Goal: Task Accomplishment & Management: Manage account settings

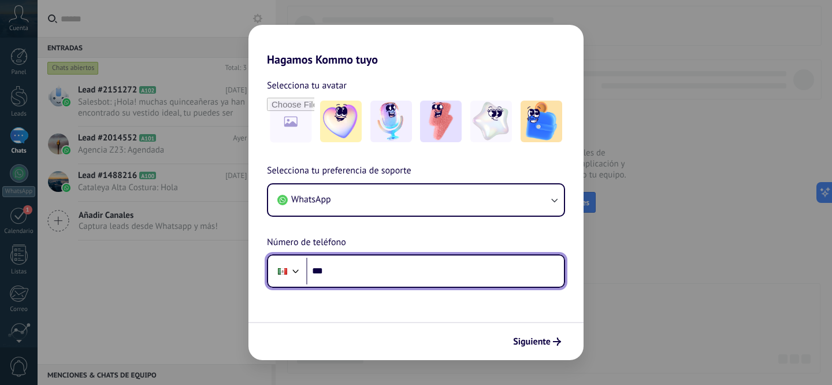
click at [358, 277] on input "***" at bounding box center [435, 271] width 258 height 27
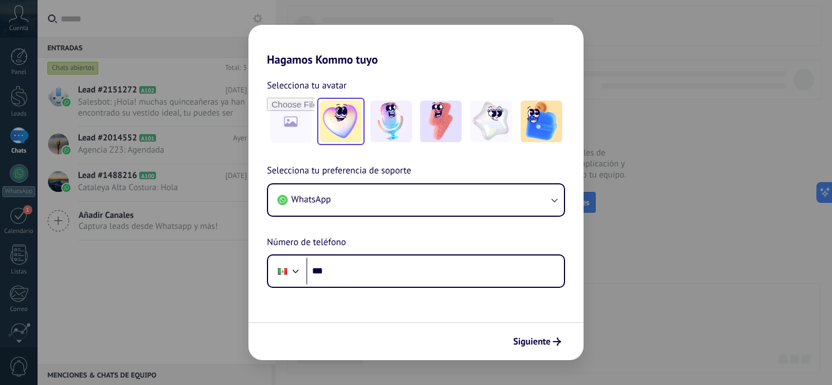
click at [346, 129] on img at bounding box center [341, 122] width 42 height 42
click at [395, 131] on img at bounding box center [392, 122] width 42 height 42
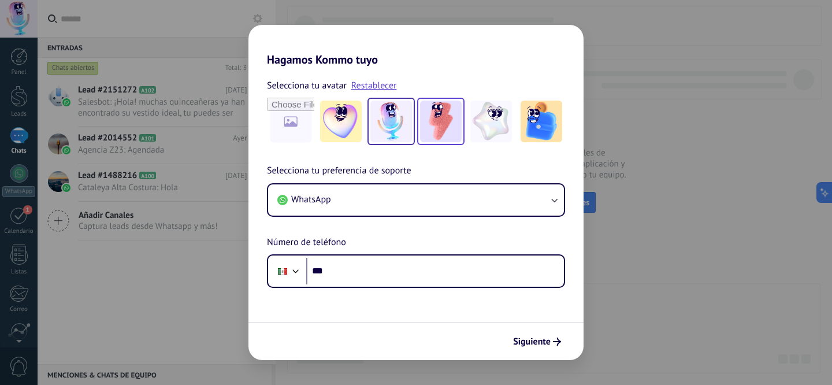
click at [455, 129] on img at bounding box center [441, 122] width 42 height 42
click at [326, 135] on img at bounding box center [341, 122] width 42 height 42
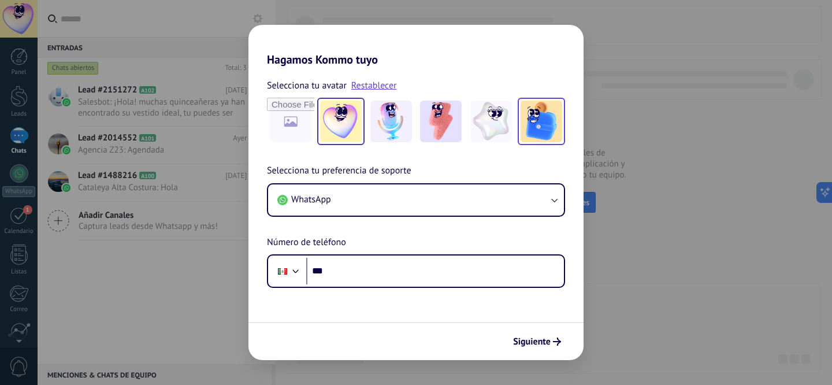
click at [543, 130] on img at bounding box center [542, 122] width 42 height 42
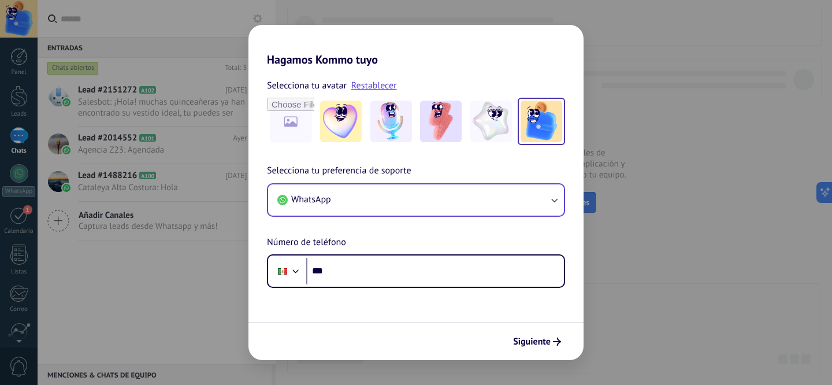
click at [483, 216] on div "WhatsApp" at bounding box center [416, 200] width 298 height 34
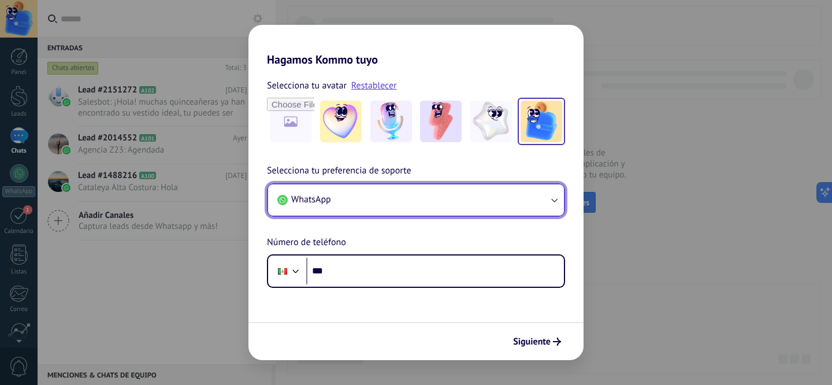
click at [483, 212] on button "WhatsApp" at bounding box center [416, 199] width 296 height 31
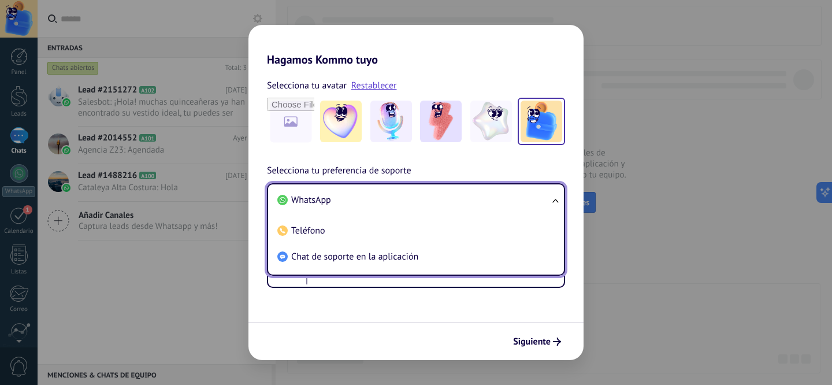
click at [454, 291] on form "Selecciona tu avatar Restablecer Selecciona tu preferencia de soporte WhatsApp …" at bounding box center [416, 213] width 335 height 294
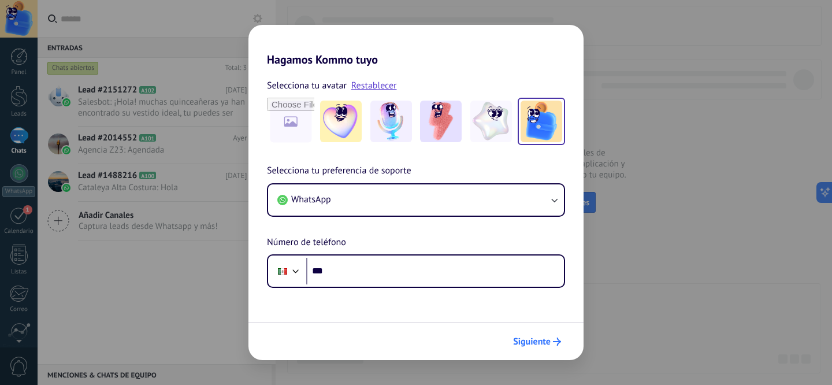
click at [530, 332] on button "Siguiente" at bounding box center [537, 342] width 58 height 20
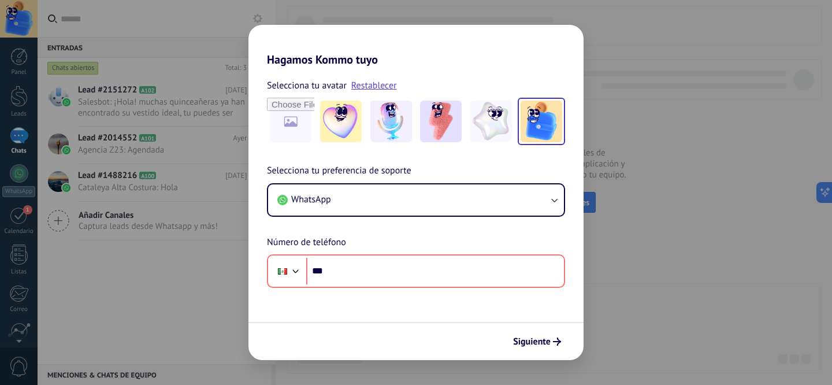
click at [208, 129] on div "Hagamos Kommo tuyo Selecciona tu avatar Restablecer Selecciona tu preferencia d…" at bounding box center [416, 192] width 832 height 385
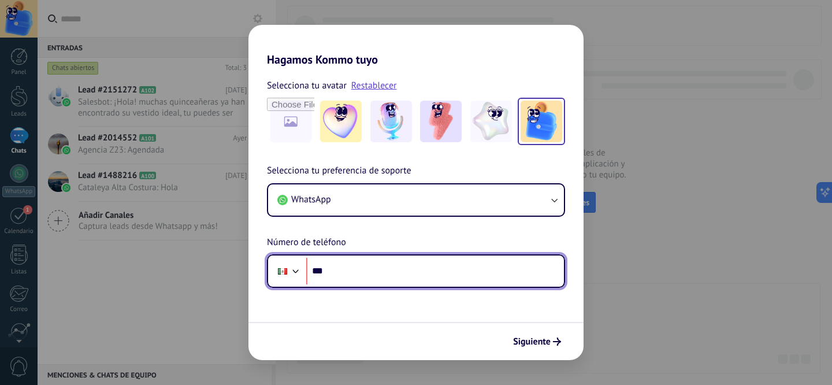
click at [459, 272] on input "***" at bounding box center [435, 271] width 258 height 27
paste input "**********"
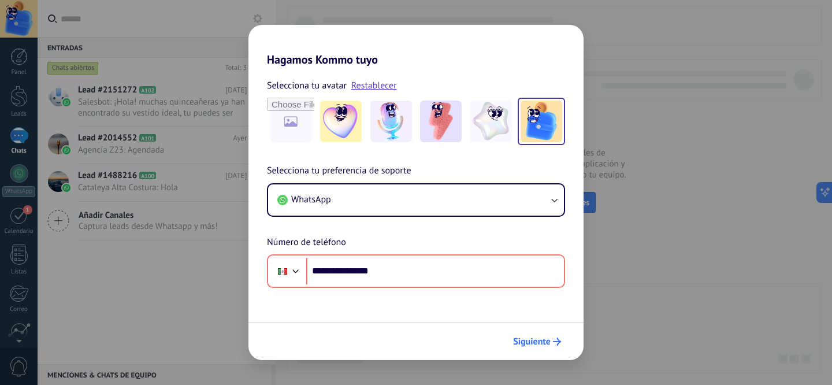
click at [534, 338] on span "Siguiente" at bounding box center [532, 342] width 38 height 8
click at [539, 339] on span "Siguiente" at bounding box center [532, 342] width 38 height 8
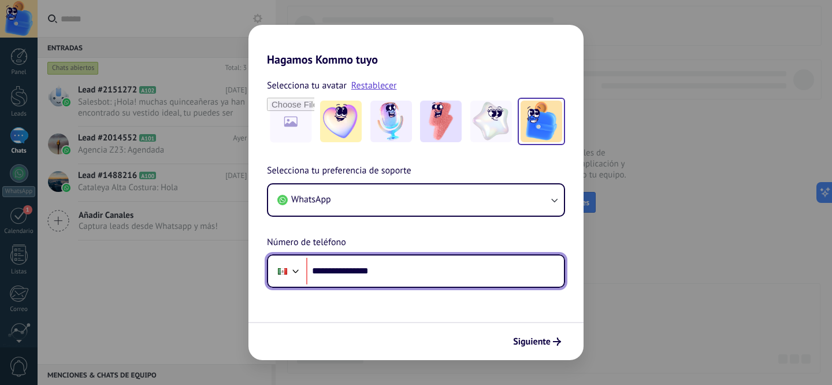
click at [343, 268] on input "**********" at bounding box center [435, 271] width 258 height 27
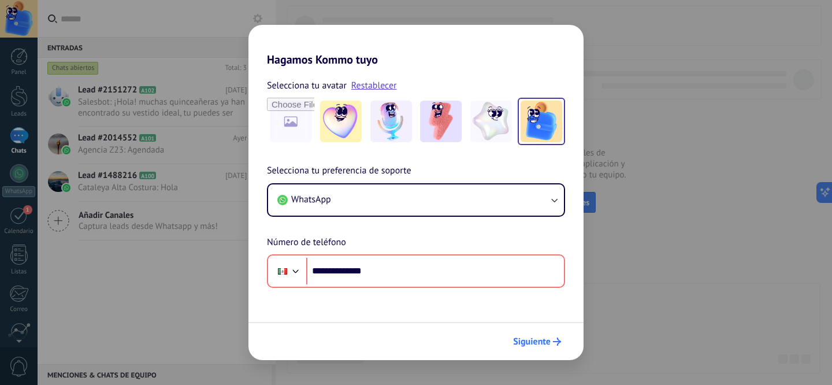
click at [537, 346] on span "Siguiente" at bounding box center [532, 342] width 38 height 8
click at [536, 345] on span "Siguiente" at bounding box center [532, 342] width 38 height 8
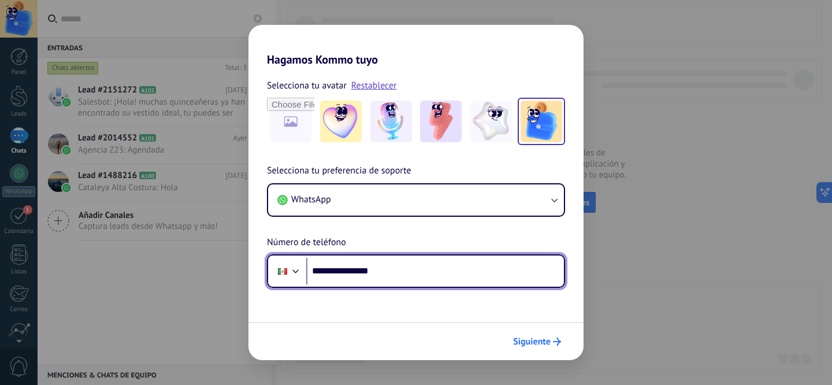
type input "**********"
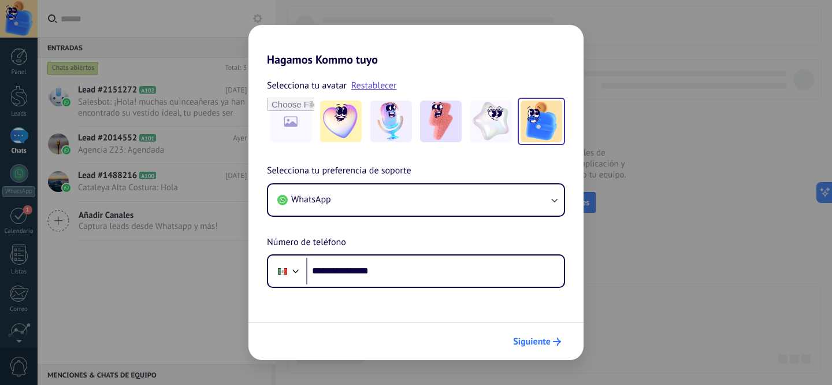
click at [545, 338] on span "Siguiente" at bounding box center [532, 342] width 38 height 8
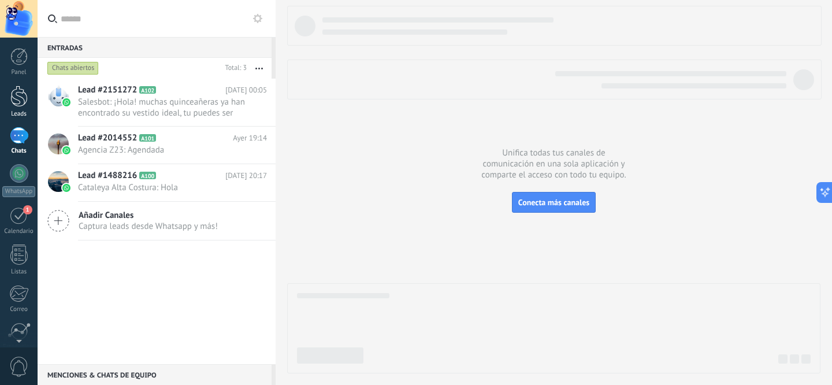
click at [20, 101] on div at bounding box center [18, 96] width 17 height 21
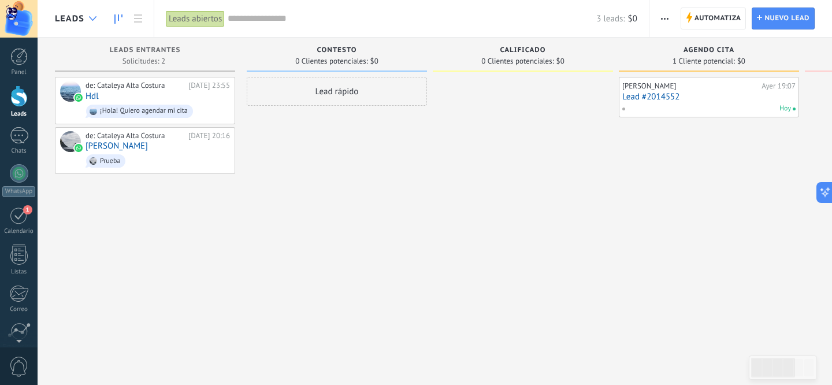
click at [92, 21] on div at bounding box center [92, 19] width 19 height 23
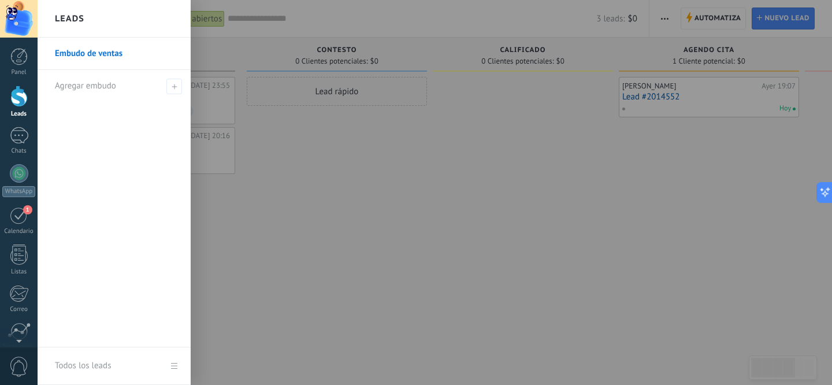
click at [260, 98] on div at bounding box center [454, 192] width 832 height 385
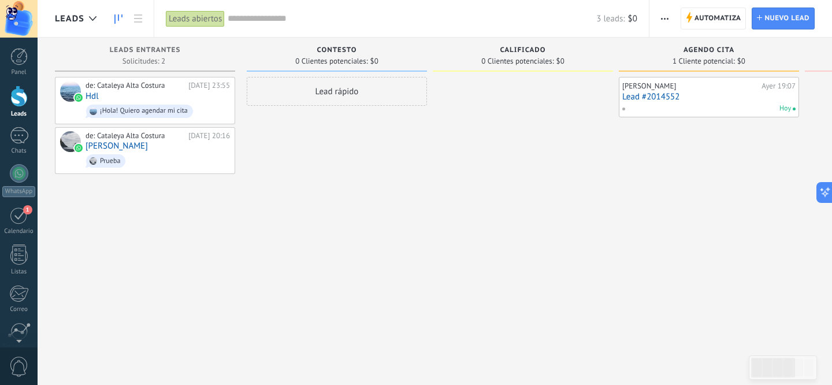
click at [663, 21] on span "button" at bounding box center [665, 19] width 8 height 22
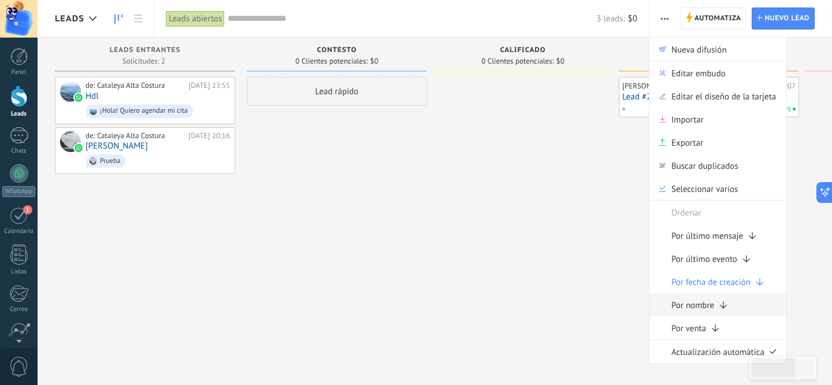
scroll to position [20, 0]
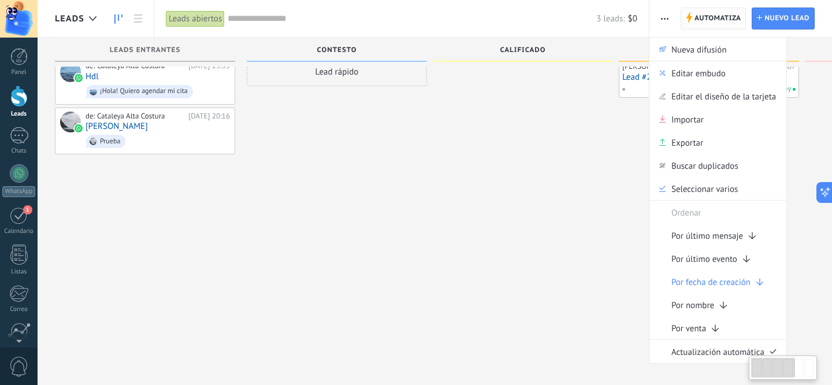
click at [708, 26] on span "Automatiza" at bounding box center [718, 18] width 47 height 21
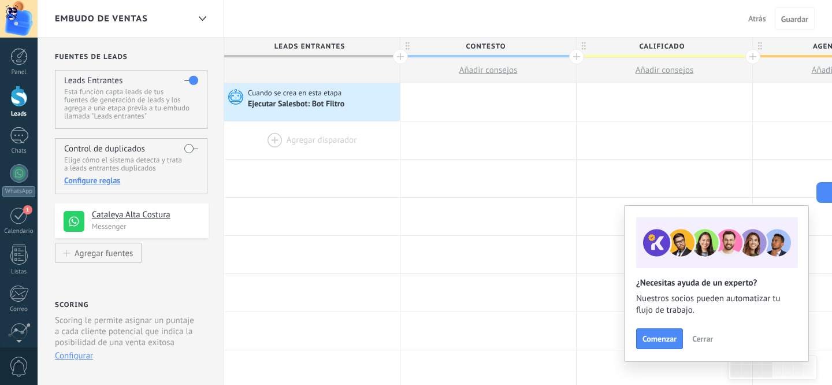
click at [308, 143] on div at bounding box center [312, 140] width 176 height 38
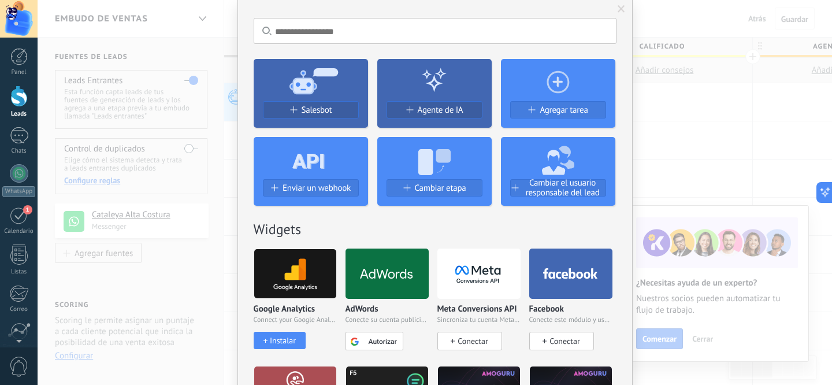
scroll to position [90, 0]
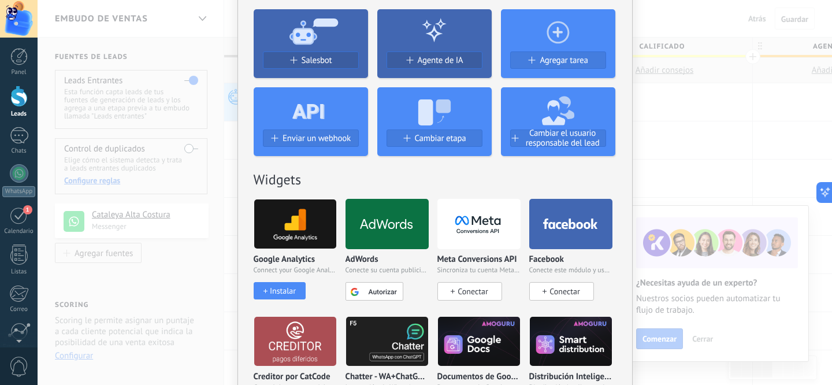
click at [473, 286] on span "Conectar" at bounding box center [473, 291] width 30 height 10
click at [136, 199] on div "No hay resultados Salesbot Agente de IA Agregar tarea Enviar un webhook Cambiar…" at bounding box center [435, 192] width 795 height 385
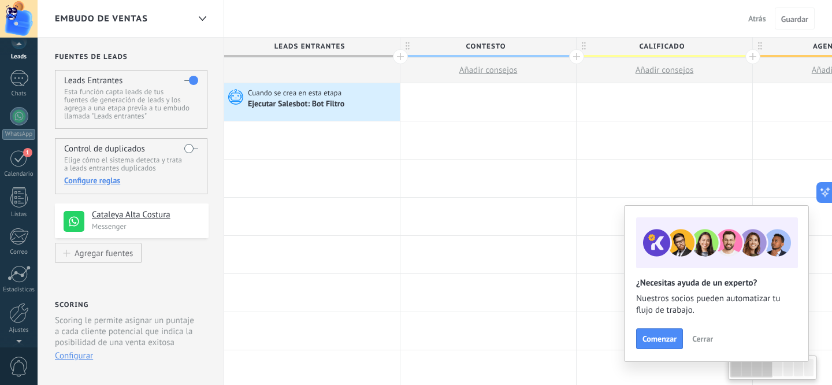
scroll to position [96, 0]
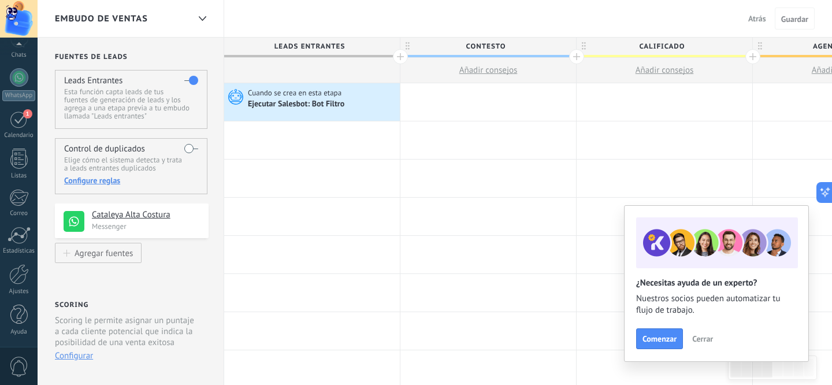
click at [12, 296] on div "Panel Leads Chats WhatsApp Clientes" at bounding box center [19, 149] width 38 height 395
click at [12, 289] on div "Ajustes" at bounding box center [19, 292] width 34 height 8
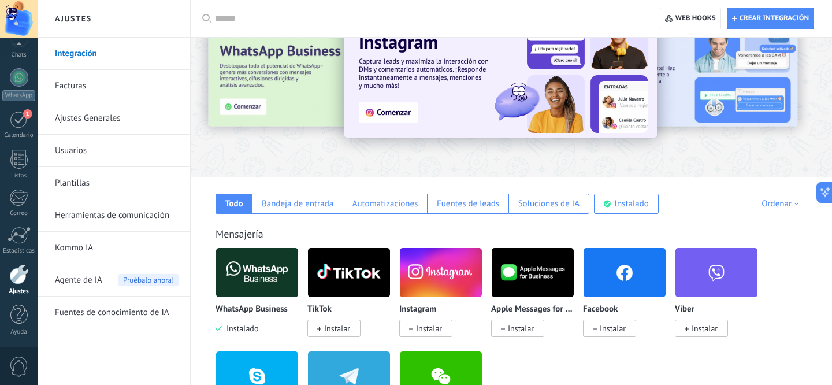
scroll to position [52, 0]
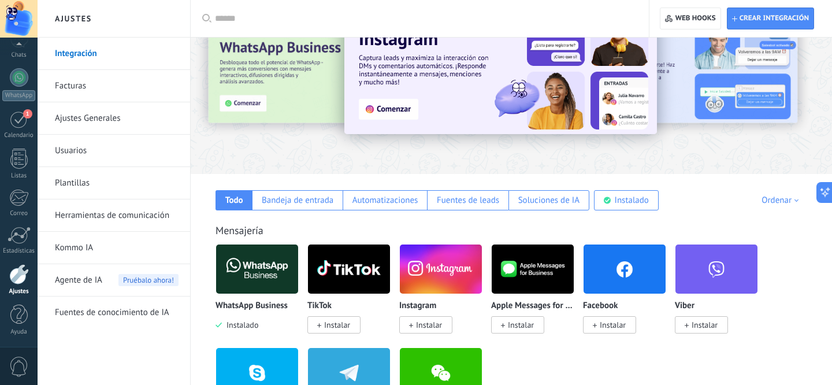
click at [609, 321] on span "Instalar" at bounding box center [613, 325] width 26 height 10
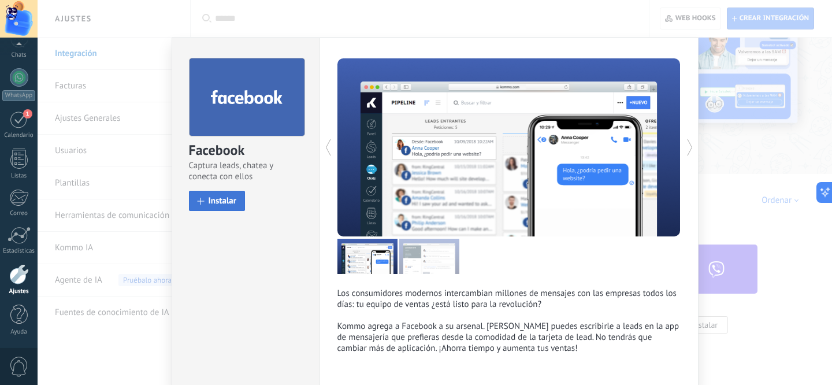
click at [223, 199] on span "Instalar" at bounding box center [223, 201] width 28 height 9
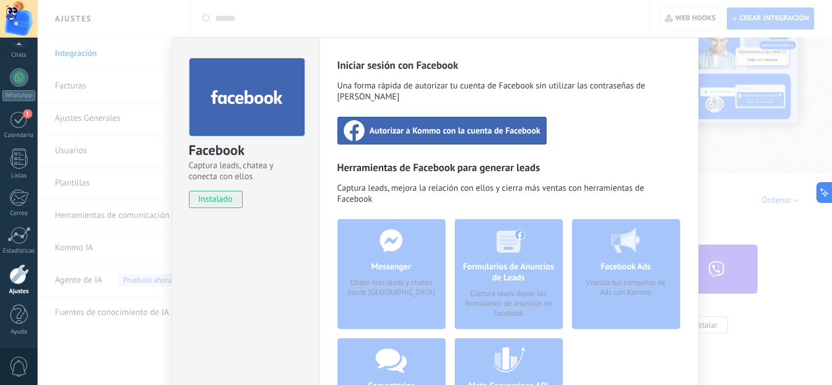
click at [437, 125] on span "Autorizar a Kommo con la cuenta de Facebook" at bounding box center [455, 131] width 171 height 12
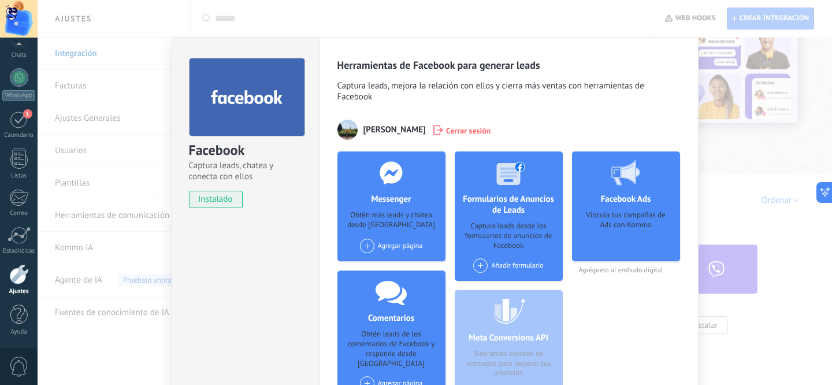
click at [365, 239] on span at bounding box center [367, 246] width 14 height 14
click at [391, 272] on div "Cataleya Alta Costura" at bounding box center [403, 267] width 88 height 25
click at [482, 261] on span at bounding box center [480, 265] width 14 height 14
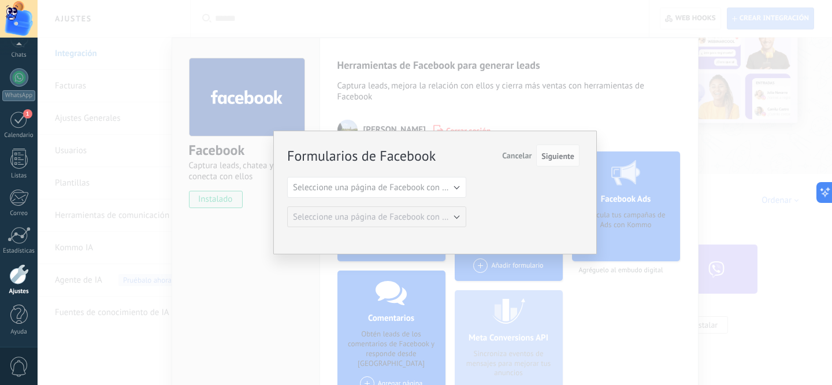
click at [528, 150] on button "Cancelar" at bounding box center [517, 156] width 39 height 22
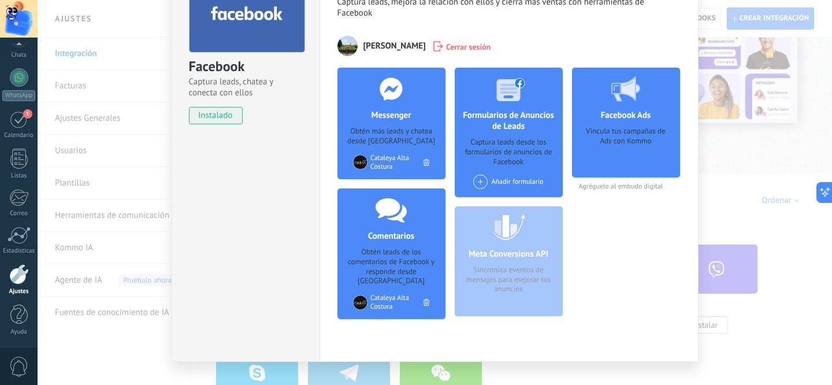
scroll to position [0, 0]
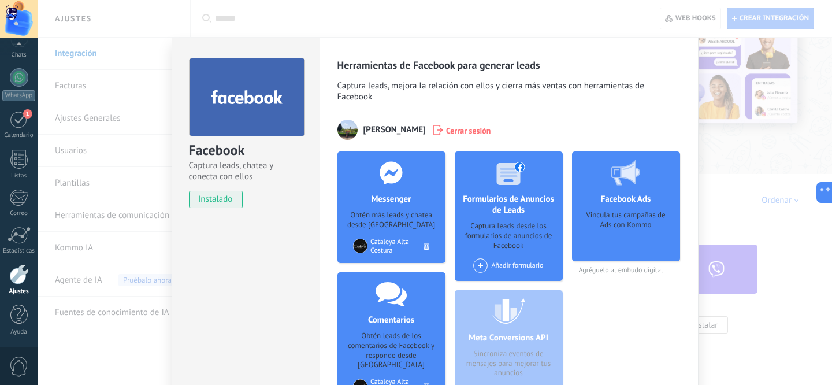
click at [808, 132] on div "Facebook Captura leads, chatea y conecta con ellos instalado Desinstalar Herram…" at bounding box center [435, 192] width 795 height 385
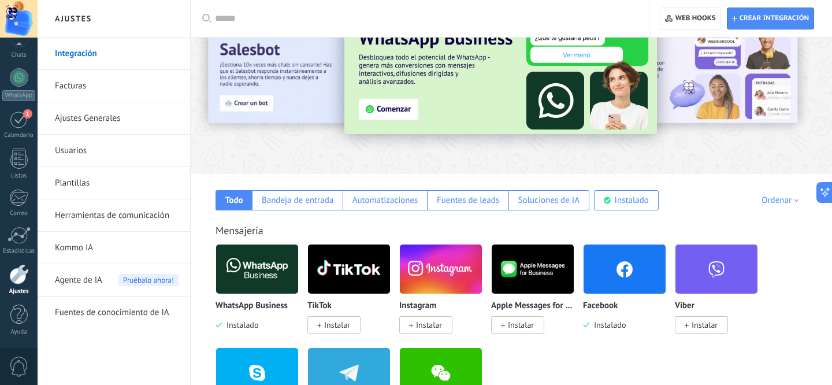
click at [424, 324] on span "Instalar" at bounding box center [429, 325] width 26 height 10
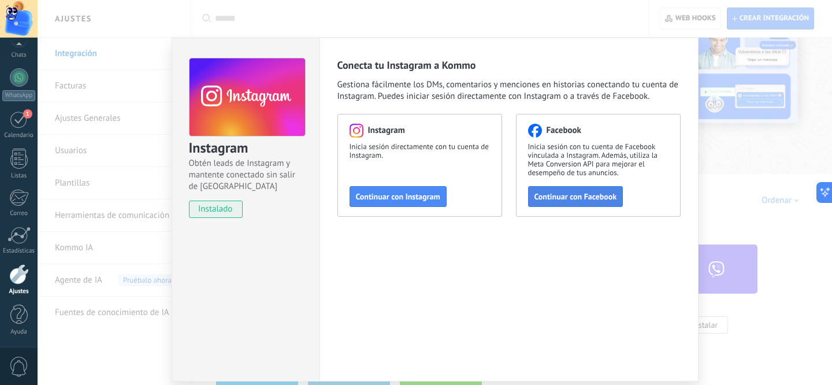
click at [571, 192] on span "Continuar con Facebook" at bounding box center [576, 196] width 83 height 8
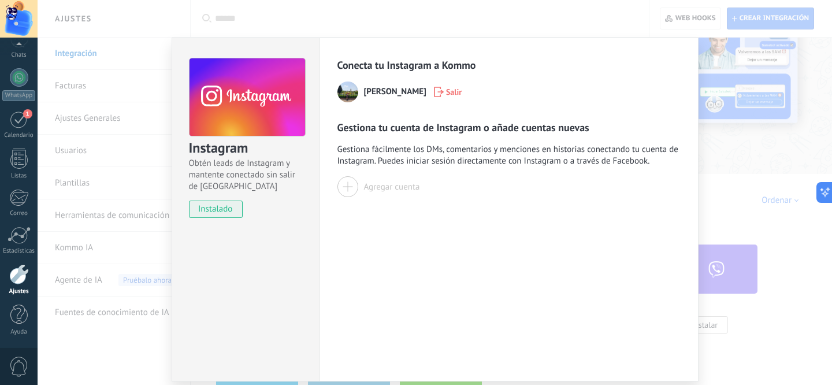
click at [345, 192] on div at bounding box center [348, 186] width 21 height 21
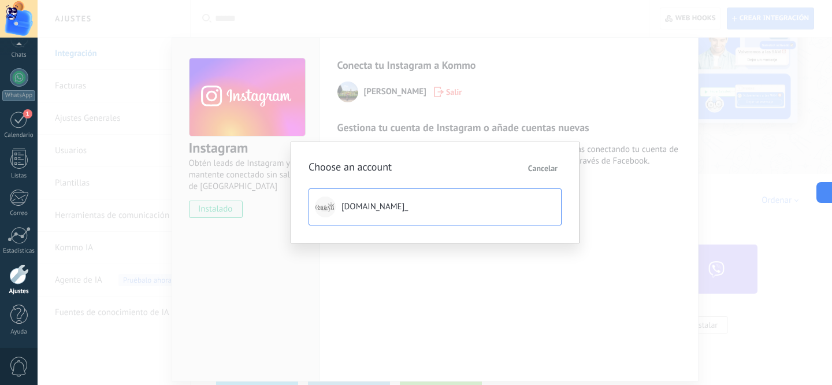
click at [363, 202] on span "[DOMAIN_NAME]_" at bounding box center [375, 207] width 66 height 12
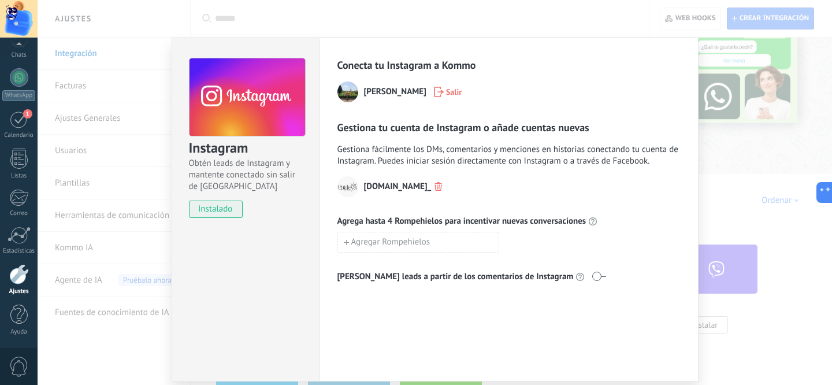
scroll to position [40, 0]
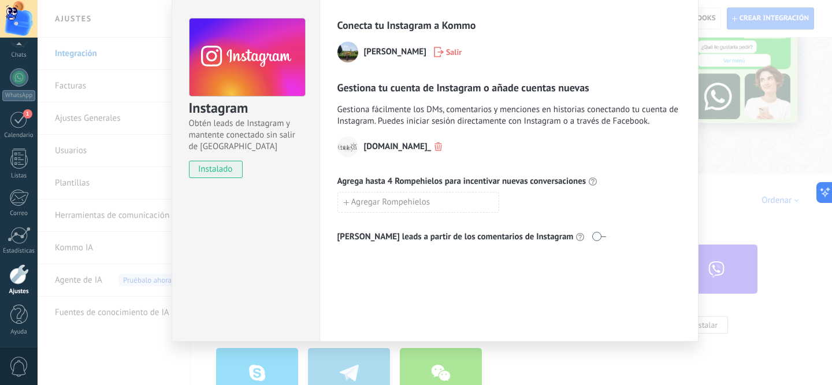
click at [712, 229] on div "Instagram Obtén leads de Instagram y mantente conectado sin salir de Kommo inst…" at bounding box center [435, 192] width 795 height 385
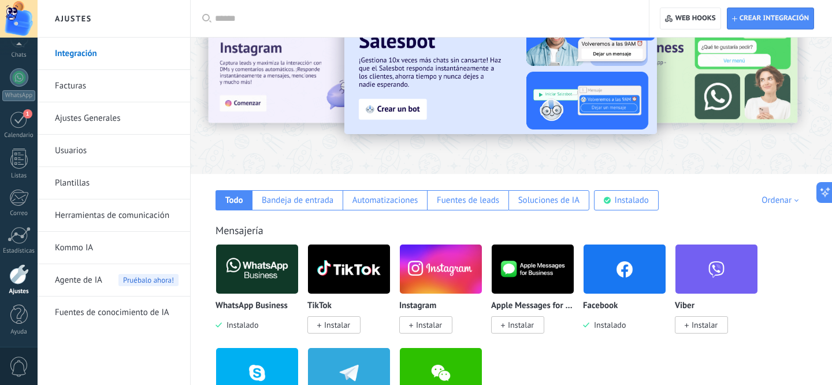
click at [270, 264] on img at bounding box center [257, 269] width 82 height 56
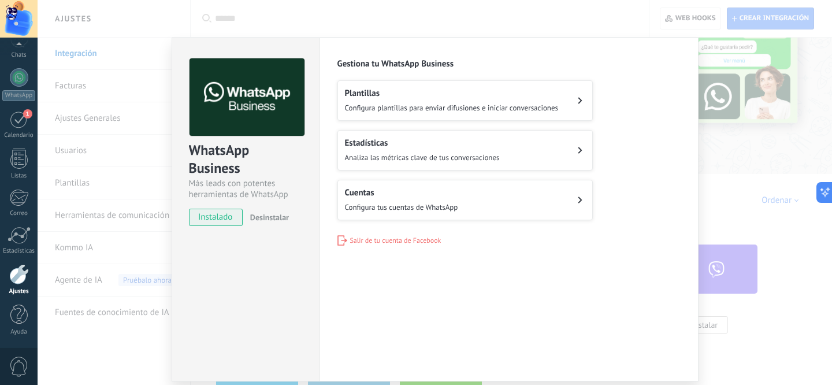
click at [430, 201] on div "Cuentas Configura tus cuentas de WhatsApp" at bounding box center [401, 199] width 113 height 25
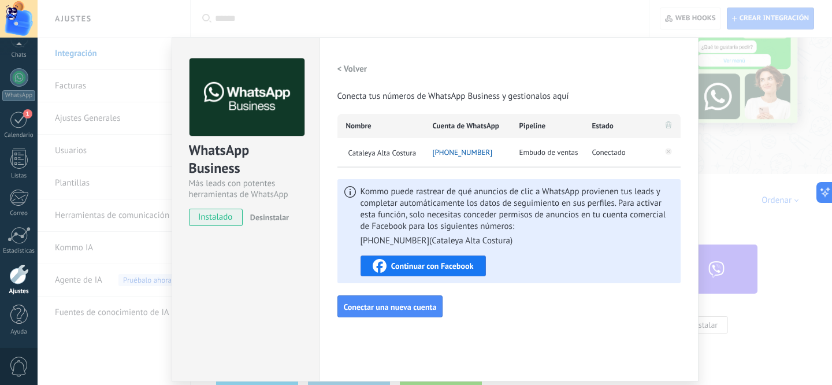
click at [416, 259] on div "Continuar con Facebook" at bounding box center [423, 266] width 101 height 14
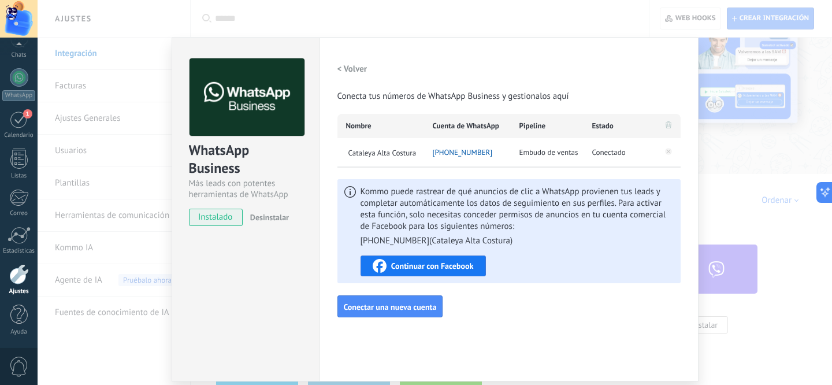
click at [735, 198] on div "WhatsApp Business Más leads con potentes herramientas de WhatsApp instalado Des…" at bounding box center [435, 192] width 795 height 385
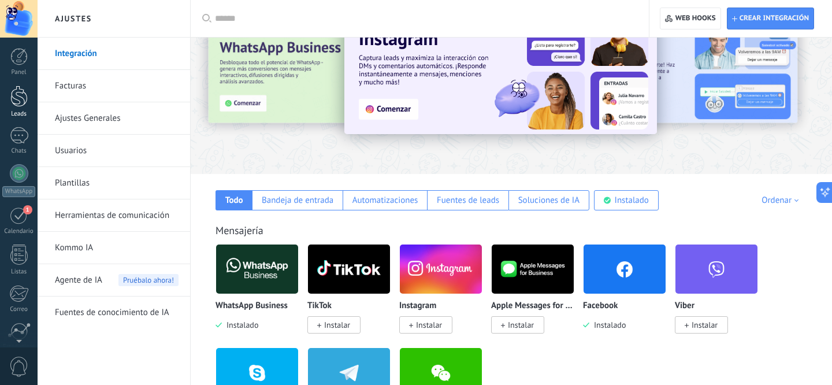
click at [21, 105] on div at bounding box center [18, 96] width 17 height 21
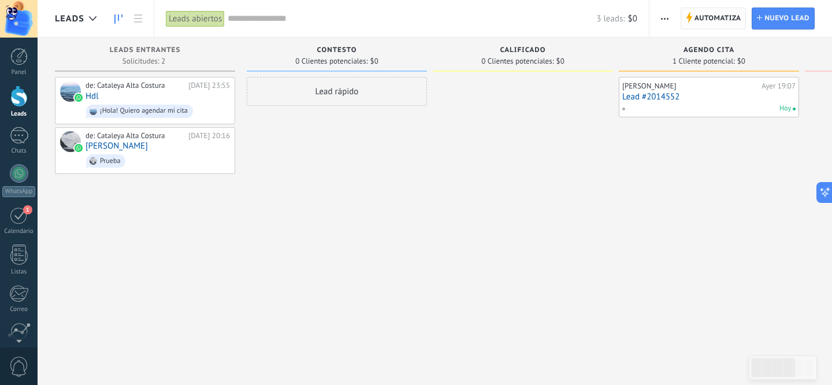
click at [727, 8] on span "Automatiza" at bounding box center [718, 18] width 47 height 21
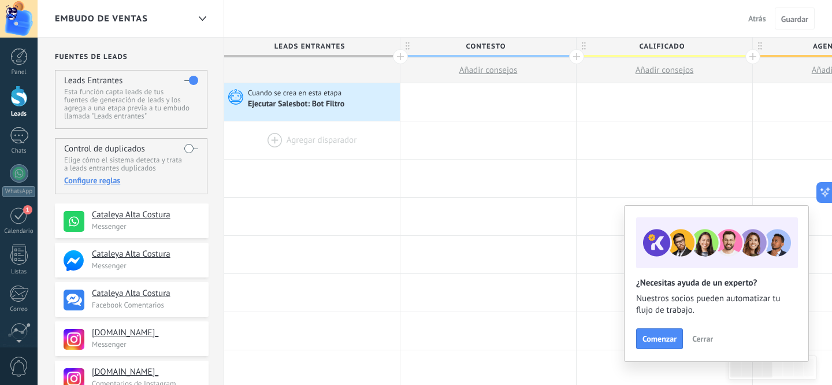
click at [274, 138] on div at bounding box center [312, 140] width 176 height 38
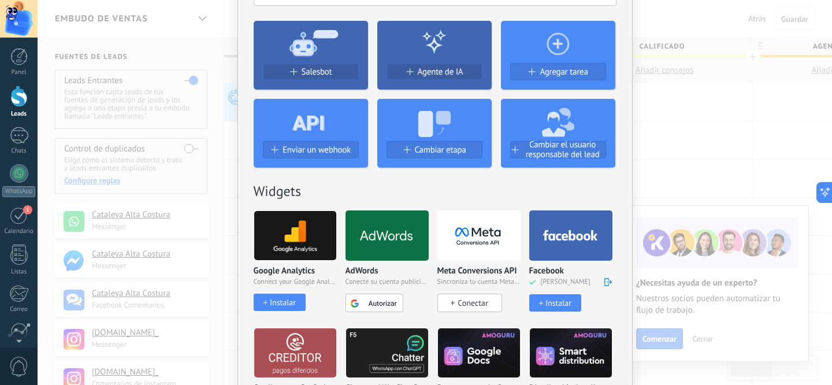
scroll to position [85, 0]
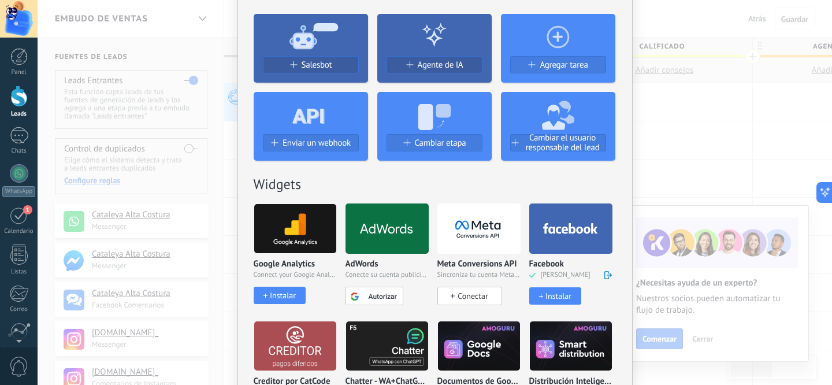
click at [471, 294] on span "Conectar" at bounding box center [473, 296] width 30 height 10
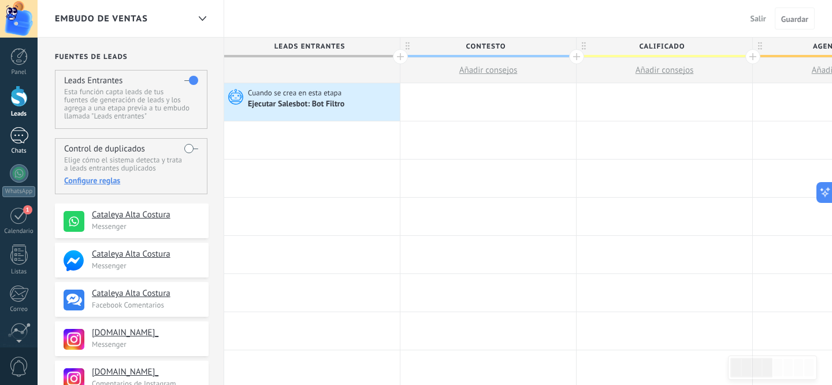
click at [20, 140] on div at bounding box center [19, 135] width 18 height 17
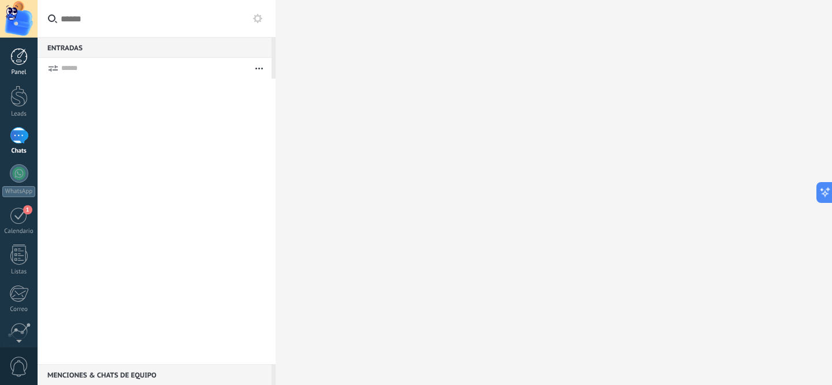
click at [21, 55] on div at bounding box center [18, 56] width 17 height 17
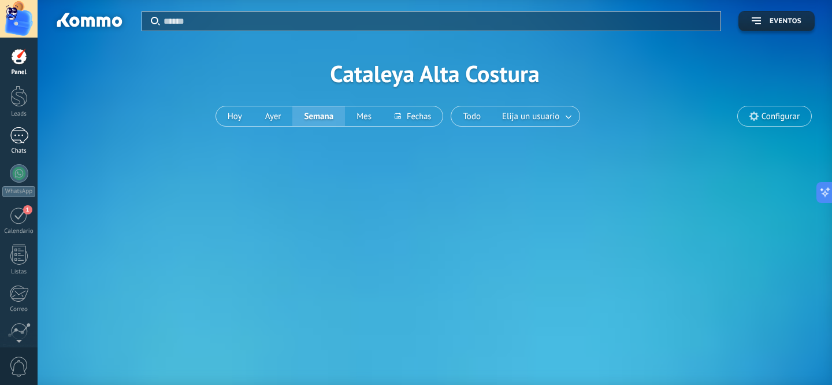
click at [28, 135] on div at bounding box center [19, 135] width 18 height 17
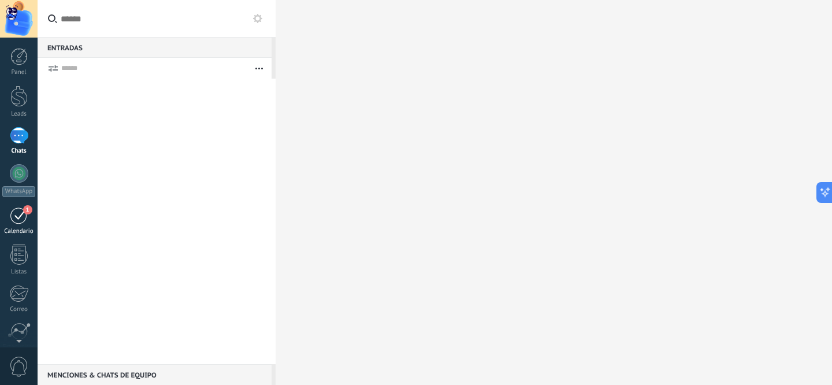
click at [13, 227] on link "1 Calendario" at bounding box center [19, 220] width 38 height 29
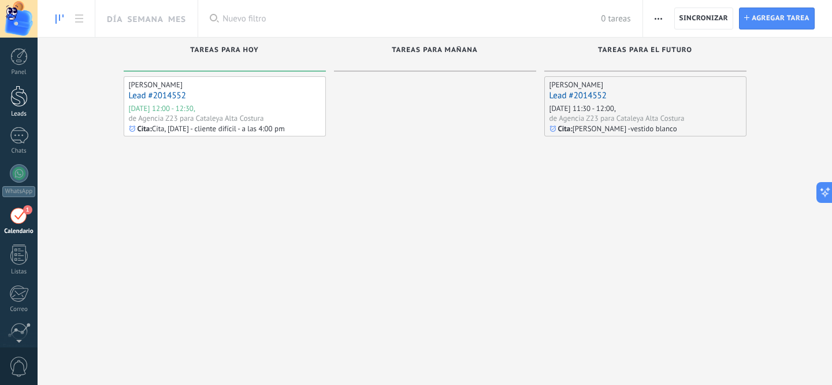
click at [16, 100] on div at bounding box center [18, 96] width 17 height 21
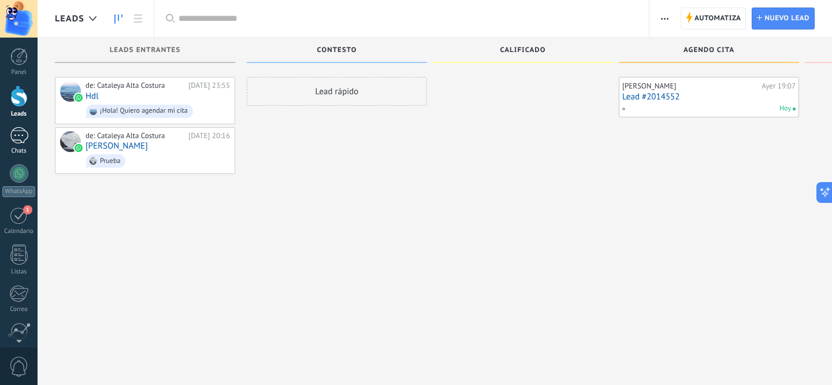
click at [18, 138] on div at bounding box center [19, 135] width 18 height 17
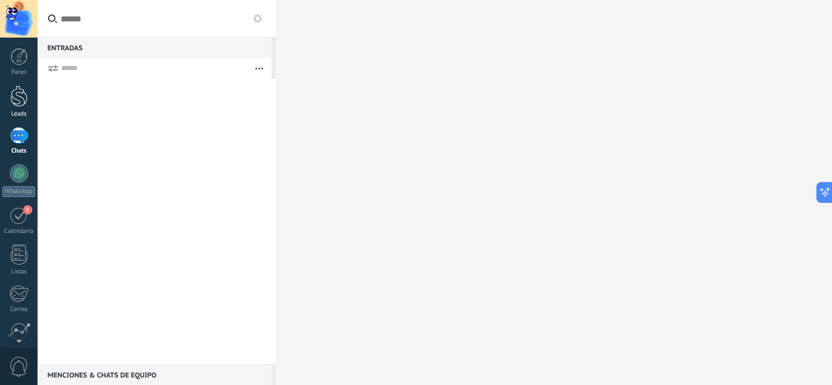
click at [25, 101] on div at bounding box center [18, 96] width 17 height 21
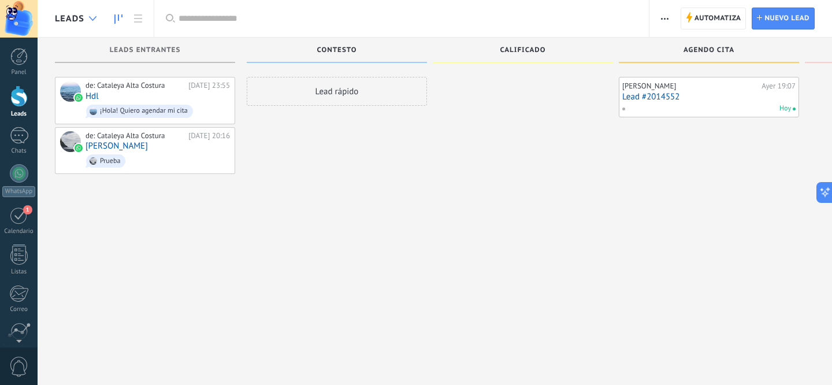
click at [85, 13] on div at bounding box center [92, 19] width 19 height 23
click at [94, 9] on div at bounding box center [92, 19] width 19 height 23
click at [89, 23] on div at bounding box center [92, 19] width 19 height 23
click at [88, 22] on div at bounding box center [92, 19] width 19 height 23
click at [718, 21] on span "Automatiza" at bounding box center [718, 18] width 47 height 21
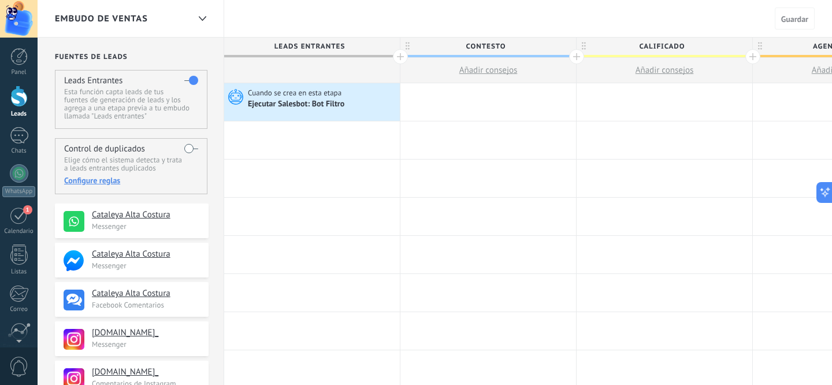
click at [188, 24] on div "Embudo de ventas" at bounding box center [122, 18] width 134 height 37
click at [201, 16] on icon at bounding box center [203, 18] width 8 height 5
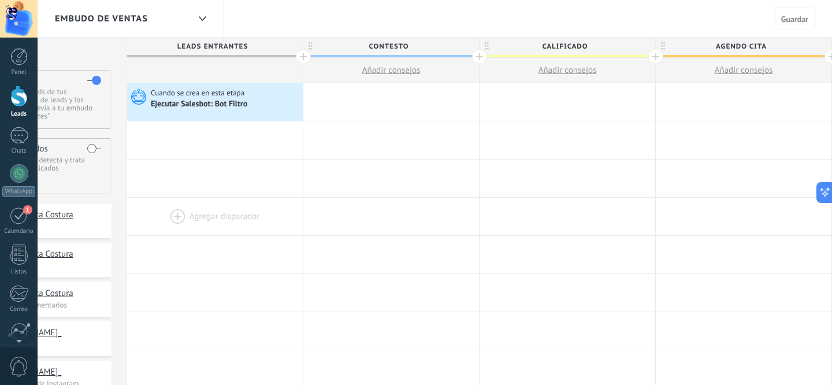
scroll to position [0, 136]
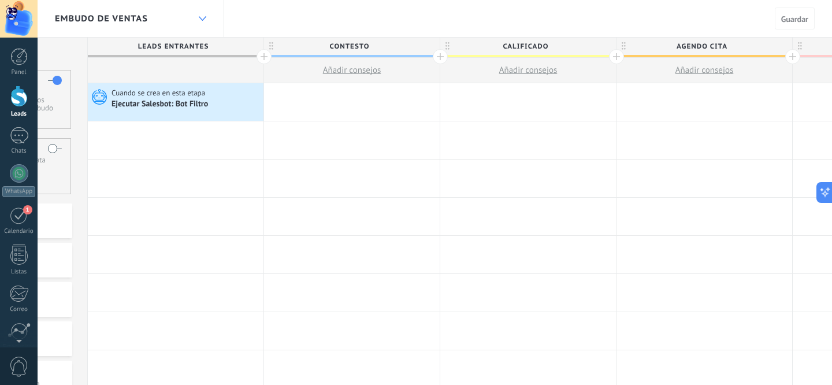
click at [202, 16] on icon at bounding box center [203, 18] width 8 height 5
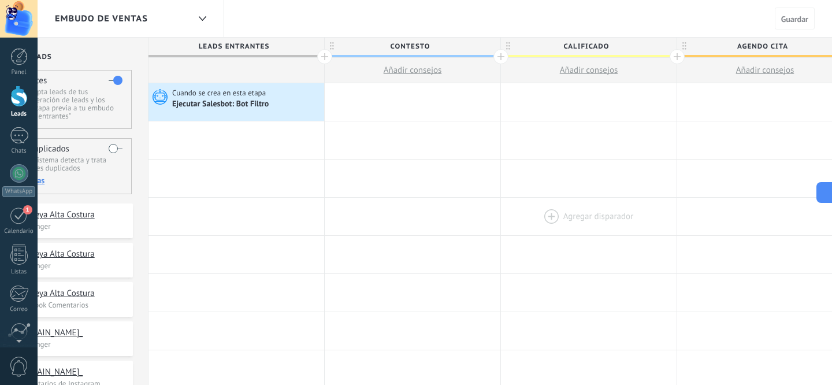
scroll to position [0, 0]
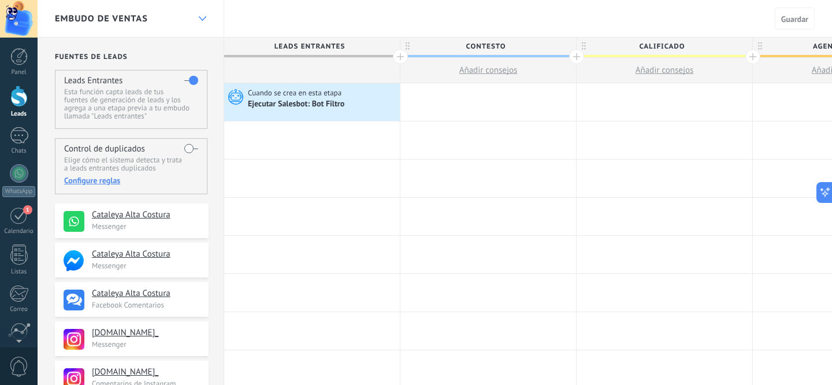
click at [203, 24] on div at bounding box center [202, 19] width 20 height 23
click at [18, 138] on div at bounding box center [19, 135] width 18 height 17
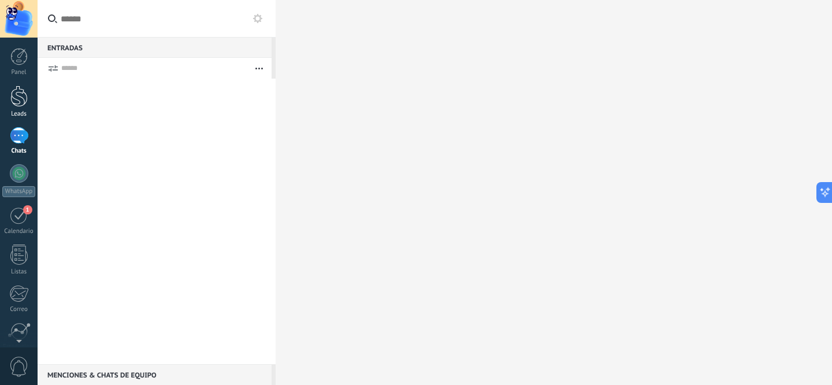
click at [18, 103] on div at bounding box center [18, 96] width 17 height 21
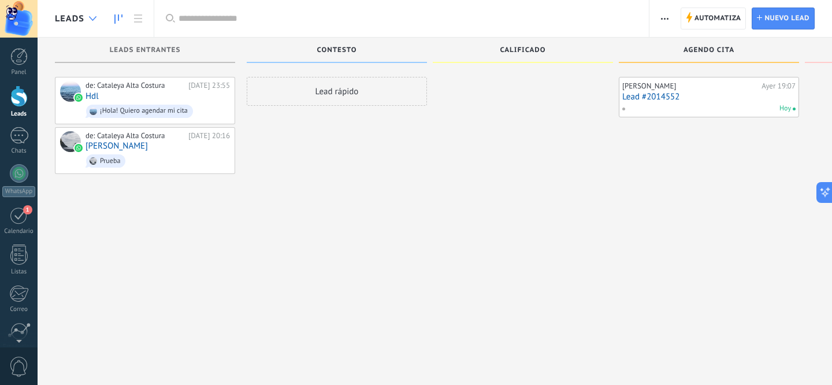
click at [89, 13] on div at bounding box center [92, 19] width 19 height 23
click at [89, 20] on icon at bounding box center [93, 18] width 8 height 5
click at [92, 17] on icon at bounding box center [93, 18] width 8 height 5
click at [92, 18] on icon at bounding box center [93, 18] width 8 height 5
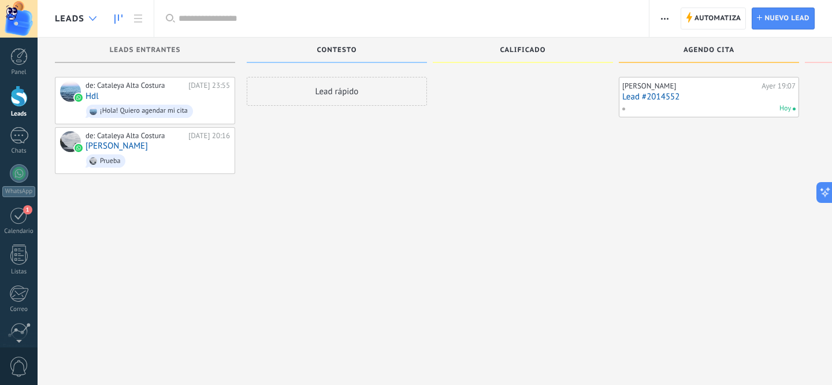
click at [92, 18] on icon at bounding box center [93, 18] width 8 height 5
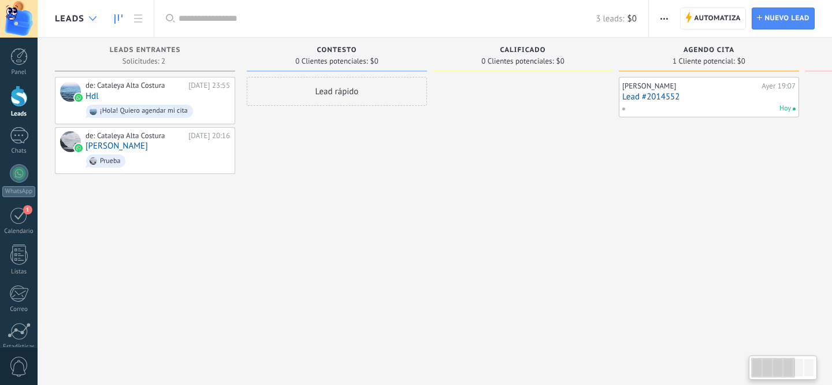
click at [88, 20] on div at bounding box center [92, 19] width 19 height 23
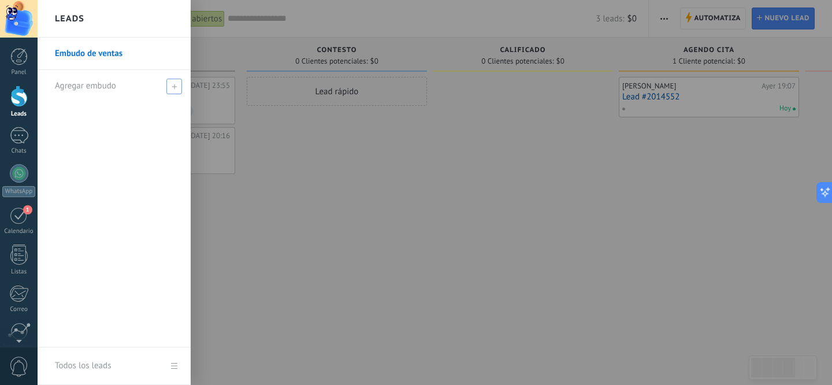
click at [158, 93] on div "Agregar embudo" at bounding box center [117, 86] width 124 height 32
type input "*********"
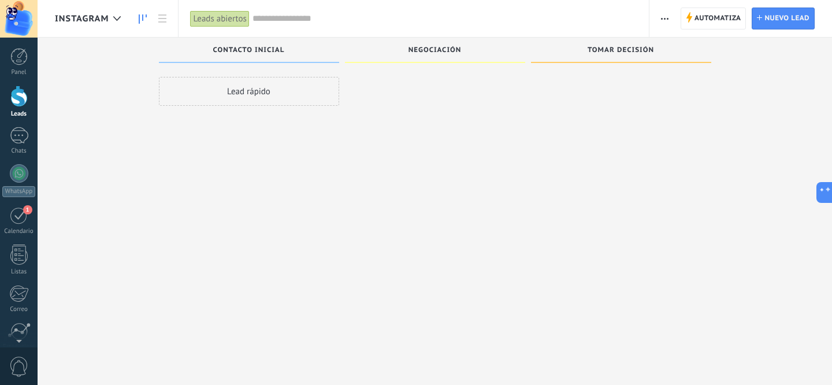
click at [105, 27] on div "Instagram" at bounding box center [91, 18] width 72 height 37
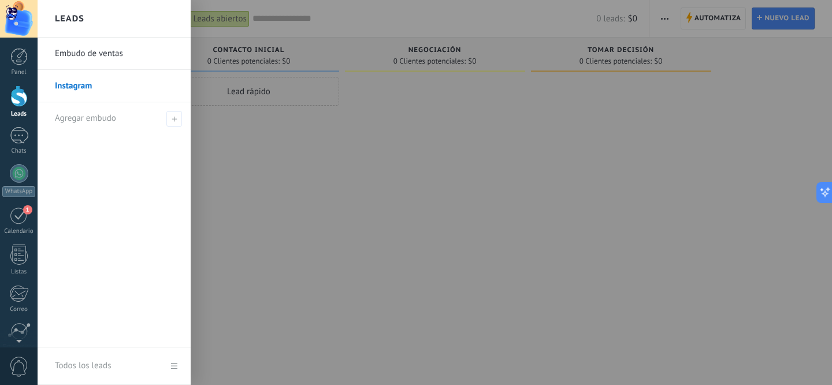
click at [183, 124] on li "Agregar embudo" at bounding box center [114, 118] width 153 height 32
click at [173, 115] on span at bounding box center [174, 119] width 16 height 16
click at [106, 116] on input "text" at bounding box center [109, 118] width 109 height 18
type input "********"
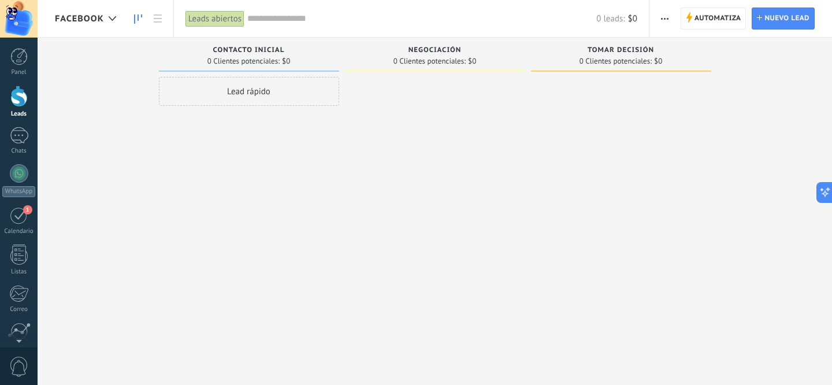
click at [214, 22] on div "Leads abiertos" at bounding box center [215, 18] width 59 height 17
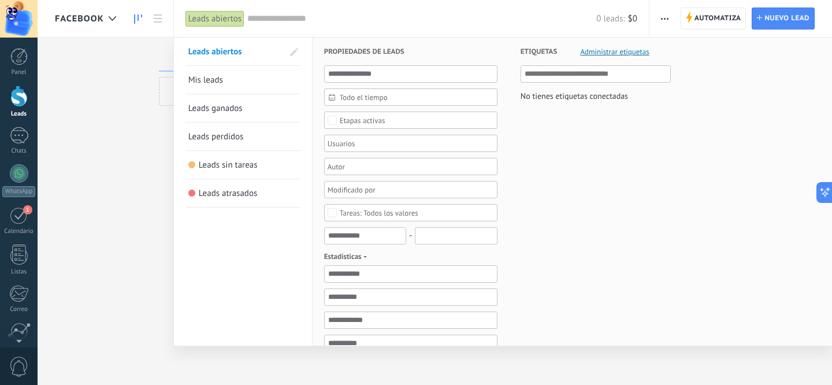
click at [302, 14] on input "text" at bounding box center [421, 19] width 349 height 12
click at [80, 13] on div at bounding box center [416, 192] width 832 height 385
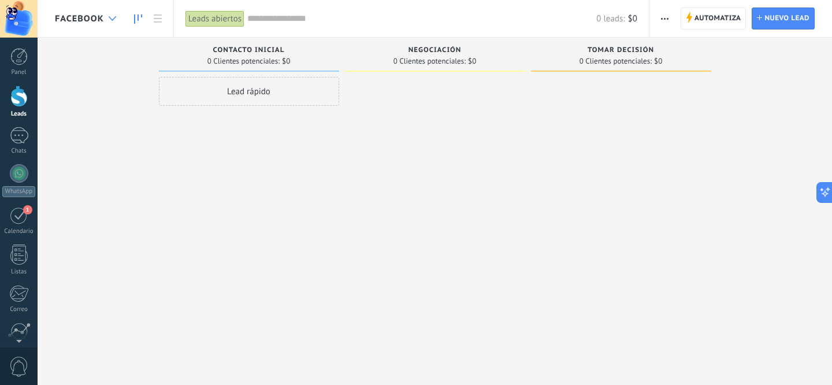
click at [110, 24] on div at bounding box center [112, 19] width 19 height 23
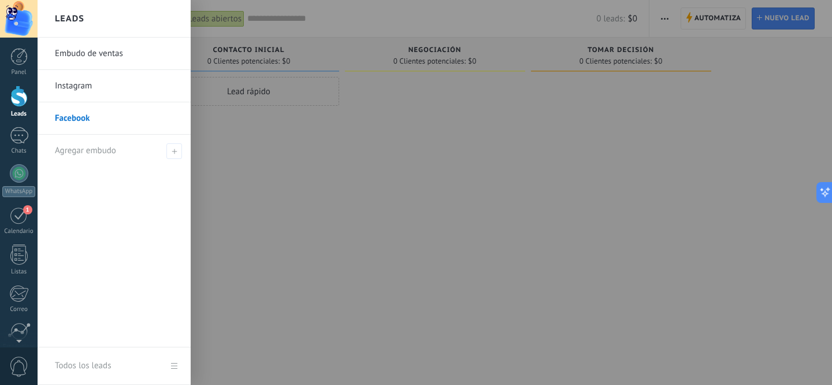
click at [99, 59] on link "Embudo de ventas" at bounding box center [117, 54] width 124 height 32
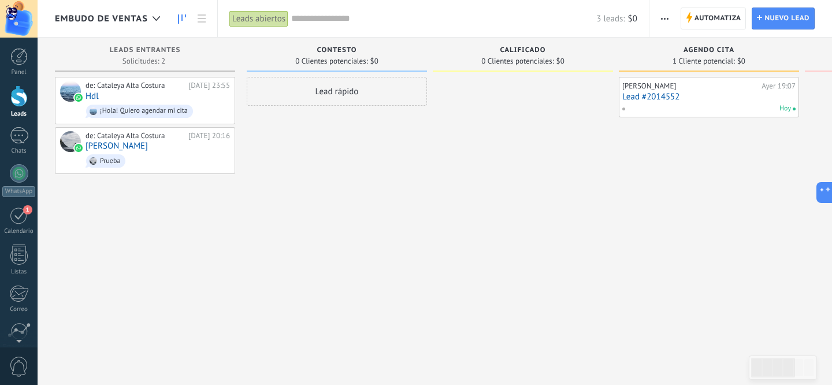
click at [664, 15] on span "button" at bounding box center [665, 19] width 8 height 22
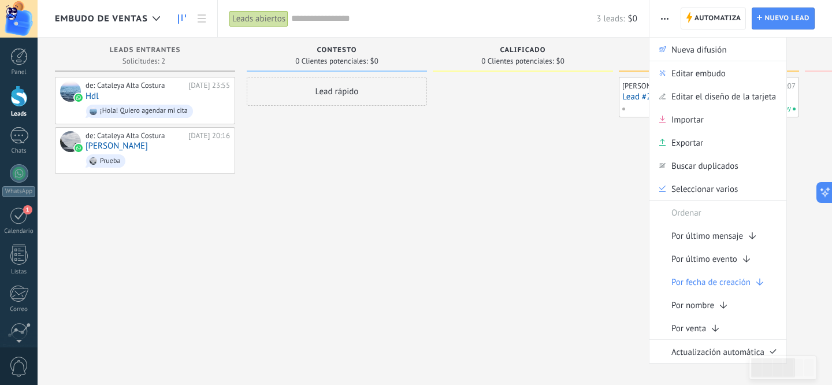
click at [645, 26] on div "Leads abiertos Aplicar 3 leads: $0 Leads abiertos Mis leads Leads ganados Leads…" at bounding box center [433, 18] width 432 height 37
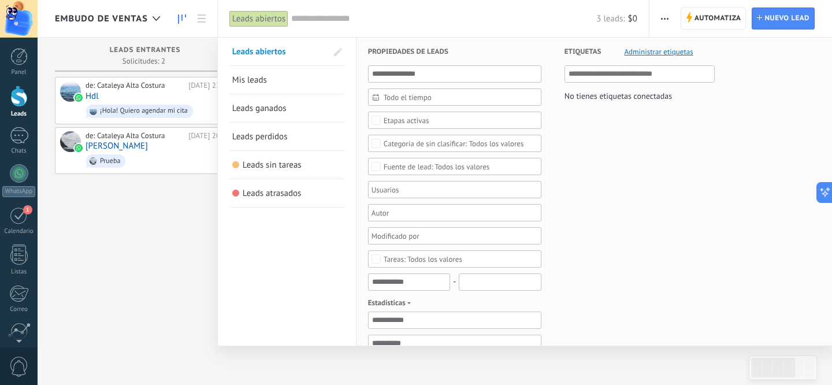
click at [708, 21] on div at bounding box center [416, 192] width 832 height 385
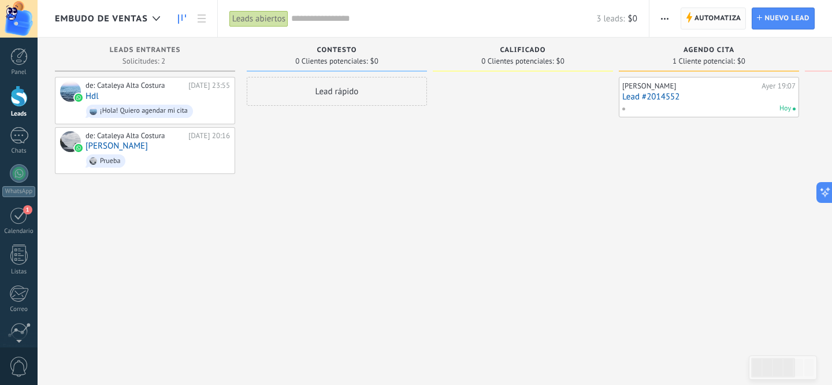
click at [703, 21] on span "Automatiza" at bounding box center [718, 18] width 47 height 21
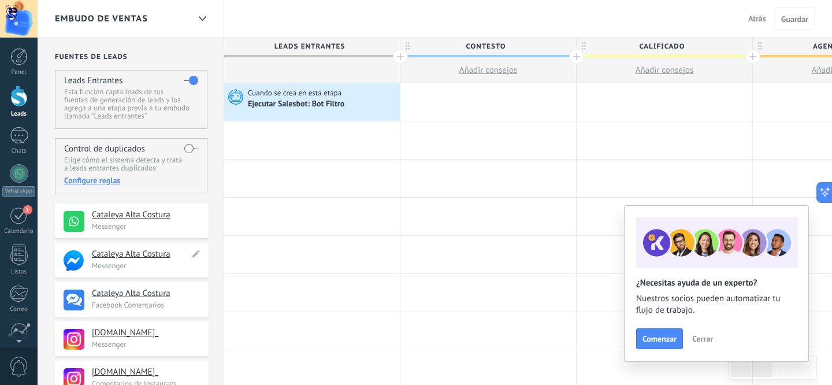
scroll to position [34, 0]
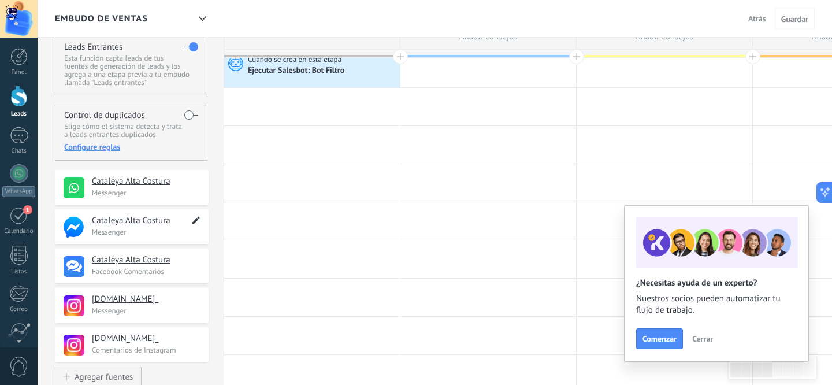
click at [197, 225] on icon at bounding box center [196, 220] width 13 height 14
click at [131, 231] on p "Messenger" at bounding box center [147, 232] width 110 height 10
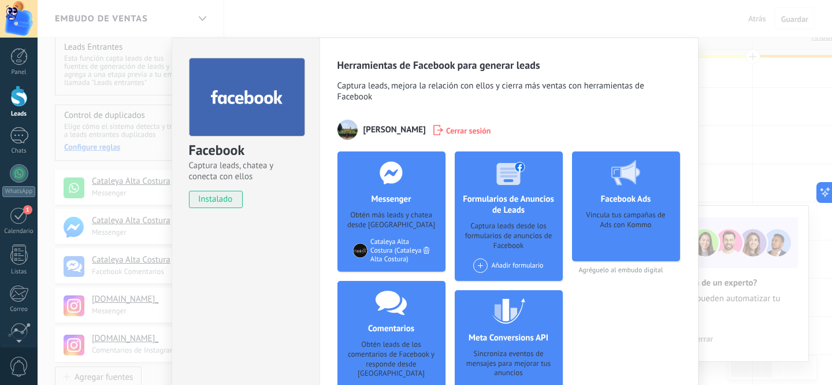
click at [777, 241] on div "Facebook Captura leads, chatea y conecta con ellos instalado Desinstalar Herram…" at bounding box center [435, 192] width 795 height 385
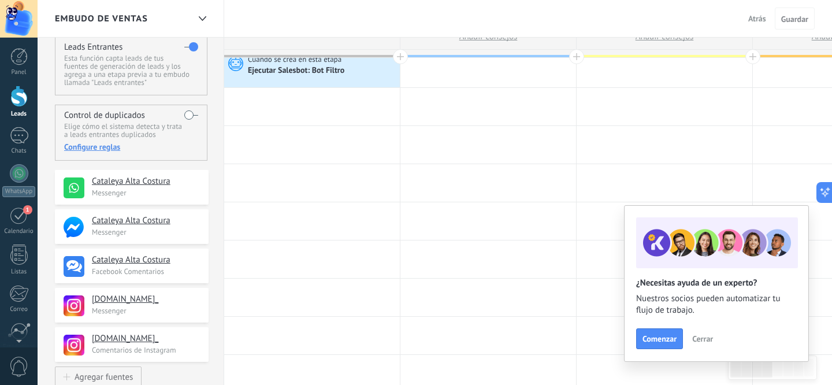
click at [701, 339] on span "Cerrar" at bounding box center [702, 339] width 21 height 8
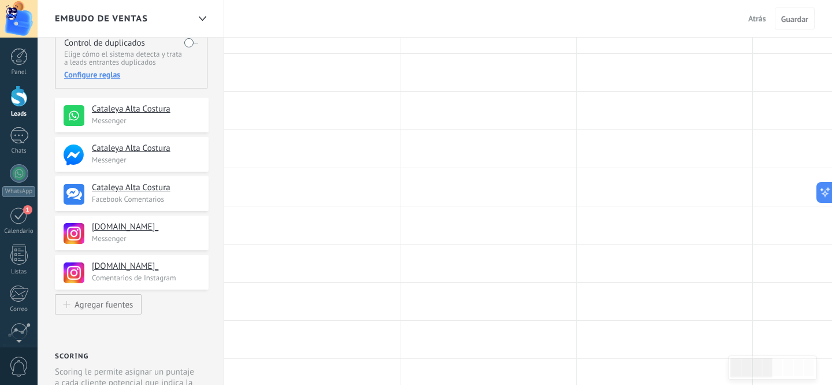
scroll to position [131, 0]
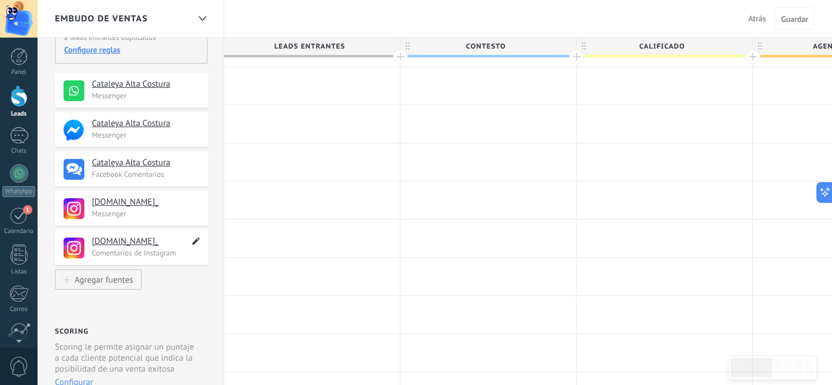
click at [195, 243] on use at bounding box center [196, 242] width 8 height 8
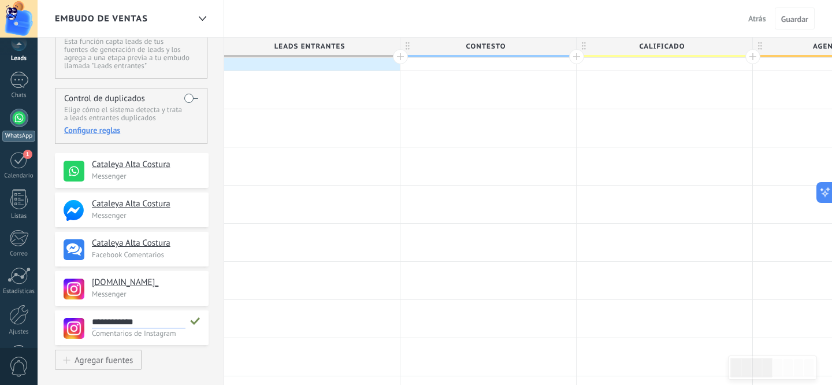
scroll to position [96, 0]
click at [20, 263] on div "Panel Leads Chats WhatsApp Clientes" at bounding box center [19, 149] width 38 height 395
click at [20, 276] on div at bounding box center [19, 274] width 20 height 20
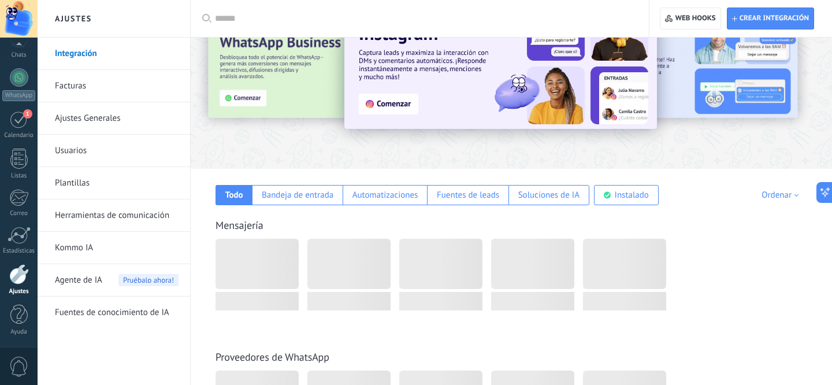
scroll to position [86, 0]
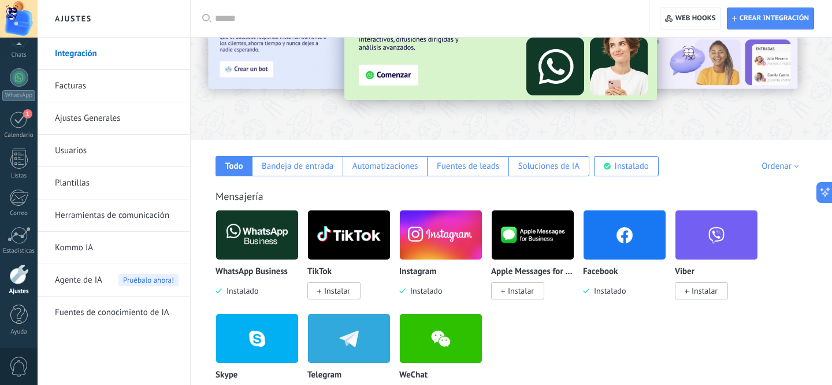
click at [599, 237] on img at bounding box center [625, 235] width 82 height 56
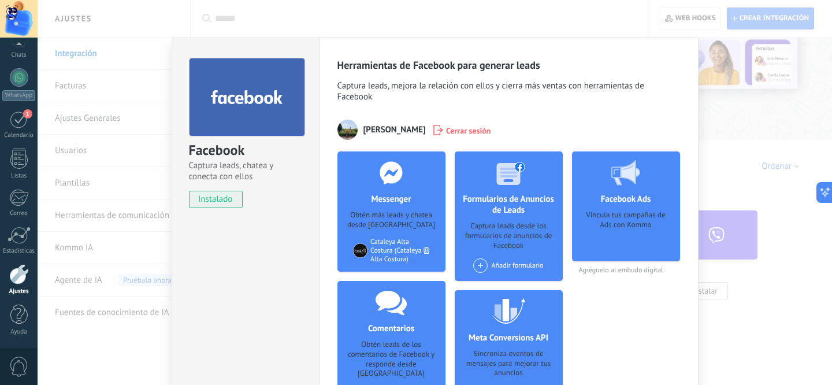
click at [428, 254] on div at bounding box center [427, 250] width 12 height 13
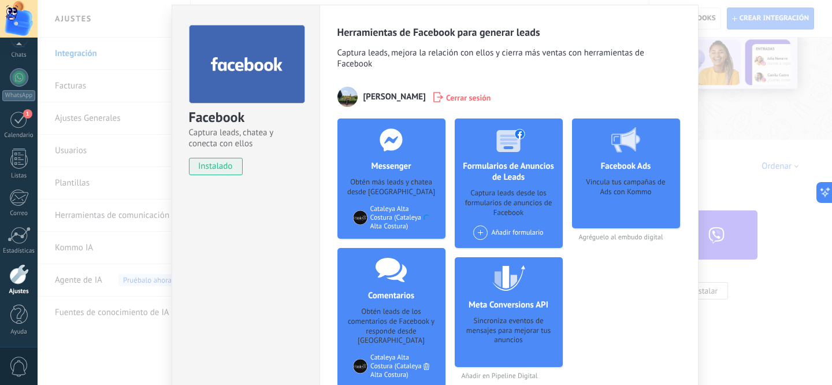
scroll to position [41, 0]
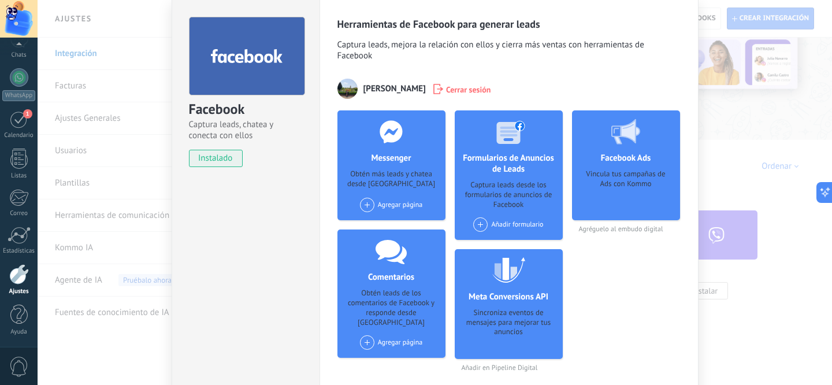
click at [768, 277] on div "Facebook Captura leads, chatea y conecta con ellos instalado Desinstalar Herram…" at bounding box center [435, 192] width 795 height 385
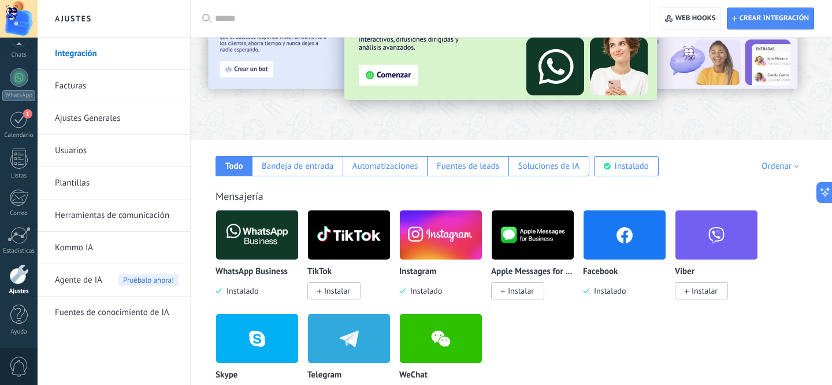
scroll to position [0, 0]
click at [425, 231] on img at bounding box center [441, 235] width 82 height 56
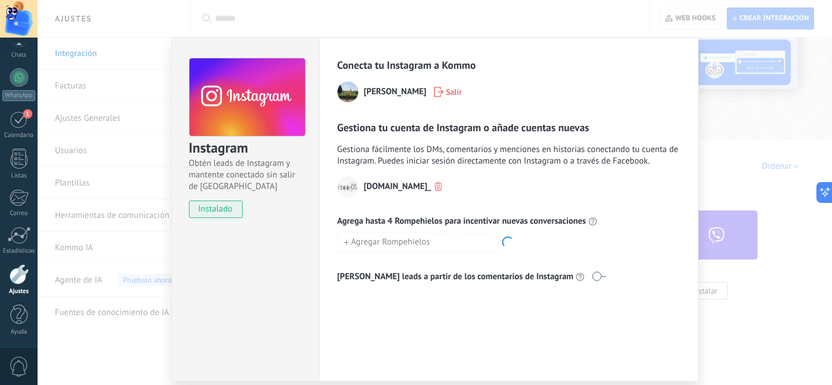
click at [435, 185] on use "button" at bounding box center [439, 186] width 8 height 9
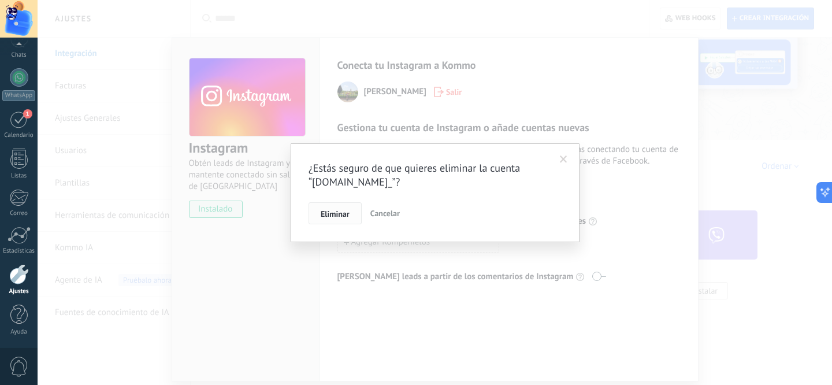
click at [347, 208] on button "Eliminar" at bounding box center [335, 213] width 53 height 22
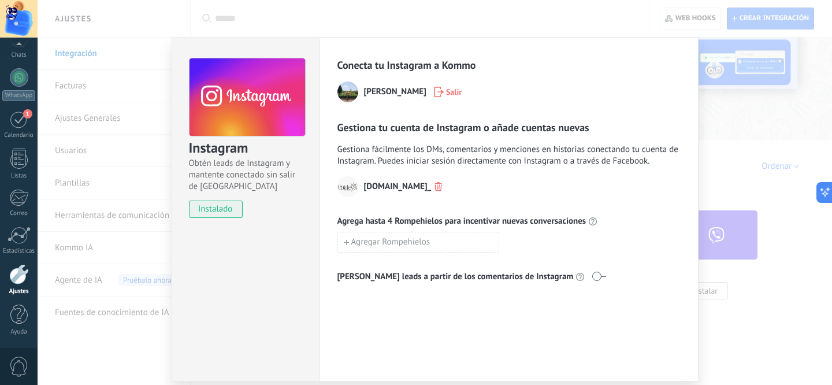
click at [82, 213] on div "Instagram Obtén leads de Instagram y mantente conectado sin salir de Kommo inst…" at bounding box center [435, 192] width 795 height 385
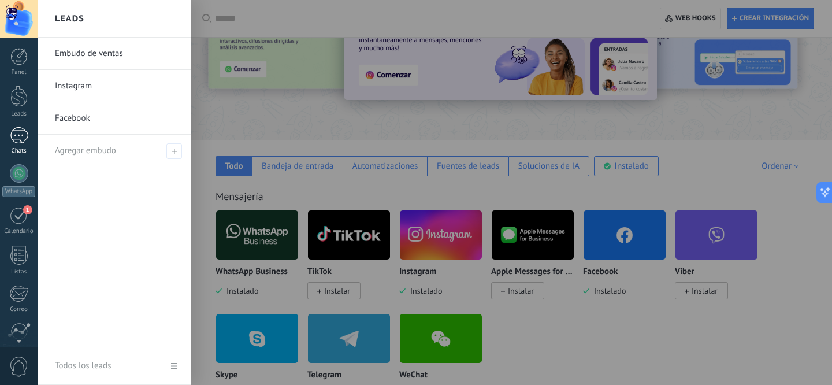
click at [17, 134] on div at bounding box center [19, 135] width 18 height 17
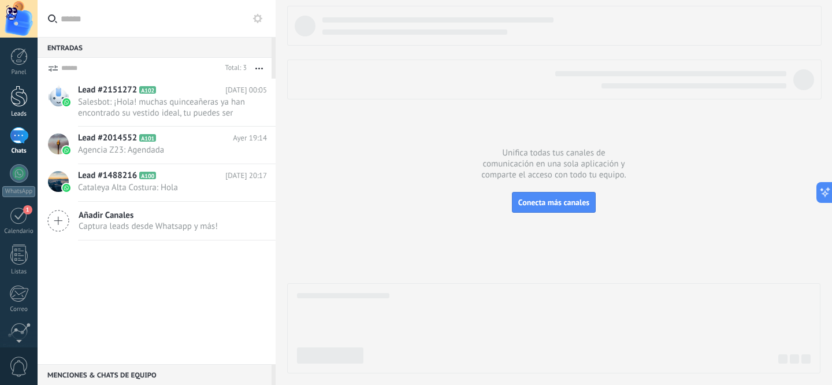
click at [25, 103] on div at bounding box center [18, 96] width 17 height 21
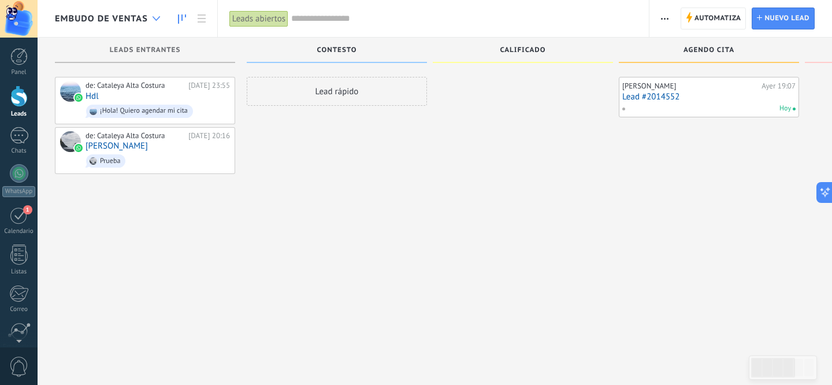
click at [154, 19] on icon at bounding box center [157, 18] width 8 height 5
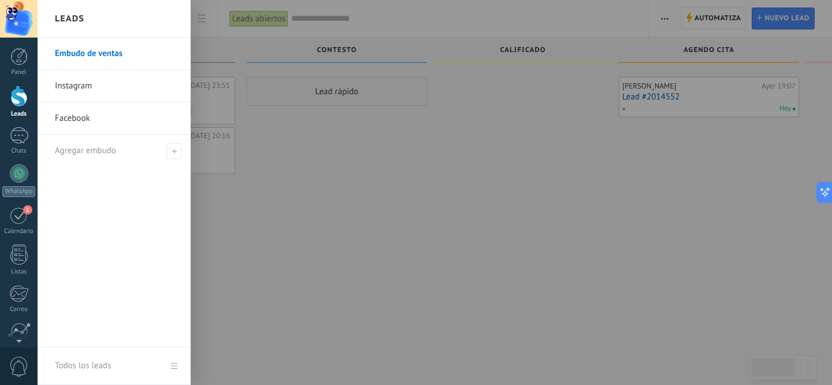
click at [135, 92] on link "Instagram" at bounding box center [117, 86] width 124 height 32
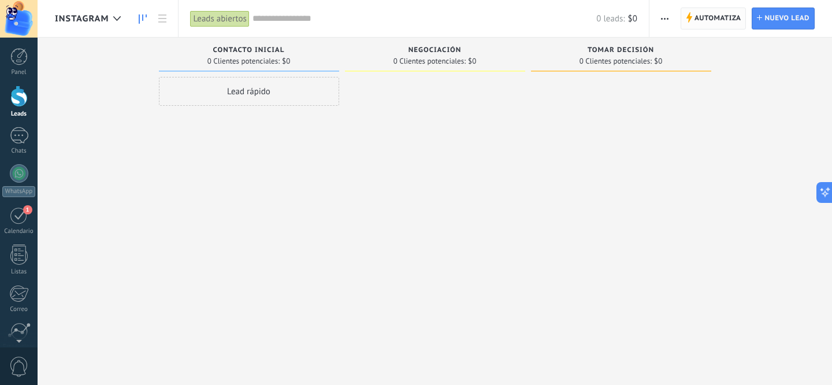
click at [692, 23] on span "Automatiza Automatiza" at bounding box center [714, 19] width 66 height 22
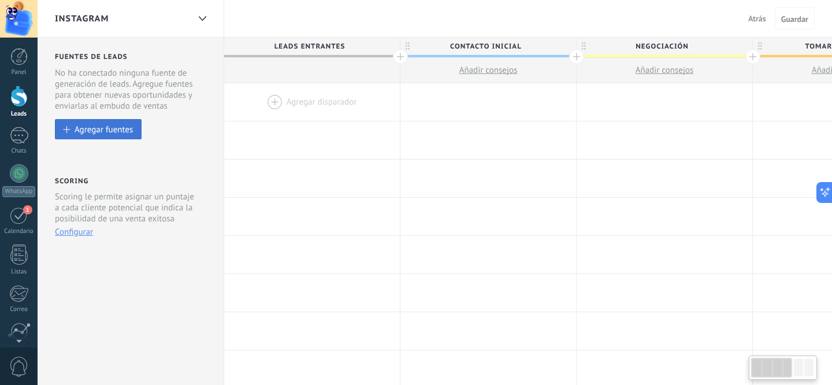
click at [131, 129] on div "Agregar fuentes" at bounding box center [104, 129] width 58 height 10
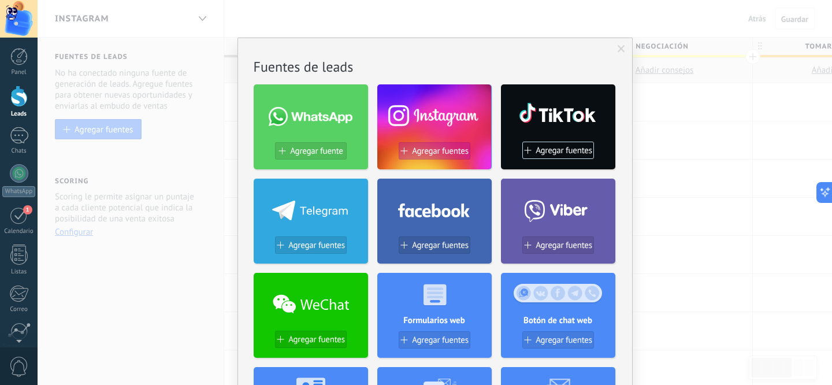
click at [427, 150] on span "Agregar fuentes" at bounding box center [440, 151] width 57 height 10
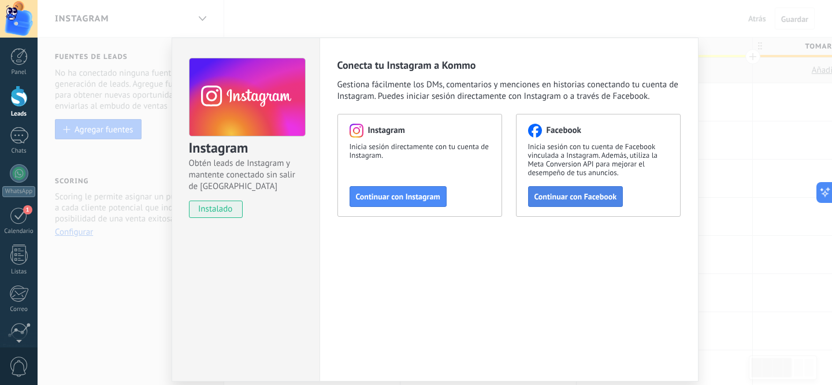
click at [571, 195] on span "Continuar con Facebook" at bounding box center [576, 196] width 83 height 8
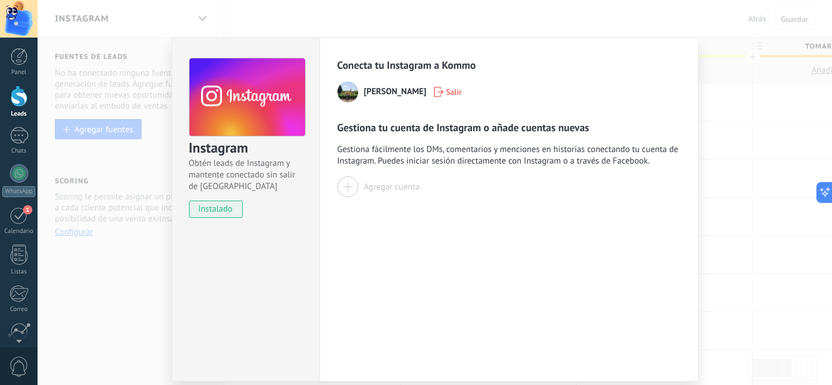
click at [421, 188] on div "Agregar cuenta" at bounding box center [509, 186] width 343 height 21
click at [359, 192] on button "Agregar cuenta" at bounding box center [379, 186] width 83 height 21
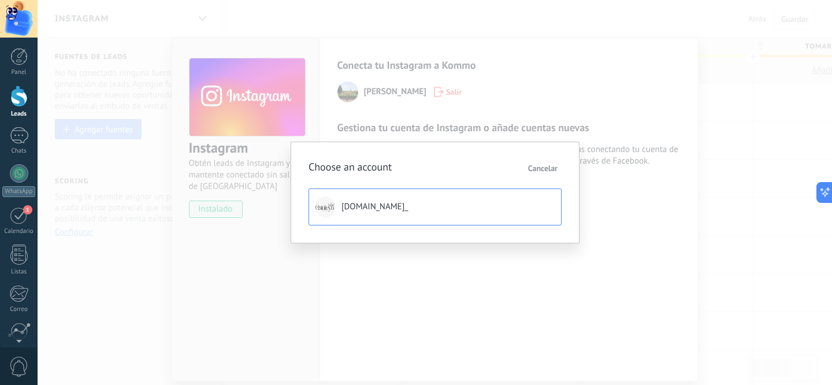
click at [354, 202] on span "[DOMAIN_NAME]_" at bounding box center [375, 207] width 66 height 12
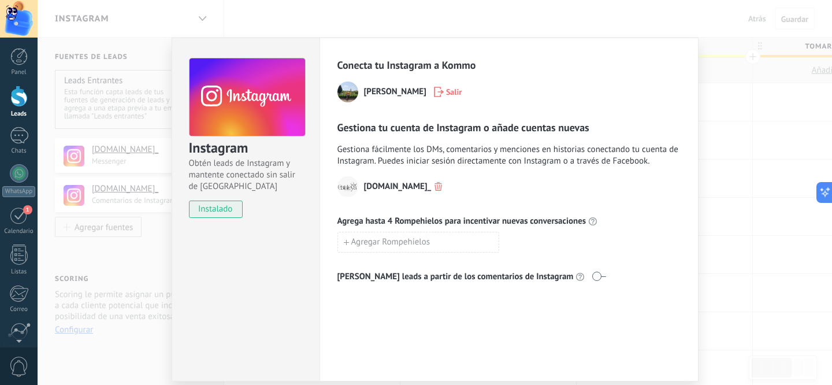
scroll to position [40, 0]
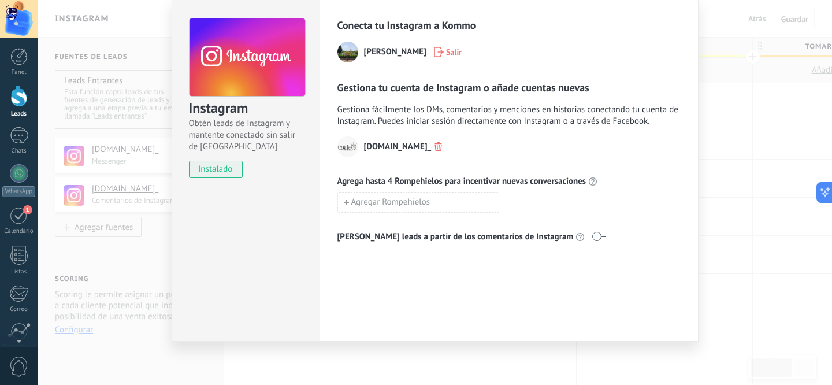
click at [624, 309] on div "Conecta tu Instagram a Kommo [PERSON_NAME] tu cuenta de Instagram o añade cuent…" at bounding box center [509, 170] width 379 height 344
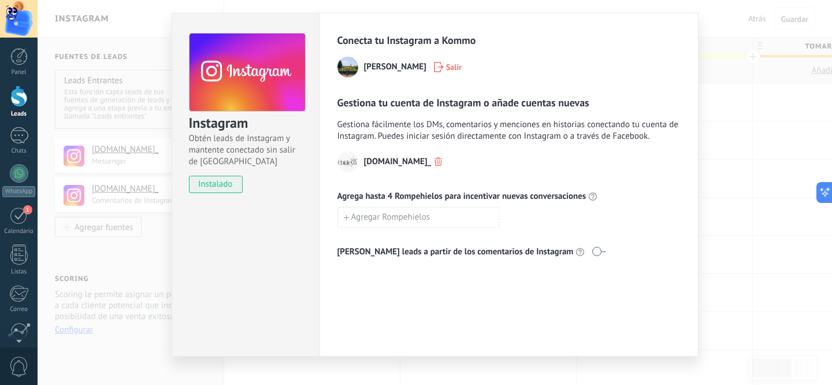
scroll to position [0, 0]
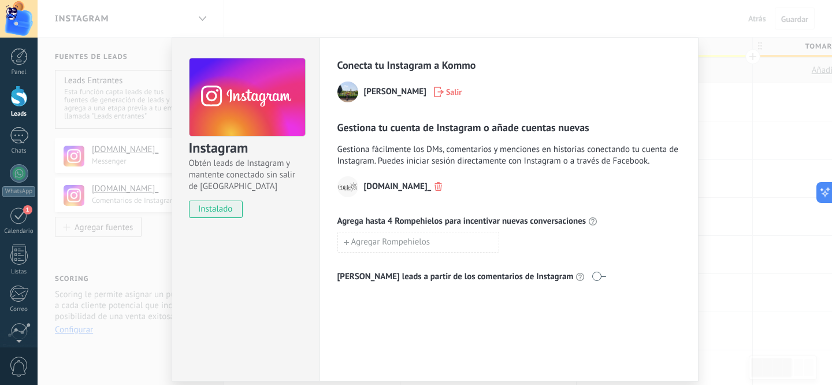
click at [740, 191] on div "Instagram Obtén leads de Instagram y mantente conectado sin salir de Kommo inst…" at bounding box center [435, 192] width 795 height 385
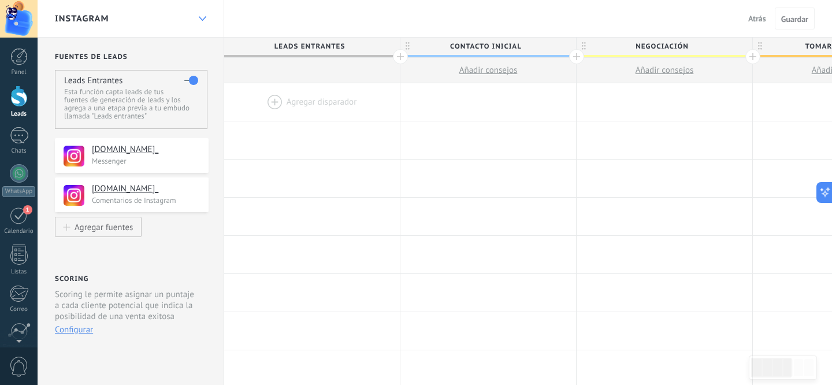
click at [198, 21] on div at bounding box center [202, 19] width 20 height 23
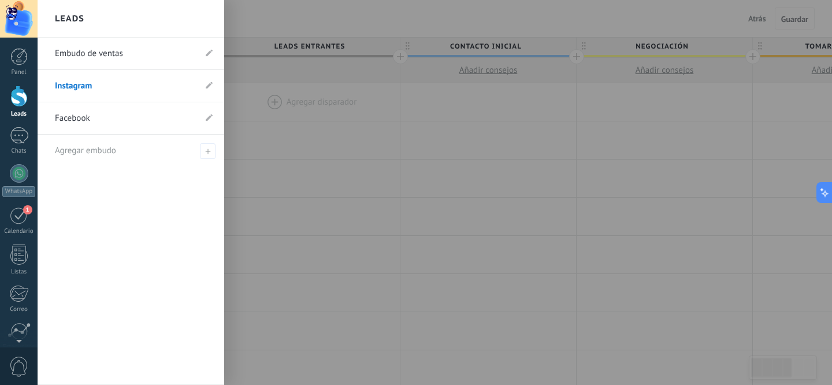
click at [121, 118] on link "Facebook" at bounding box center [125, 118] width 140 height 32
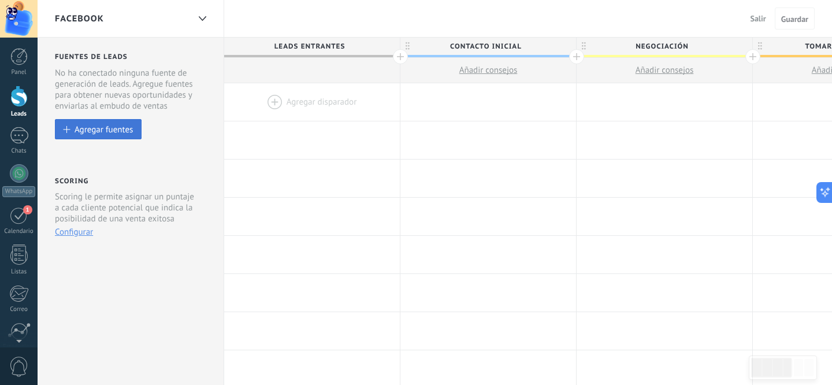
click at [116, 126] on div "Agregar fuentes" at bounding box center [104, 129] width 58 height 10
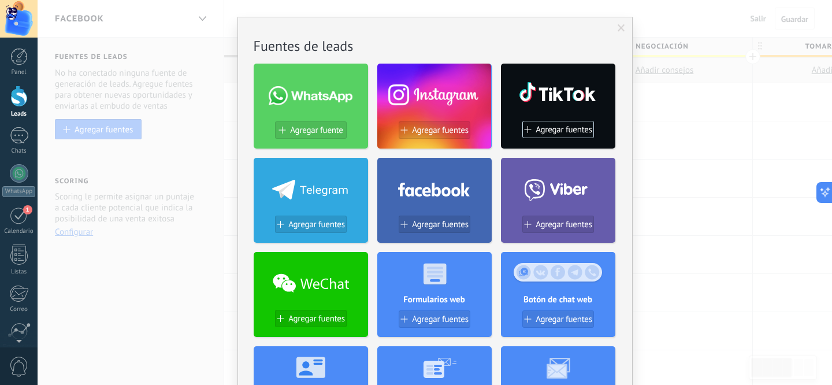
scroll to position [29, 0]
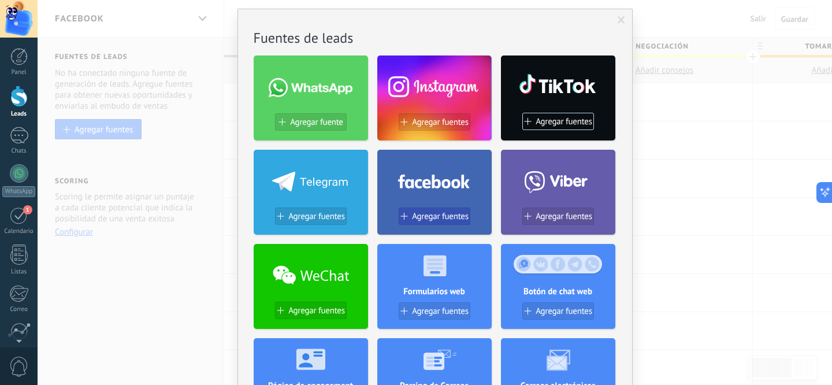
click at [435, 212] on span "Agregar fuentes" at bounding box center [440, 217] width 57 height 10
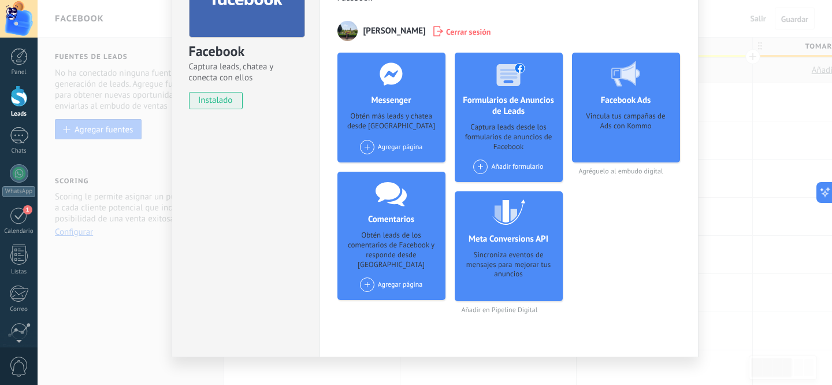
scroll to position [106, 0]
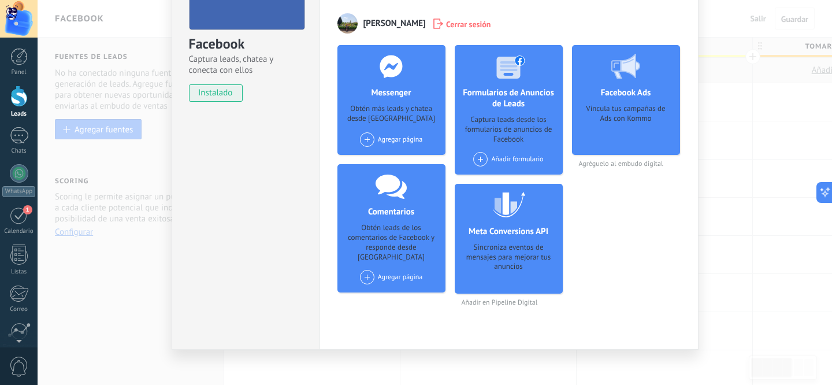
click at [371, 136] on span at bounding box center [367, 139] width 14 height 14
click at [394, 162] on div "Cataleya Alta Costura" at bounding box center [403, 161] width 88 height 25
click at [403, 143] on div "Agregar página Cataleya Alta Costura" at bounding box center [391, 139] width 63 height 14
click at [405, 154] on div "Cataleya Alta Costura" at bounding box center [403, 161] width 88 height 25
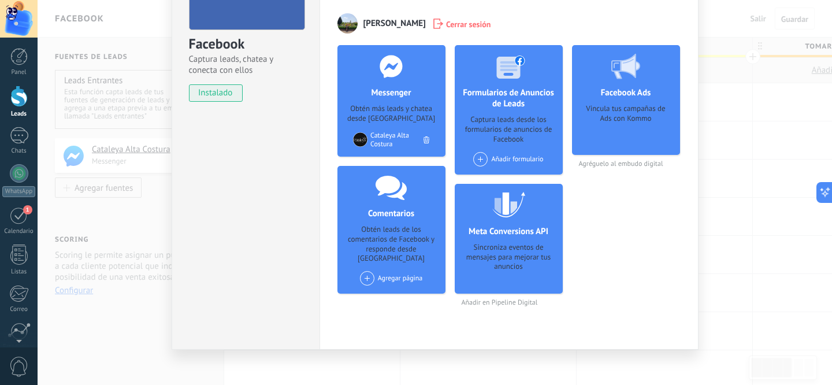
click at [368, 271] on span at bounding box center [367, 278] width 14 height 14
click at [391, 284] on div "Agregar página Cataleya Alta Costura Cataleya Alta Costura" at bounding box center [391, 283] width 76 height 25
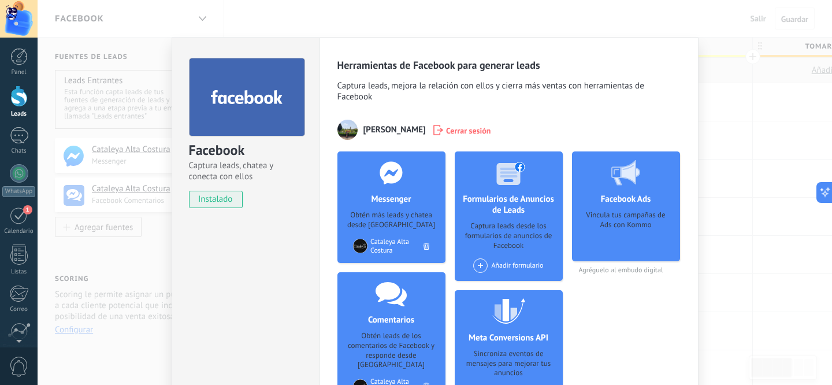
click at [738, 82] on div "Facebook Captura leads, chatea y conecta con ellos instalado Desinstalar Herram…" at bounding box center [435, 192] width 795 height 385
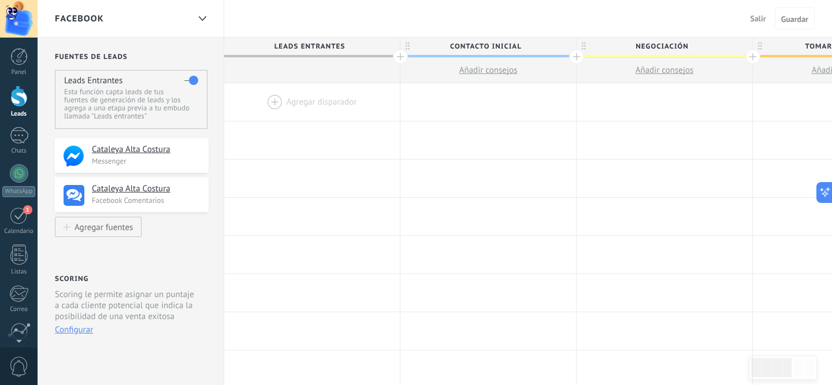
click at [170, 22] on div "Facebook" at bounding box center [122, 18] width 134 height 37
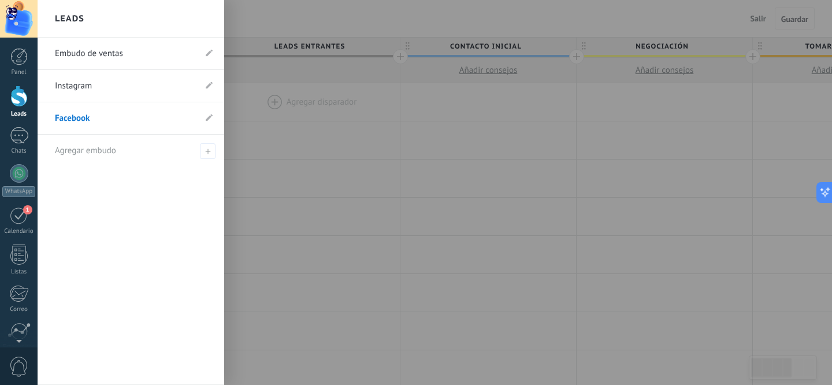
click at [140, 56] on link "Embudo de ventas" at bounding box center [125, 54] width 140 height 32
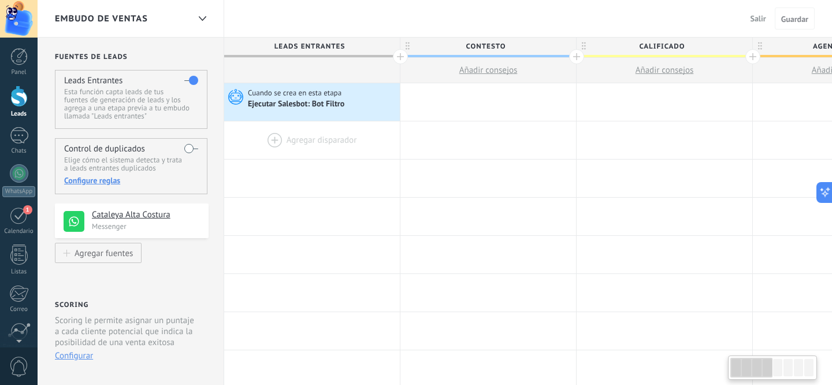
click at [268, 139] on div at bounding box center [312, 140] width 176 height 38
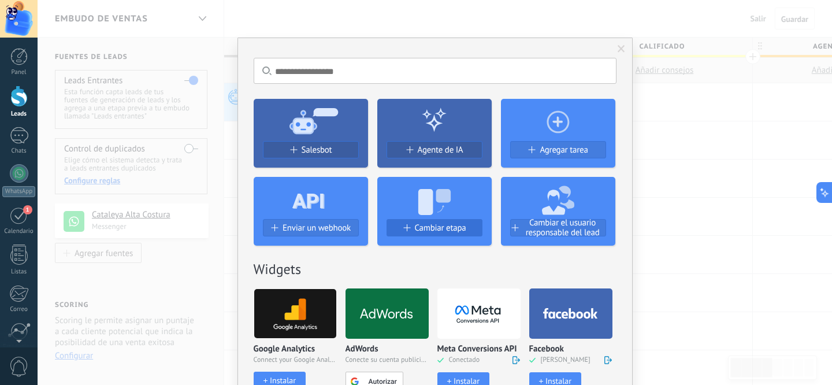
scroll to position [61, 0]
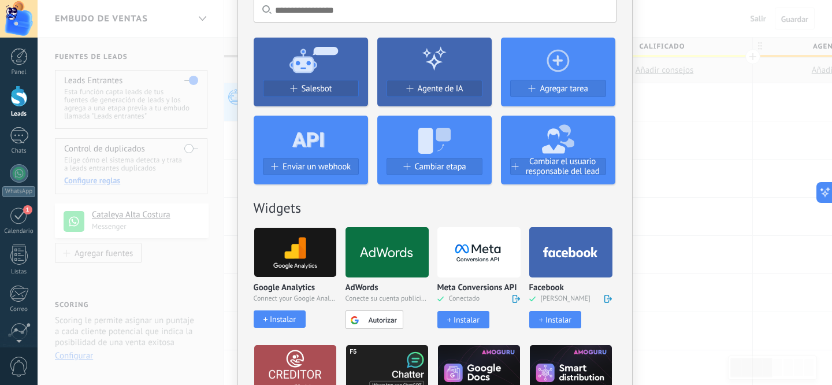
click at [461, 317] on div "Instalar" at bounding box center [467, 320] width 26 height 10
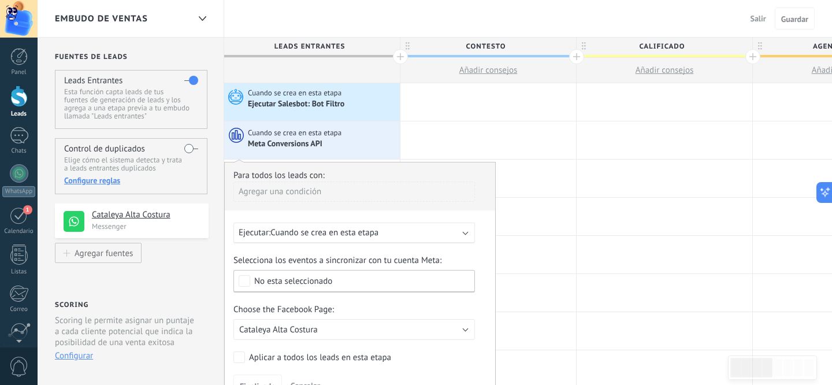
click at [359, 235] on span "Cuando se crea en esta etapa" at bounding box center [325, 232] width 108 height 11
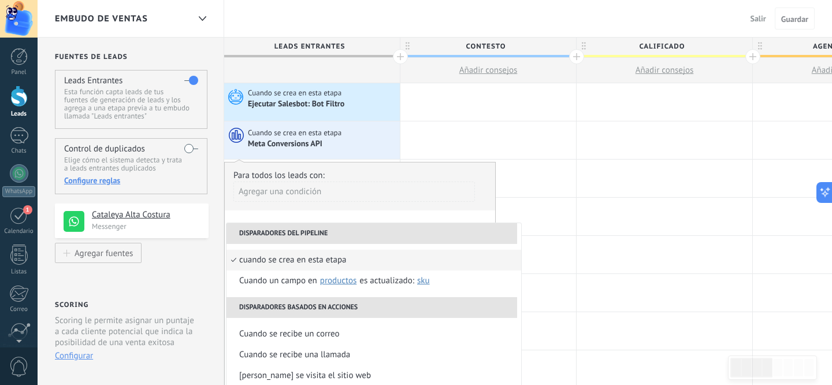
click at [410, 203] on div "Agregar una condición" at bounding box center [355, 196] width 242 height 29
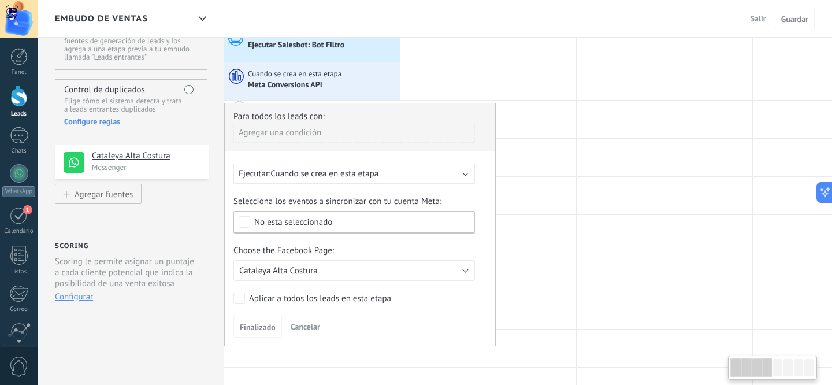
scroll to position [84, 0]
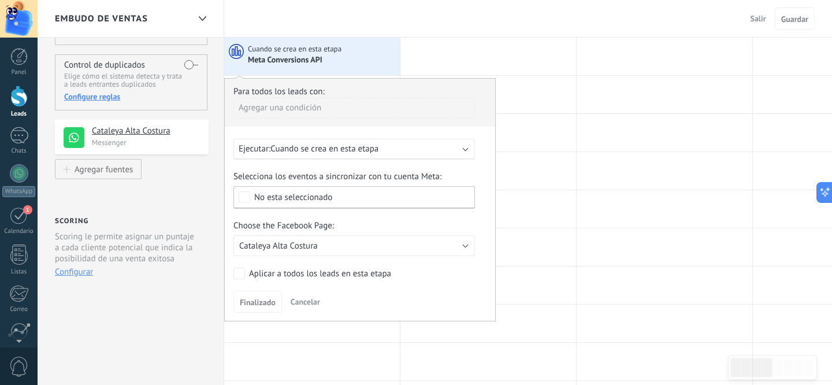
click at [304, 201] on div "No esta seleccionado" at bounding box center [293, 197] width 78 height 9
click at [291, 219] on label "Lead" at bounding box center [354, 218] width 240 height 21
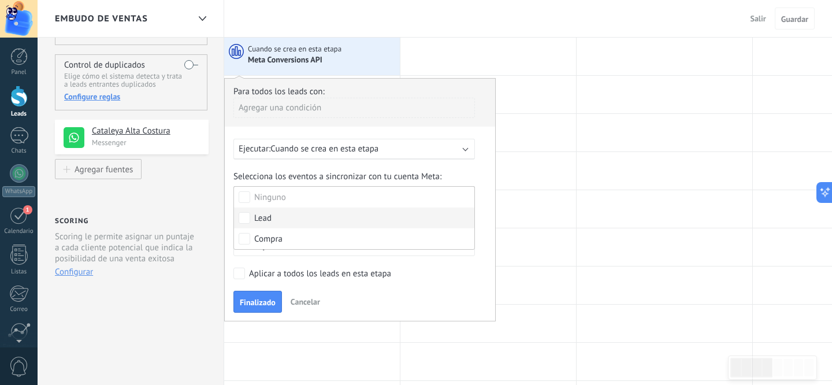
click at [484, 215] on form "Para todos los leads con: Agregar una condición Ejecutar: Cuando se crea en est…" at bounding box center [360, 199] width 253 height 226
click at [326, 250] on button "Cataleya Alta Costura" at bounding box center [355, 245] width 242 height 21
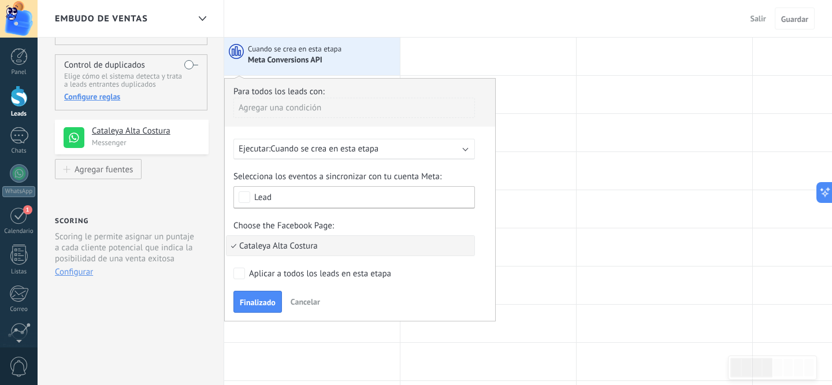
click at [458, 258] on form "Para todos los leads con: Agregar una condición Ejecutar: Cuando se crea en est…" at bounding box center [360, 199] width 253 height 226
click at [353, 273] on div "Aplicar a todos los leads en esta etapa" at bounding box center [320, 274] width 142 height 12
click at [263, 301] on span "Finalizado" at bounding box center [258, 302] width 36 height 8
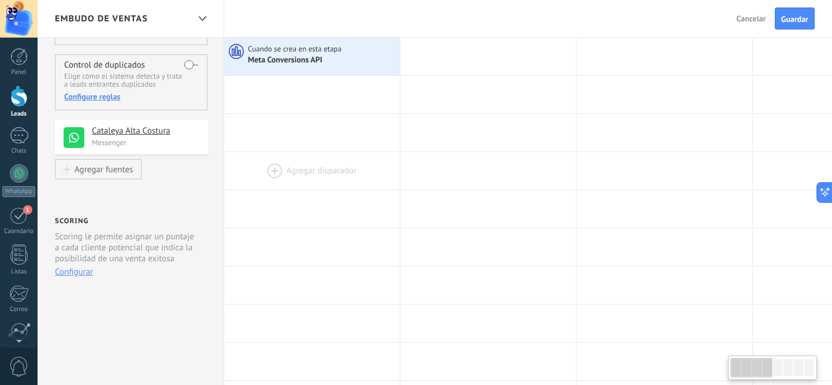
scroll to position [0, 0]
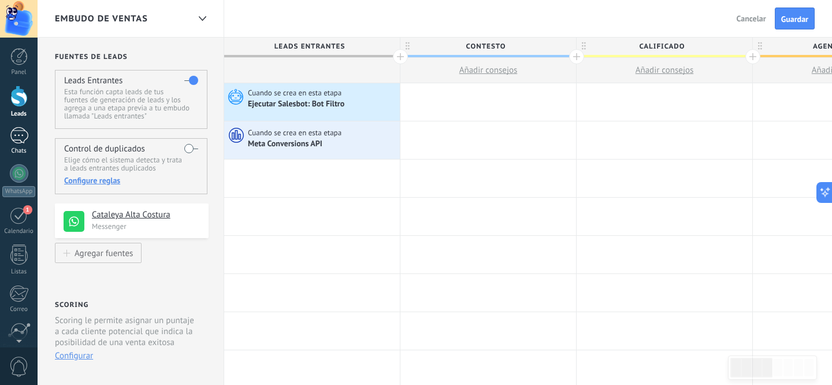
click at [21, 129] on div at bounding box center [19, 135] width 18 height 17
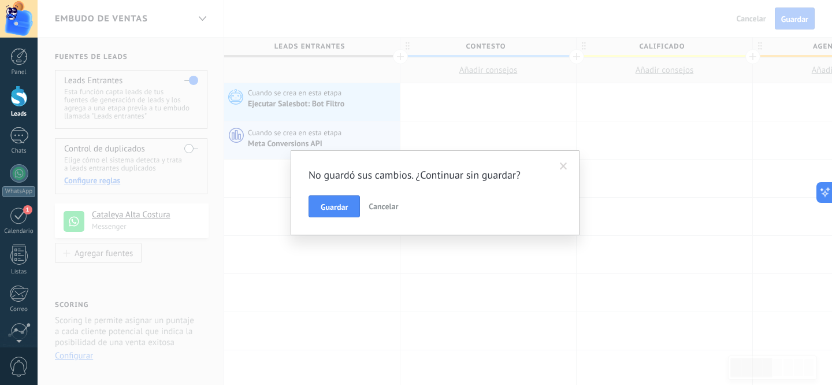
click at [526, 177] on h2 "No guardó sus cambios. ¿Continuar sin guardar?" at bounding box center [430, 175] width 242 height 14
click at [335, 209] on span "Guardar" at bounding box center [334, 207] width 27 height 8
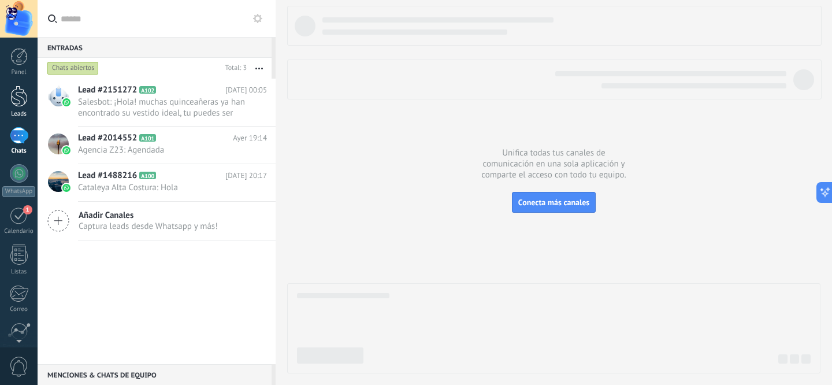
click at [25, 103] on div at bounding box center [18, 96] width 17 height 21
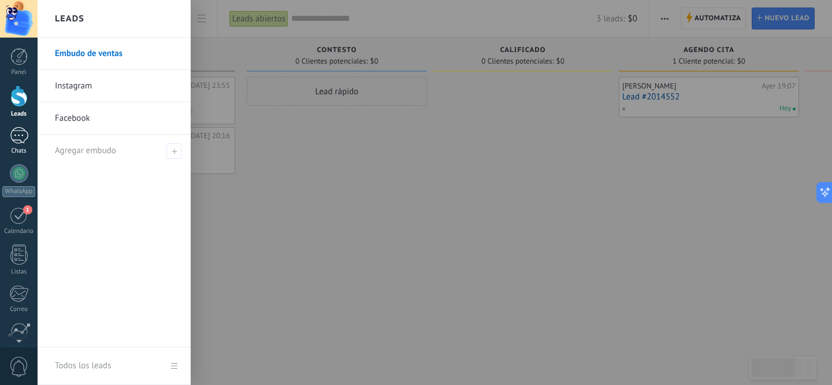
click at [16, 135] on div at bounding box center [19, 135] width 18 height 17
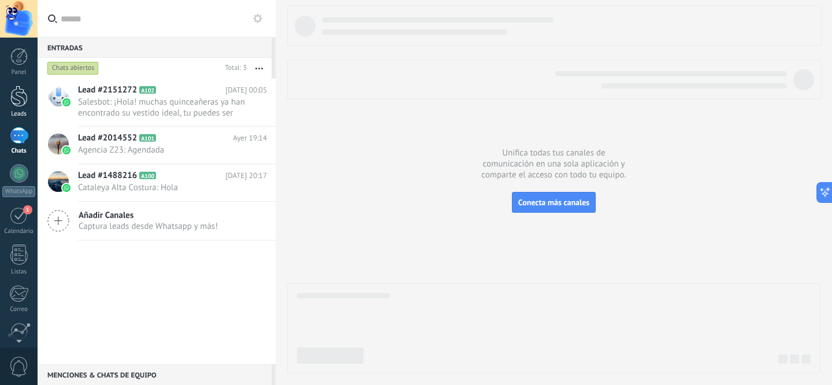
click at [16, 106] on div at bounding box center [18, 96] width 17 height 21
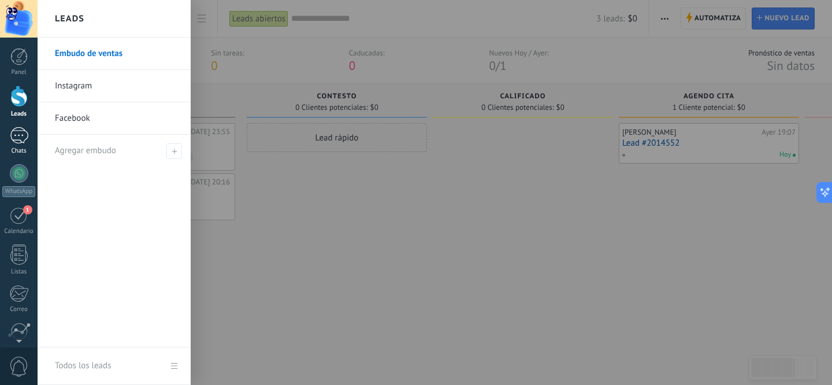
click at [21, 136] on div at bounding box center [19, 135] width 18 height 17
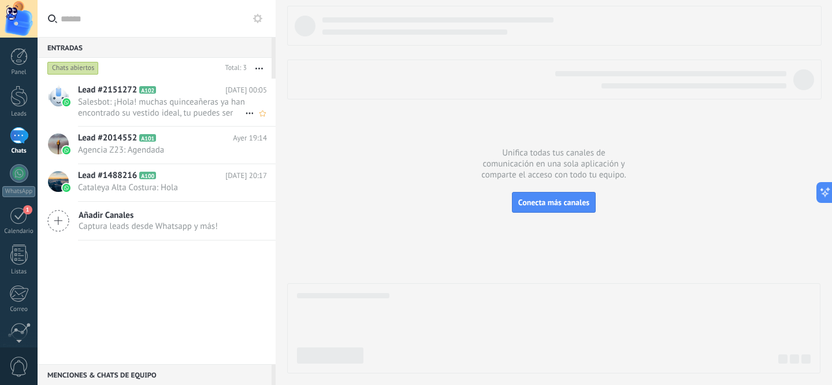
click at [161, 101] on span "Salesbot: ¡Hola! muchas quinceañeras ya han encontrado su vestido ideal, tu pue…" at bounding box center [161, 108] width 167 height 22
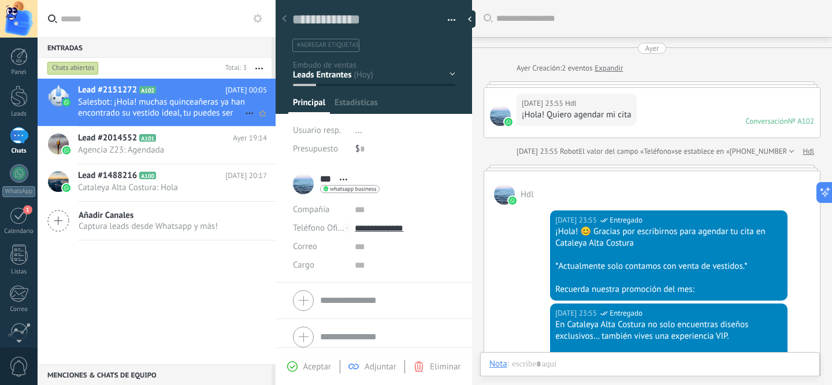
scroll to position [364, 0]
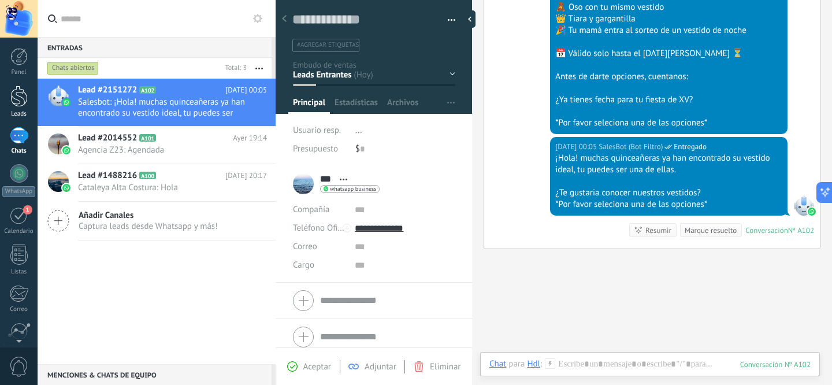
click at [15, 102] on div at bounding box center [18, 96] width 17 height 21
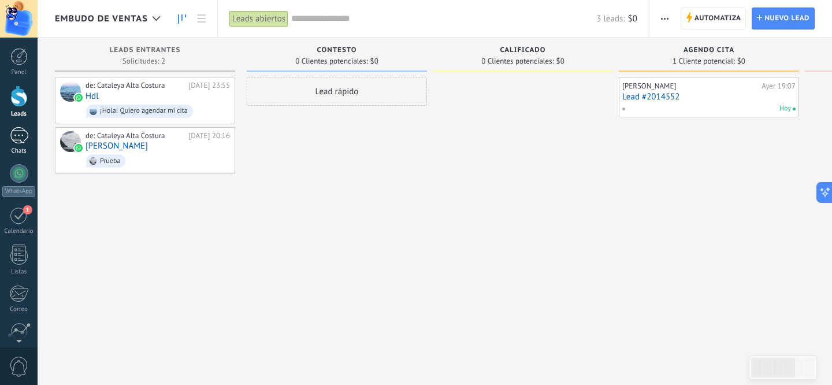
click at [12, 136] on div at bounding box center [19, 135] width 18 height 17
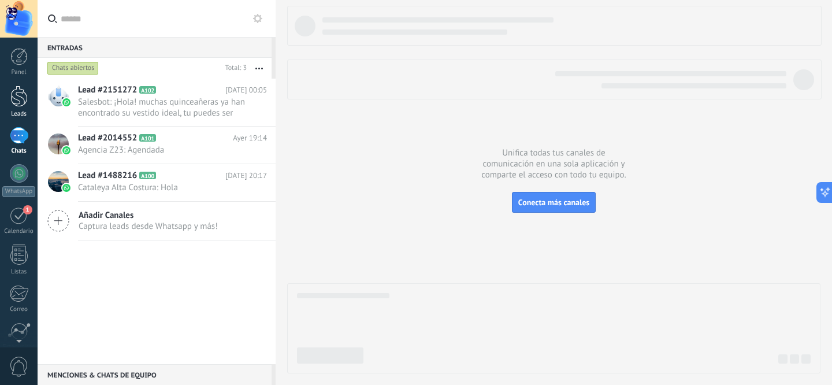
click at [18, 92] on div at bounding box center [18, 96] width 17 height 21
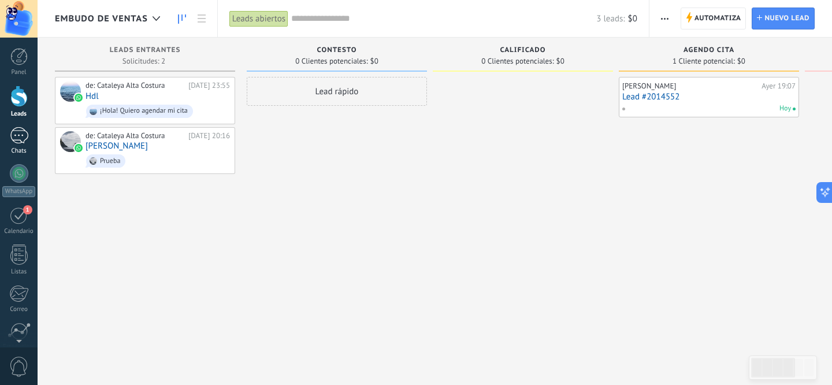
click at [26, 138] on div at bounding box center [19, 135] width 18 height 17
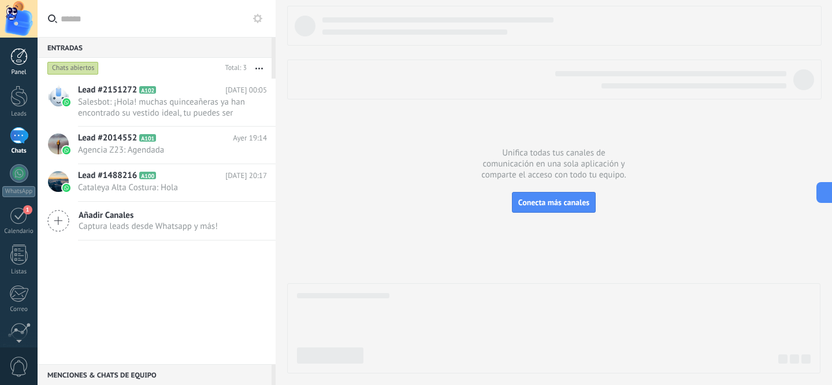
click at [18, 69] on div "Panel" at bounding box center [19, 73] width 34 height 8
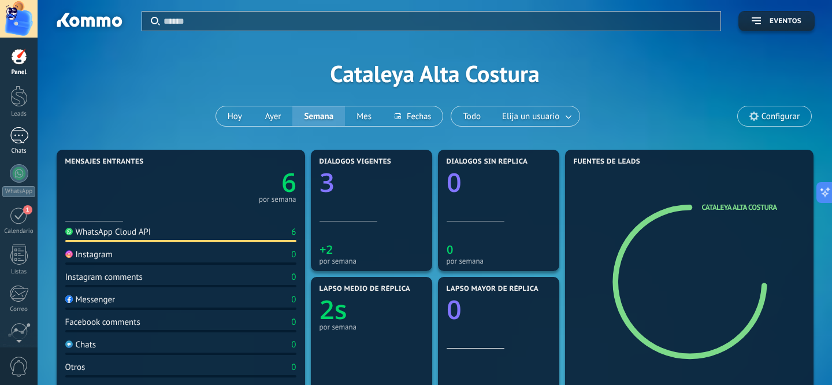
click at [12, 138] on div at bounding box center [19, 135] width 18 height 17
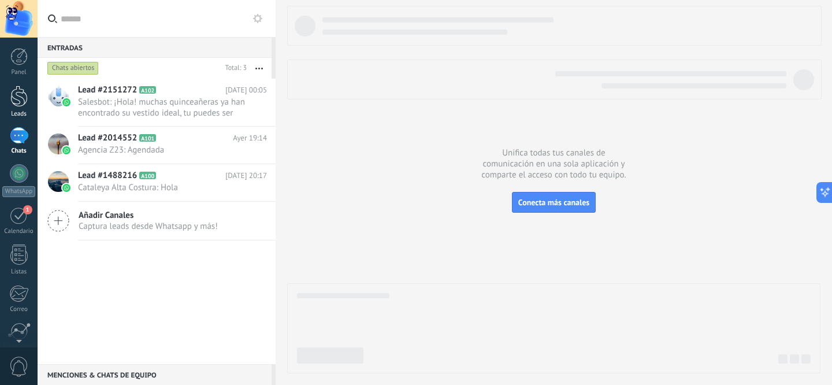
click at [12, 109] on link "Leads" at bounding box center [19, 102] width 38 height 32
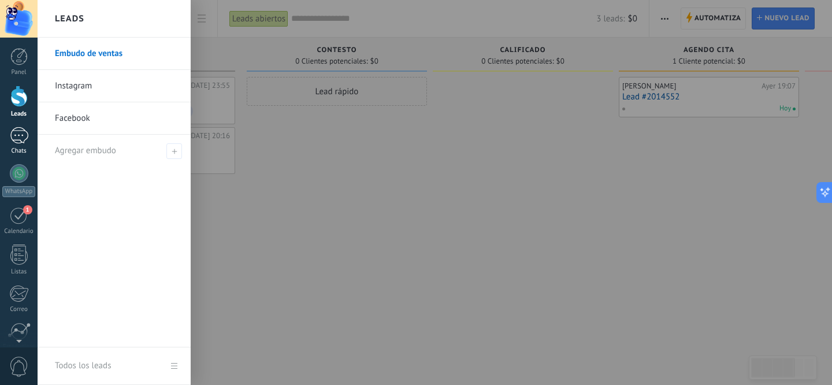
click at [21, 130] on div at bounding box center [19, 135] width 18 height 17
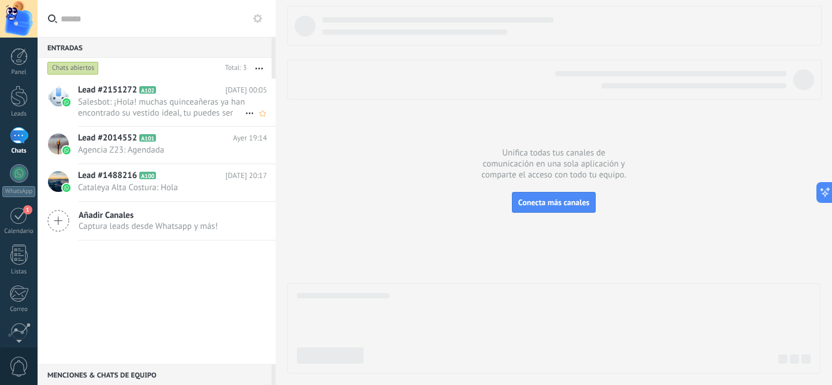
click at [115, 95] on span "Lead #2151272" at bounding box center [107, 90] width 59 height 12
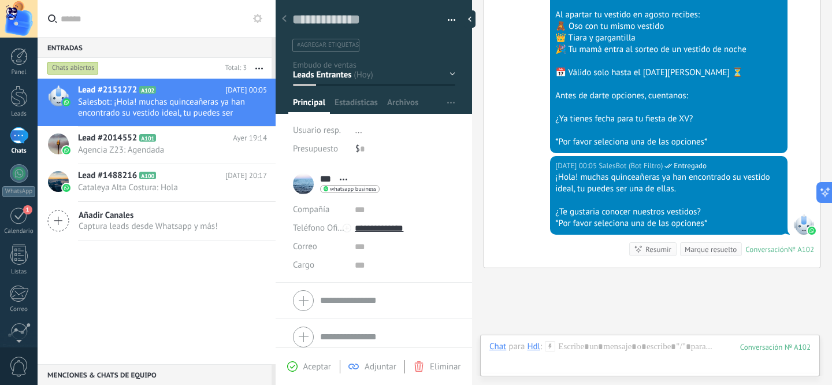
scroll to position [429, 0]
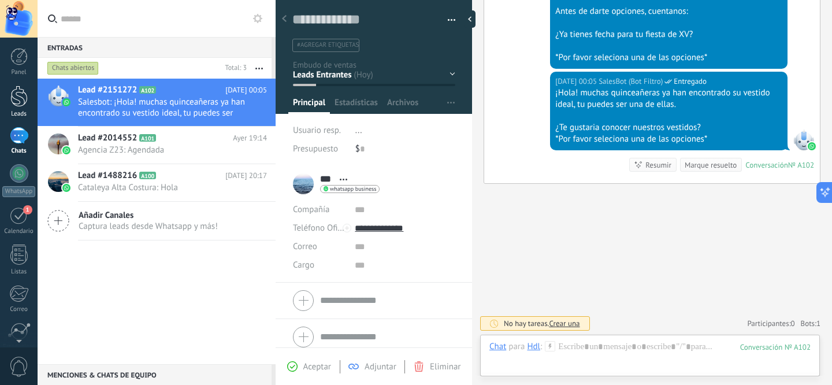
click at [12, 90] on div at bounding box center [18, 96] width 17 height 21
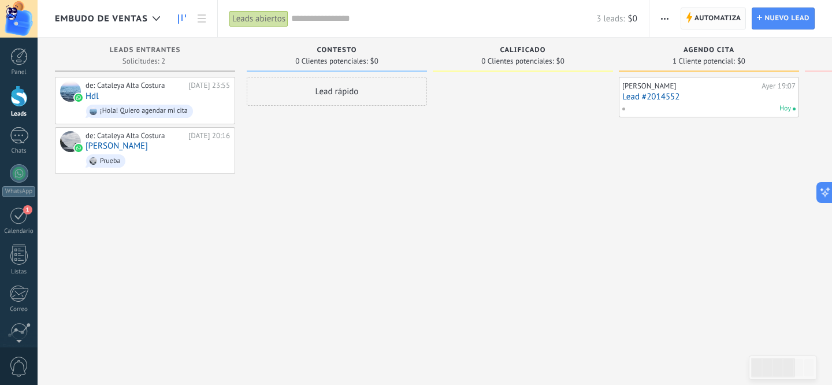
click at [718, 21] on span "Automatiza" at bounding box center [718, 18] width 47 height 21
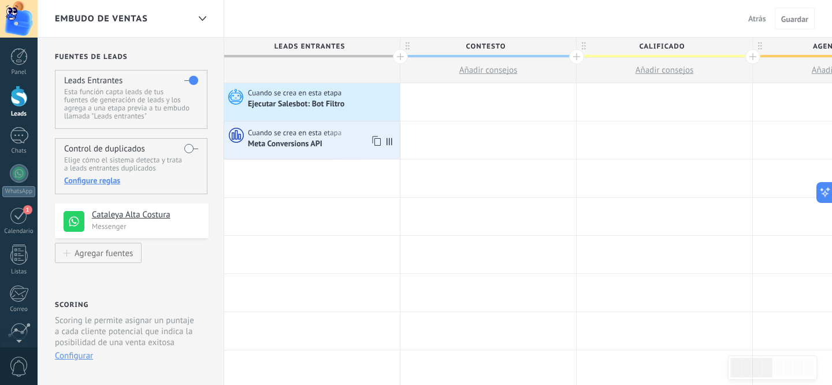
click at [281, 143] on span "Meta Conversions API" at bounding box center [286, 144] width 76 height 10
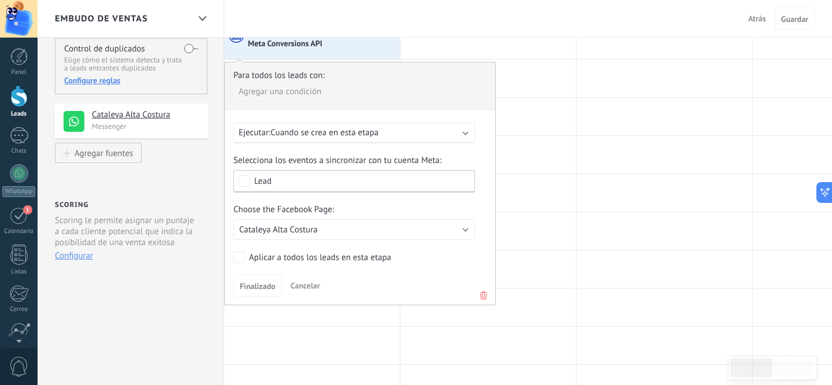
scroll to position [106, 0]
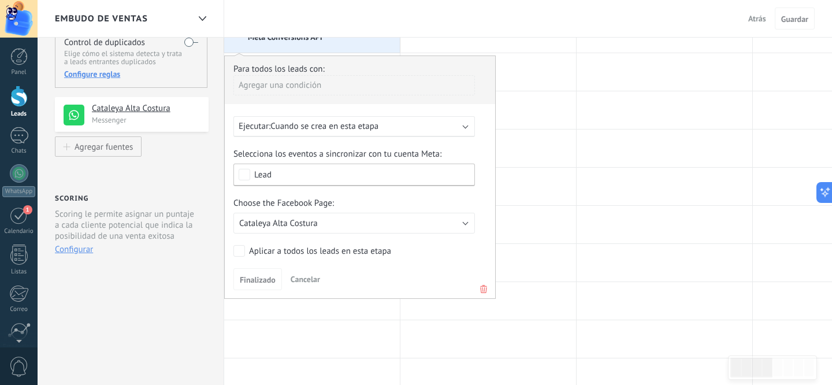
click at [317, 276] on span "Cancelar" at bounding box center [305, 279] width 29 height 10
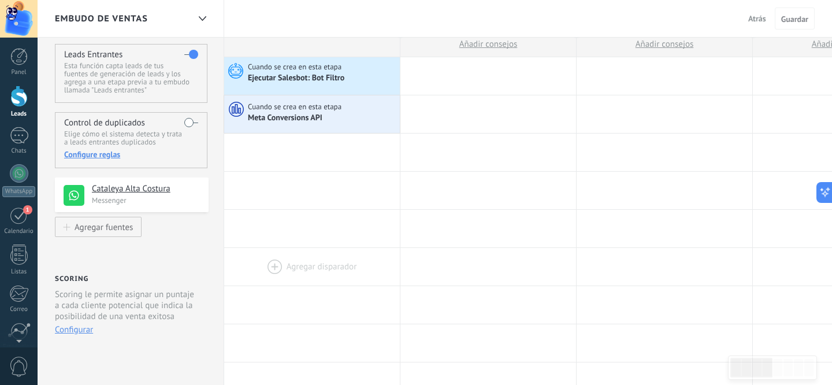
scroll to position [0, 0]
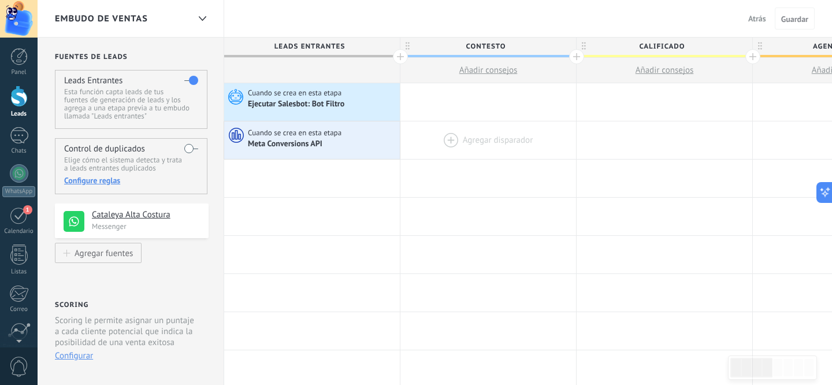
click at [447, 141] on div at bounding box center [489, 140] width 176 height 38
click at [448, 128] on div at bounding box center [489, 140] width 176 height 38
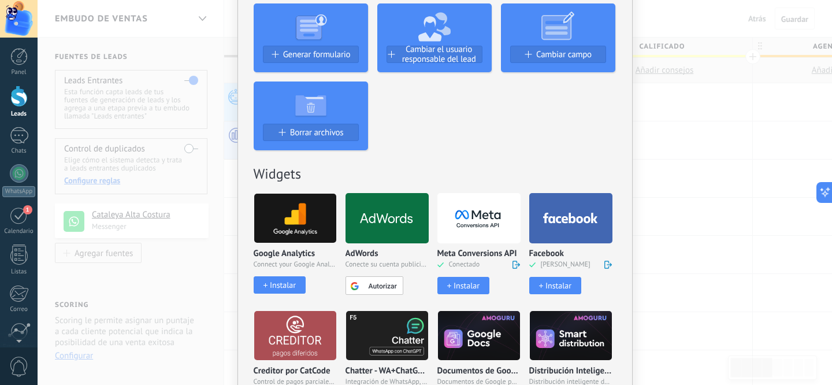
scroll to position [331, 0]
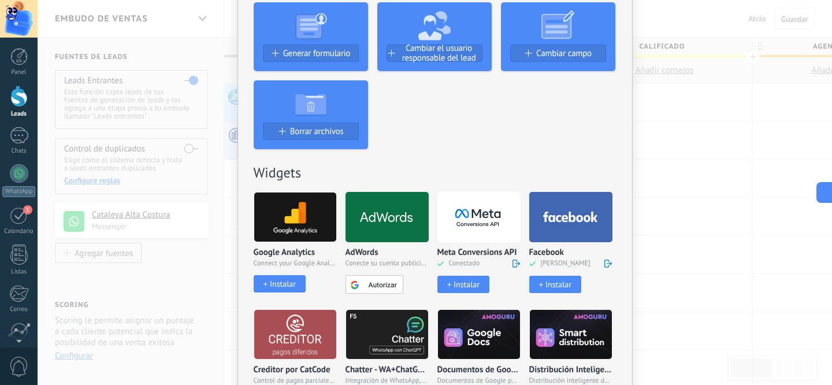
click at [455, 287] on div "Instalar" at bounding box center [467, 285] width 26 height 10
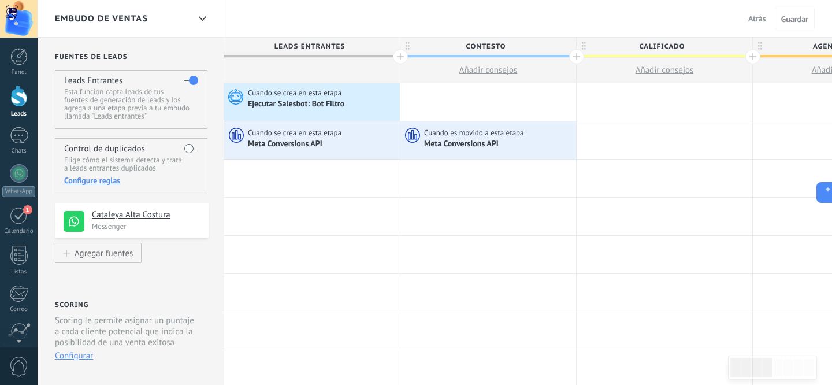
scroll to position [0, 0]
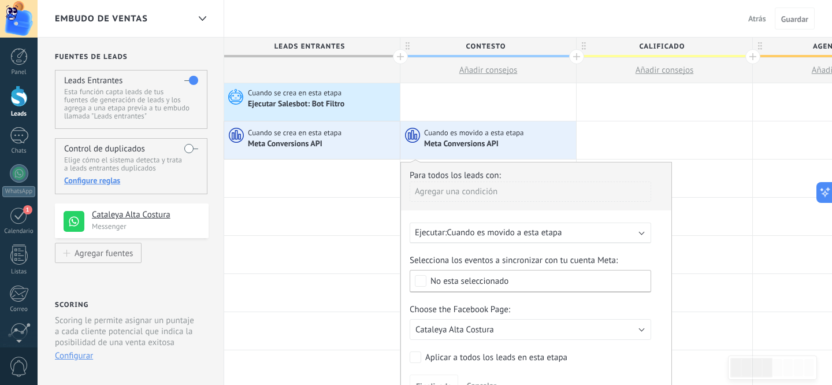
click at [465, 228] on span "Cuando es movido a esta etapa" at bounding box center [504, 232] width 115 height 11
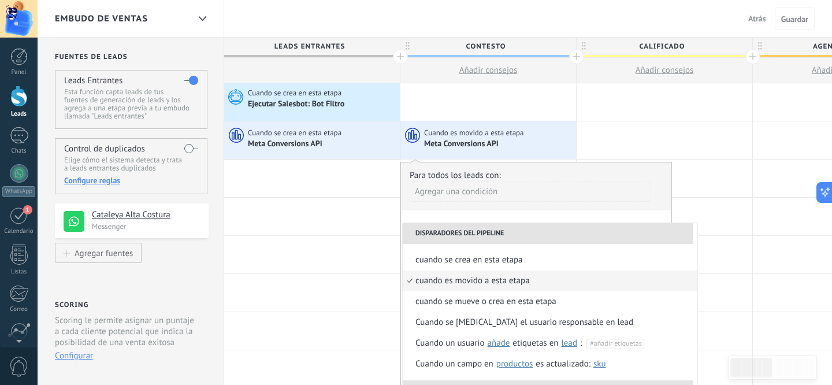
click at [516, 197] on div "Agregar una condición" at bounding box center [531, 192] width 242 height 20
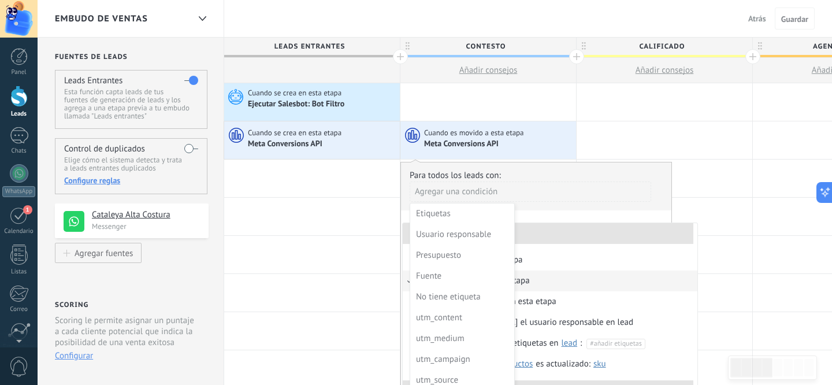
click at [523, 165] on div at bounding box center [536, 284] width 271 height 244
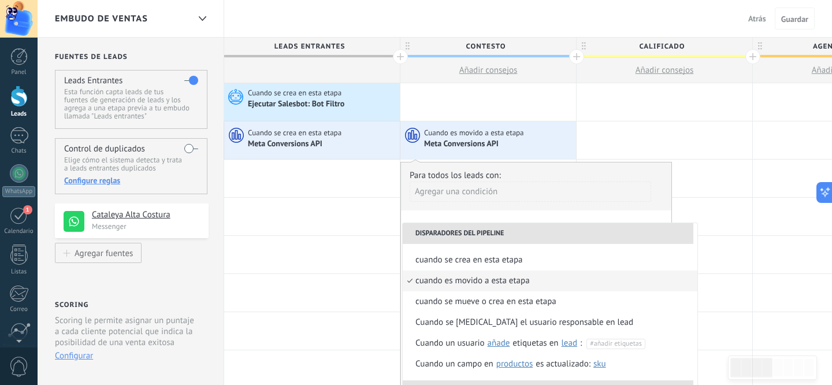
click at [497, 147] on span "Meta Conversions API" at bounding box center [462, 144] width 76 height 10
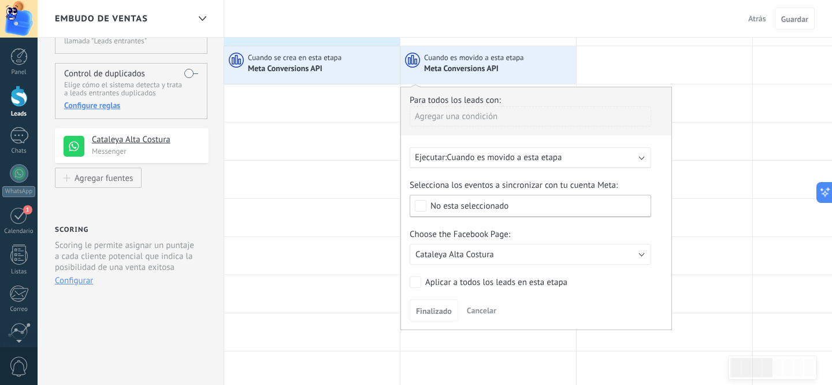
scroll to position [76, 0]
click at [464, 118] on div "Agregar una condición" at bounding box center [531, 115] width 242 height 20
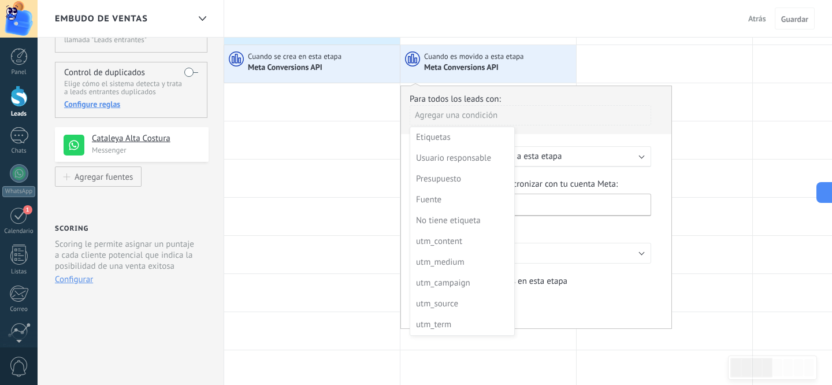
click at [565, 141] on div at bounding box center [536, 208] width 271 height 244
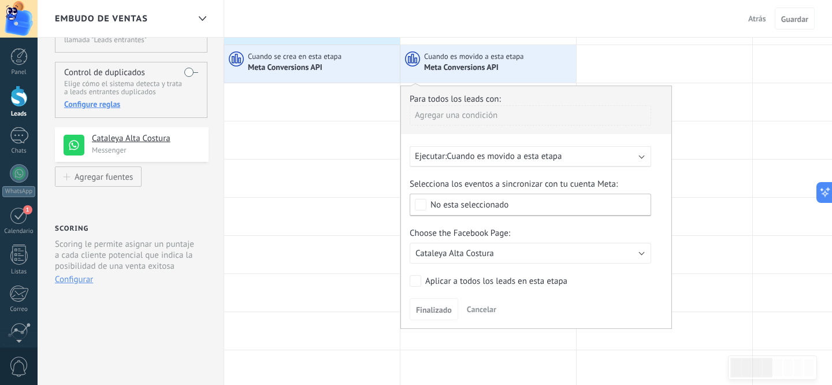
click at [491, 210] on div "No esta seleccionado" at bounding box center [531, 205] width 242 height 23
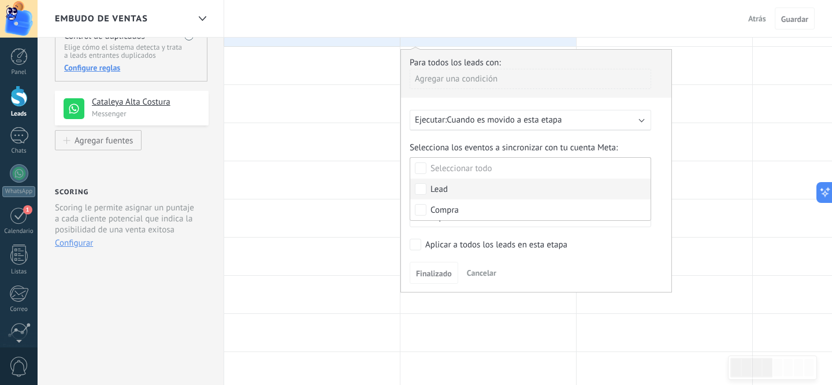
scroll to position [118, 0]
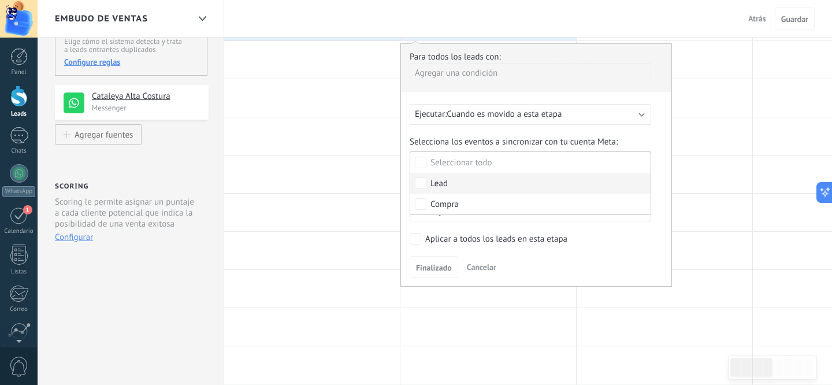
click at [478, 261] on button "Cancelar" at bounding box center [481, 266] width 39 height 17
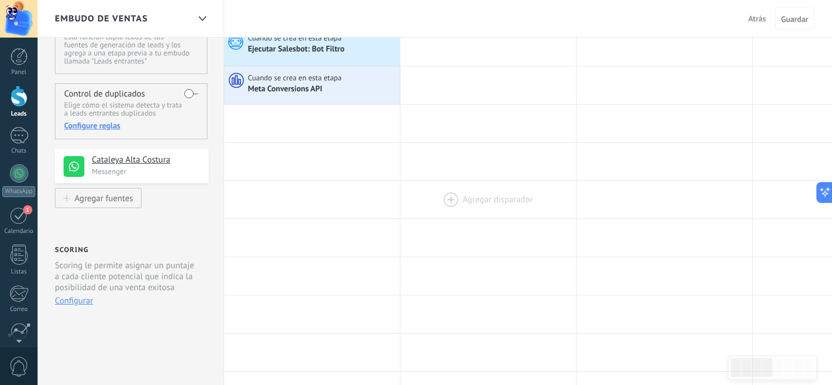
scroll to position [0, 0]
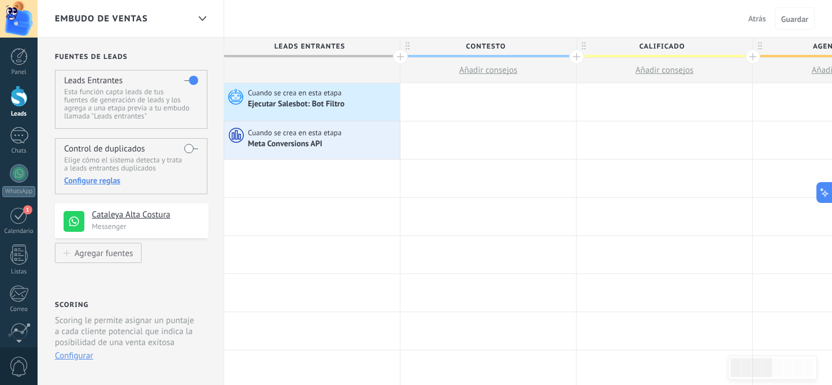
click at [458, 136] on div at bounding box center [489, 140] width 176 height 38
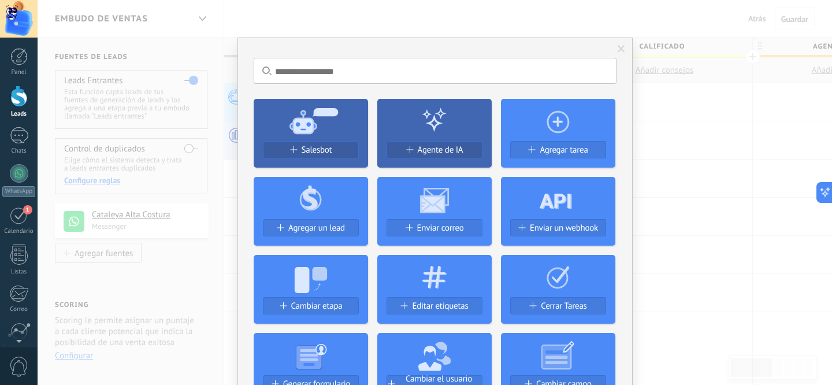
click at [434, 23] on div "No hay resultados Salesbot Agente de IA Agregar tarea Agregar un lead Enviar co…" at bounding box center [435, 192] width 795 height 385
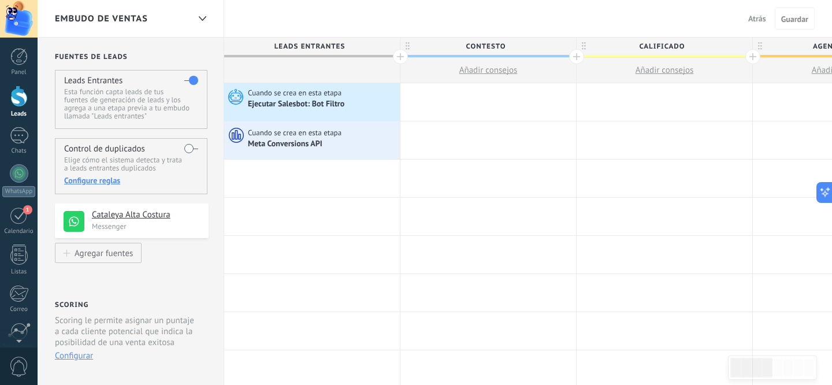
click at [186, 145] on label at bounding box center [191, 148] width 14 height 18
click at [110, 181] on div "Configure reglas" at bounding box center [131, 180] width 134 height 10
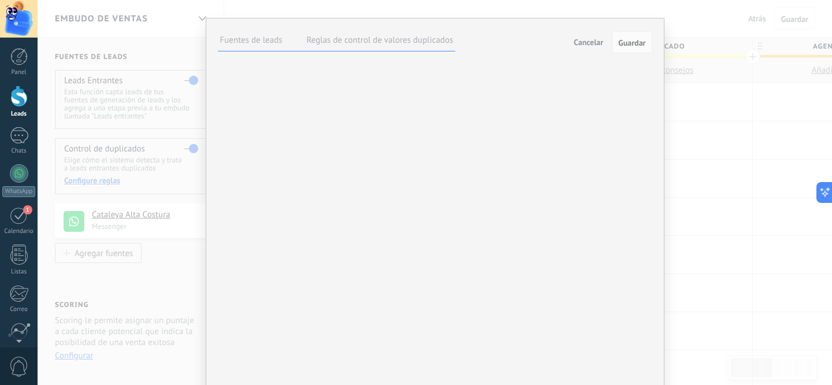
scroll to position [36, 0]
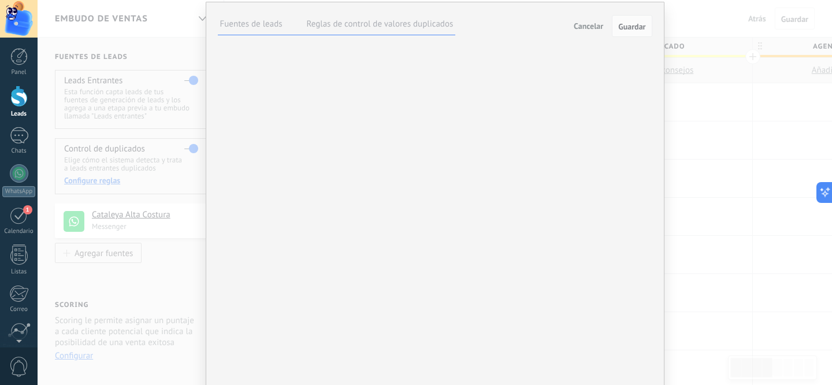
click at [376, 24] on label "Reglas de control de valores duplicados" at bounding box center [380, 23] width 147 height 11
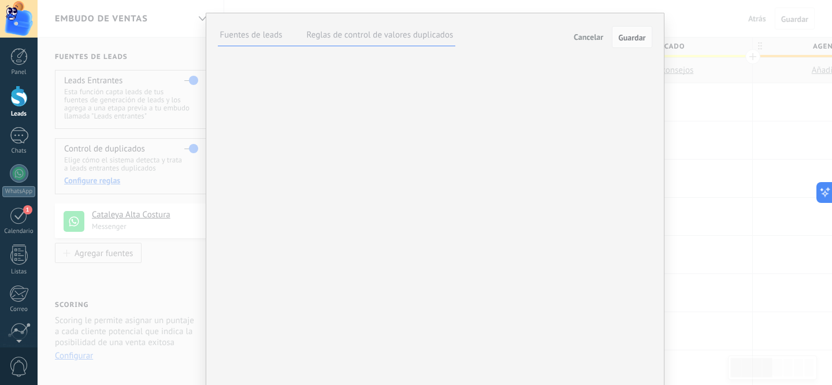
scroll to position [0, 0]
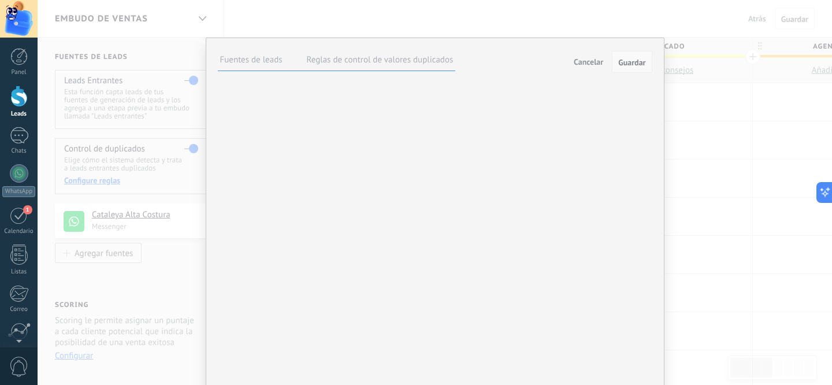
click at [640, 58] on span "Guardar" at bounding box center [631, 62] width 27 height 8
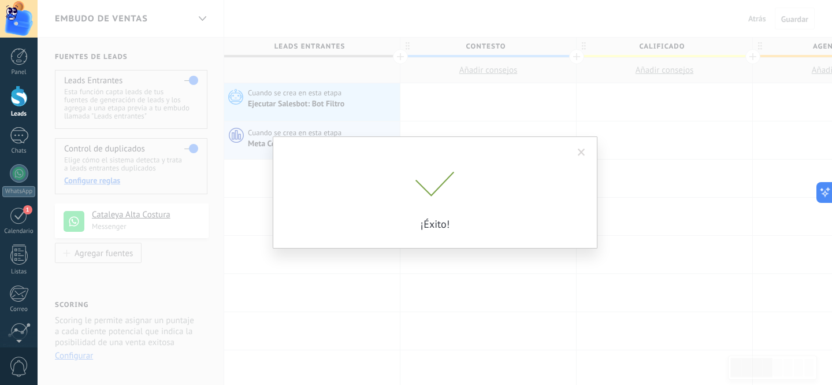
click at [701, 108] on div "¡Éxito!" at bounding box center [435, 192] width 795 height 385
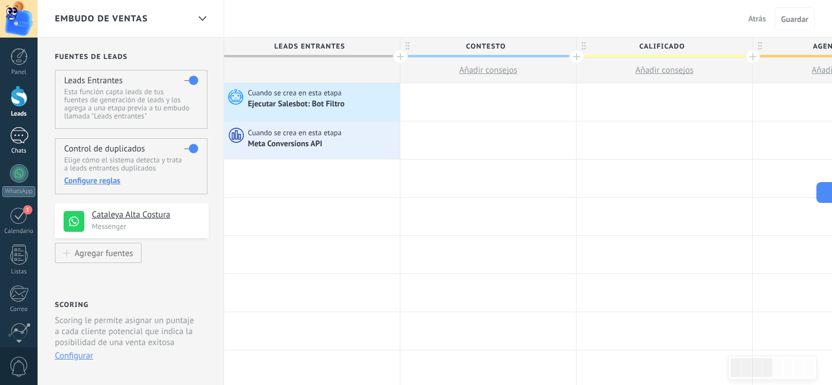
click at [23, 135] on div at bounding box center [19, 135] width 18 height 17
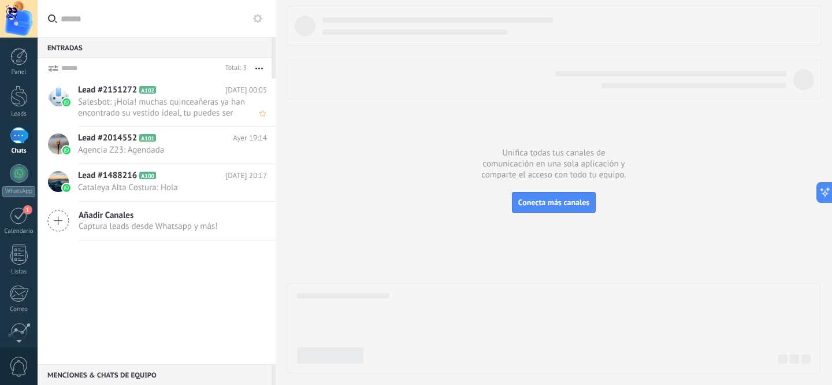
click at [169, 106] on span "Salesbot: ¡Hola! muchas quinceañeras ya han encontrado su vestido ideal, tu pue…" at bounding box center [161, 108] width 167 height 22
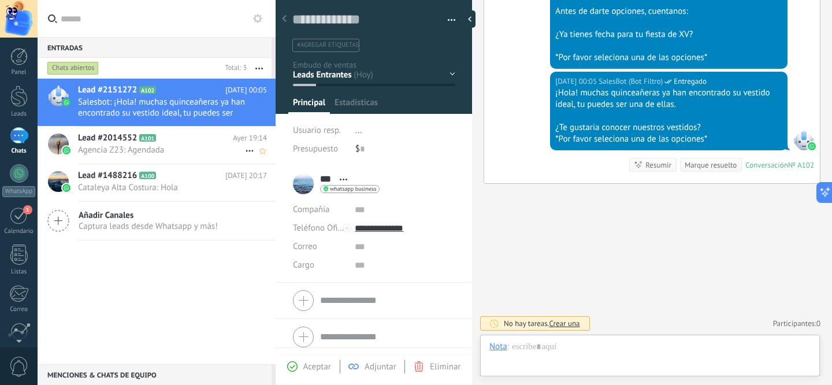
scroll to position [17, 0]
click at [186, 145] on span "Agencia Z23: Agendada" at bounding box center [161, 150] width 167 height 11
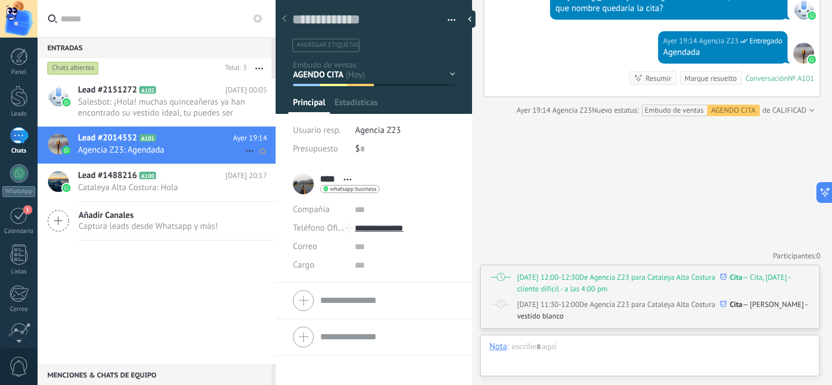
scroll to position [17, 0]
click at [243, 151] on icon at bounding box center [250, 151] width 14 height 14
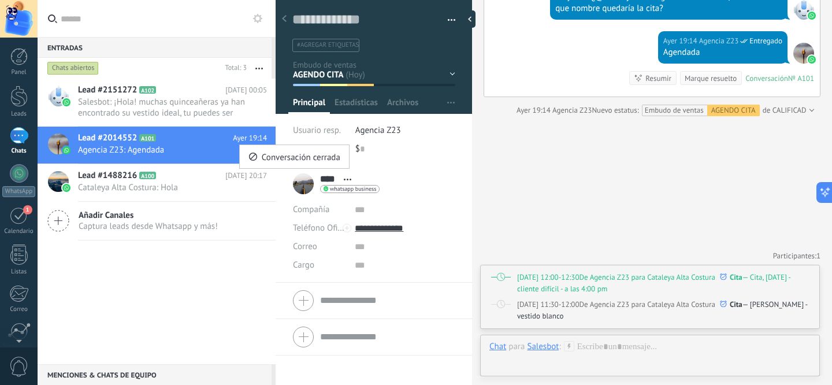
click at [457, 19] on div at bounding box center [416, 192] width 832 height 385
click at [451, 19] on button "button" at bounding box center [447, 20] width 17 height 17
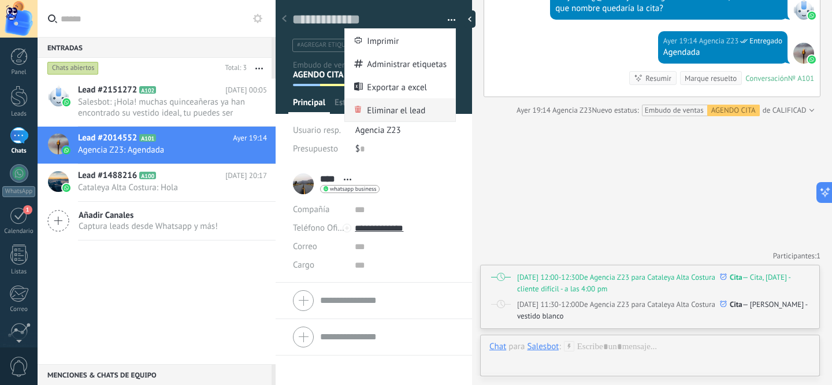
click at [399, 114] on span "Eliminar el lead" at bounding box center [396, 109] width 58 height 23
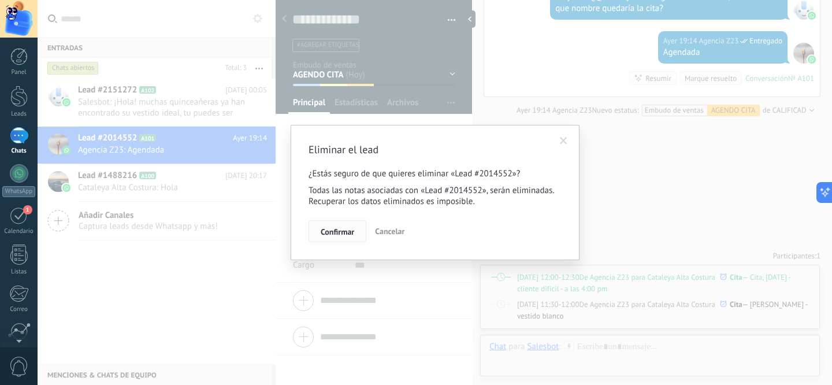
click at [344, 228] on span "Confirmar" at bounding box center [338, 232] width 34 height 8
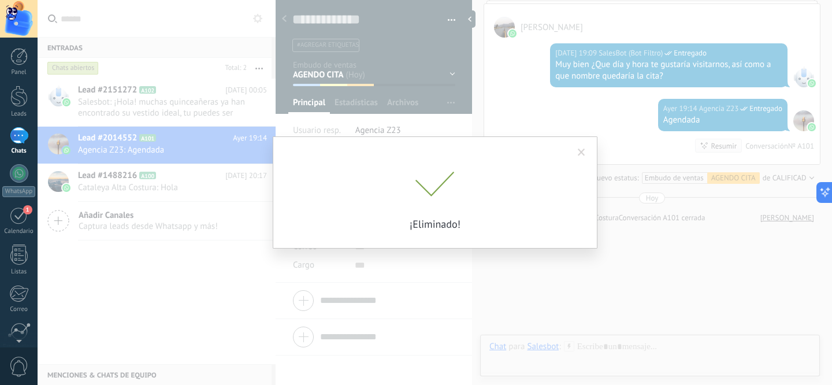
scroll to position [1331, 0]
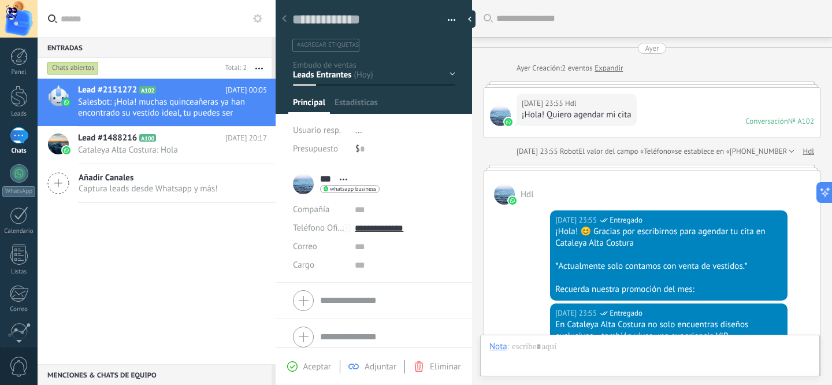
scroll to position [429, 0]
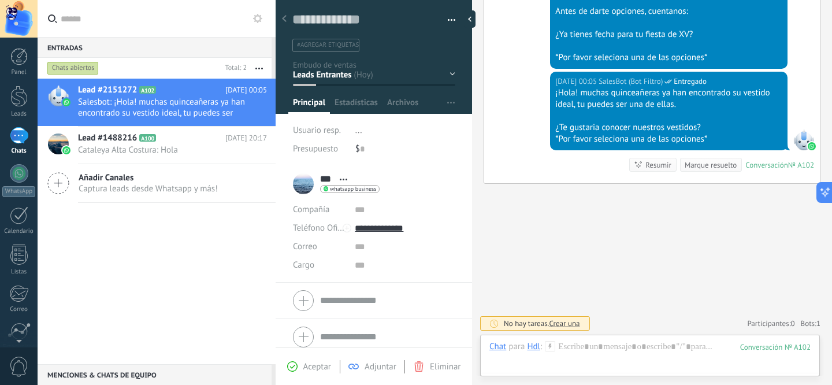
click at [443, 18] on button "button" at bounding box center [447, 20] width 17 height 17
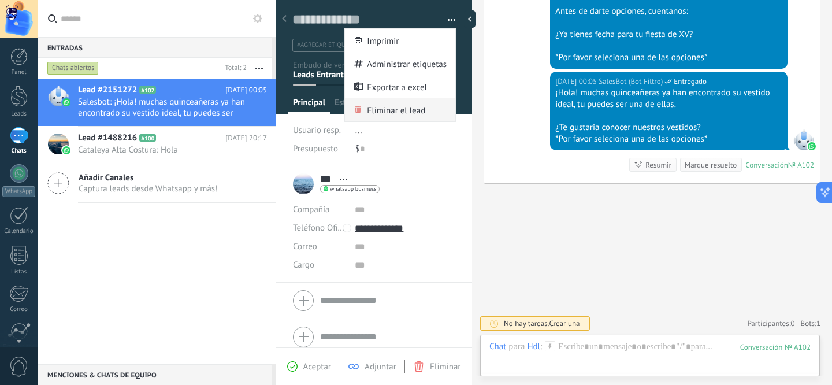
click at [402, 109] on span "Eliminar el lead" at bounding box center [396, 109] width 58 height 23
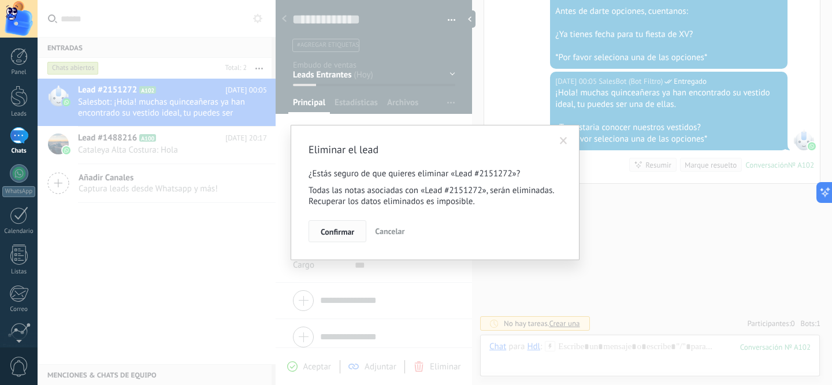
click at [357, 231] on button "Confirmar" at bounding box center [338, 231] width 58 height 22
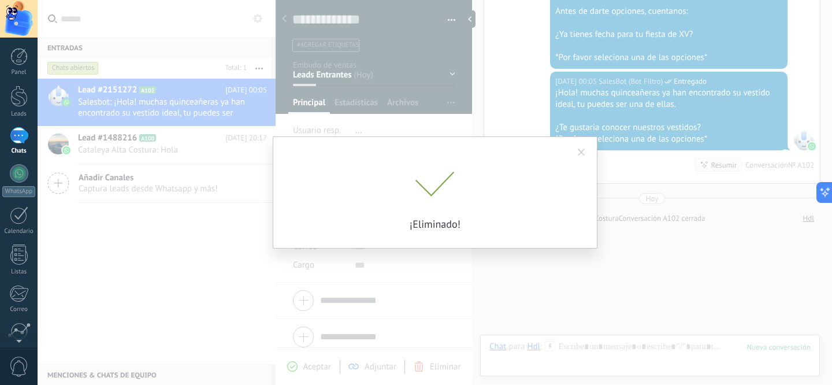
scroll to position [469, 0]
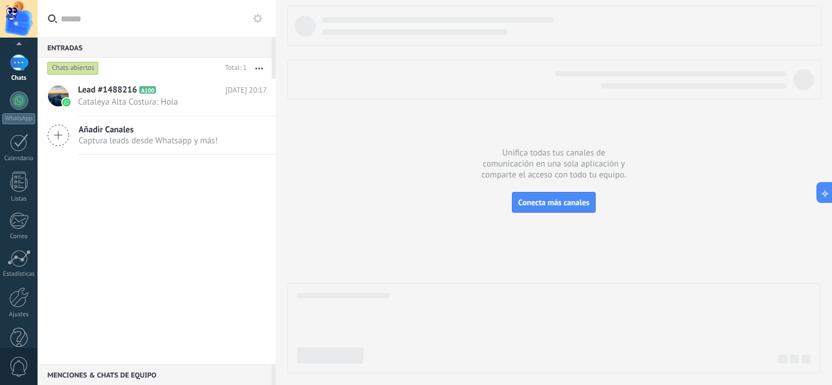
scroll to position [96, 0]
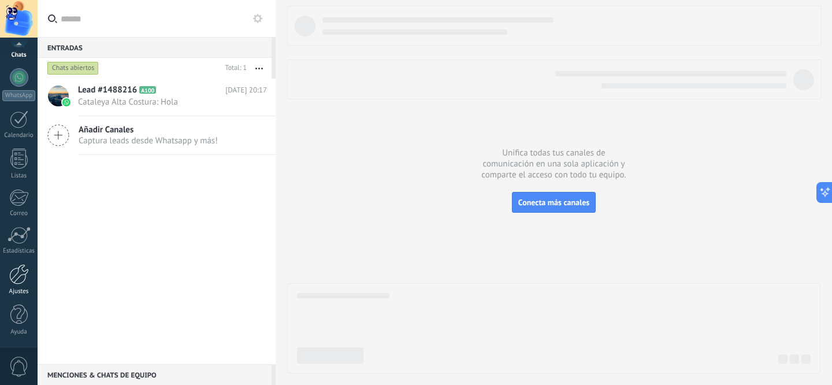
click at [18, 270] on div at bounding box center [19, 274] width 20 height 20
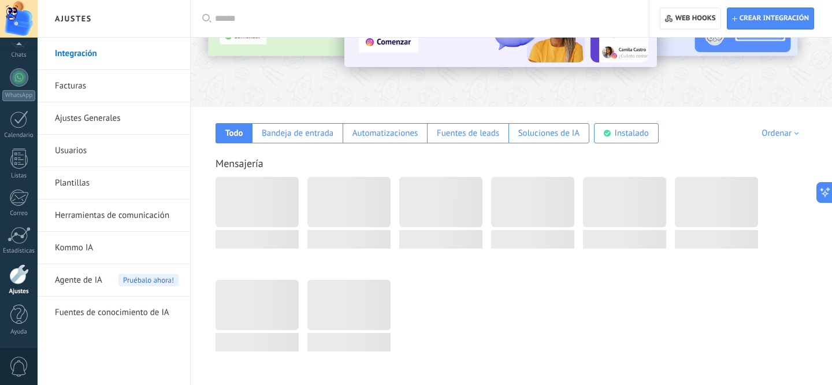
scroll to position [120, 0]
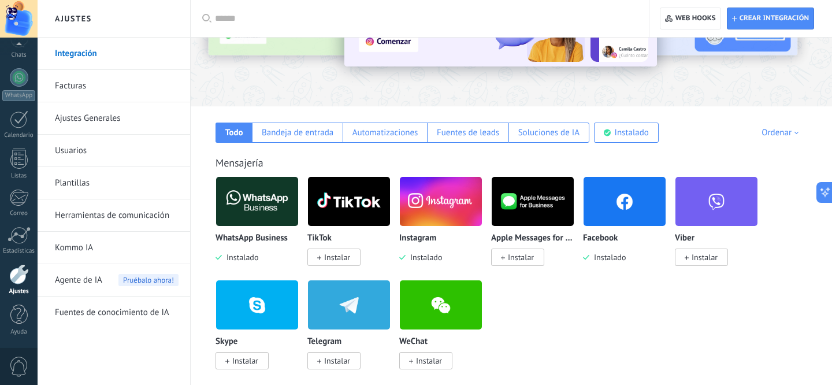
click at [264, 209] on img at bounding box center [257, 201] width 82 height 56
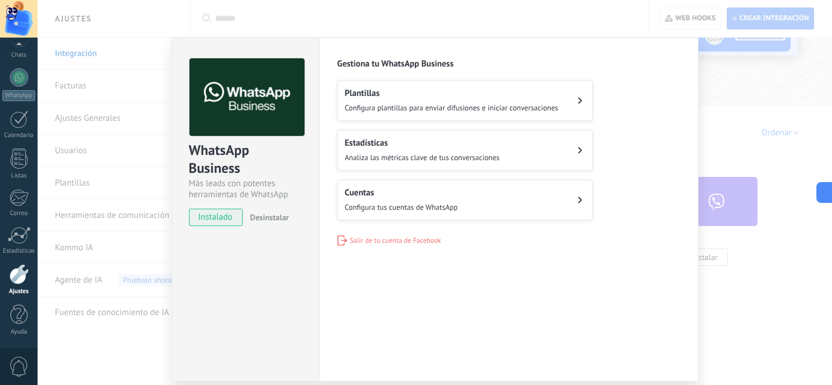
click at [504, 183] on button "Cuentas Configura tus cuentas de WhatsApp" at bounding box center [465, 200] width 255 height 40
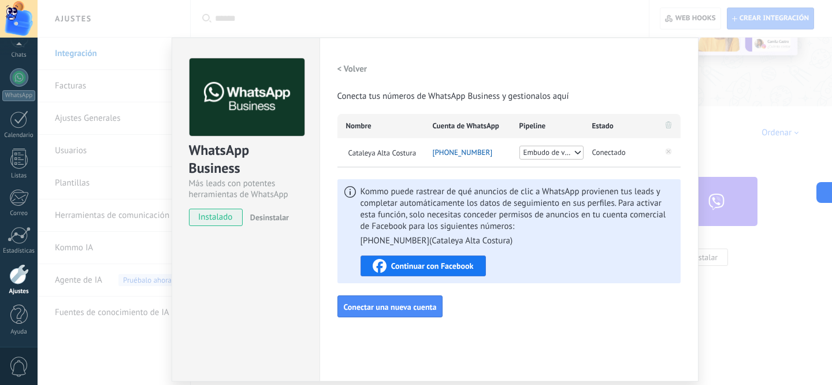
click at [771, 76] on div "WhatsApp Business Más leads con potentes herramientas de WhatsApp instalado Des…" at bounding box center [435, 192] width 795 height 385
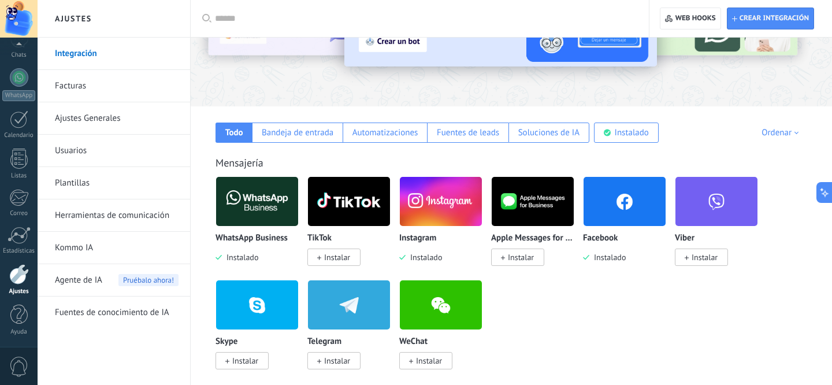
click at [245, 188] on img at bounding box center [257, 201] width 82 height 56
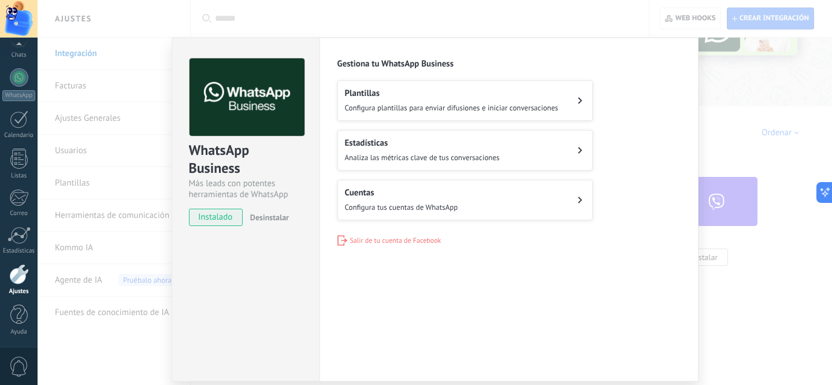
click at [458, 190] on button "Cuentas Configura tus cuentas de WhatsApp" at bounding box center [465, 200] width 255 height 40
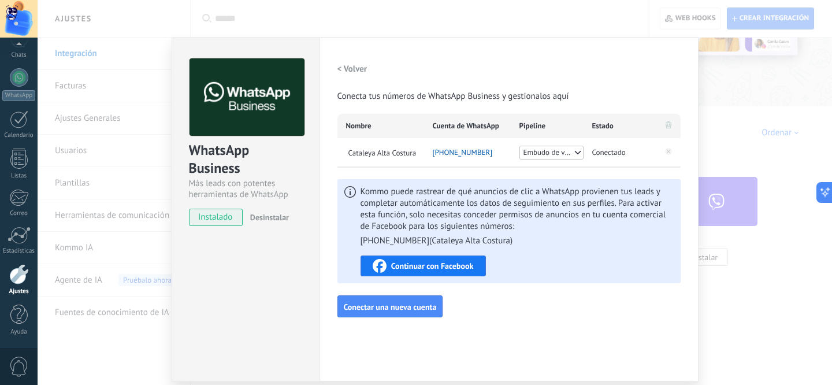
drag, startPoint x: 501, startPoint y: 153, endPoint x: 450, endPoint y: 153, distance: 50.3
click at [450, 153] on div "[PHONE_NUMBER]" at bounding box center [467, 152] width 87 height 29
copy span "55 7525 9423"
click at [231, 9] on div "WhatsApp Business Más leads con potentes herramientas de WhatsApp instalado Des…" at bounding box center [435, 192] width 795 height 385
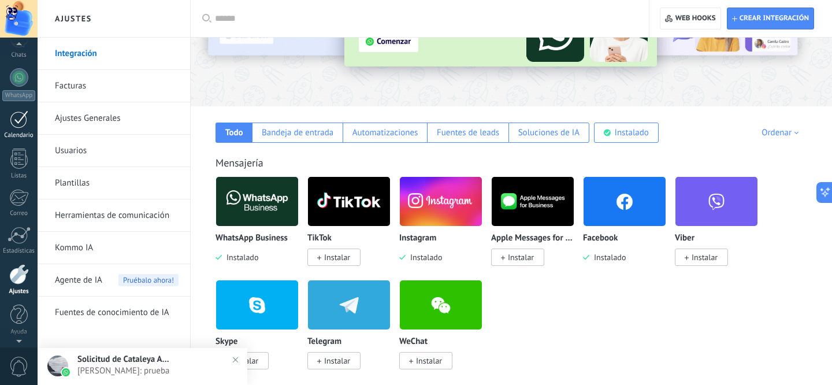
scroll to position [0, 0]
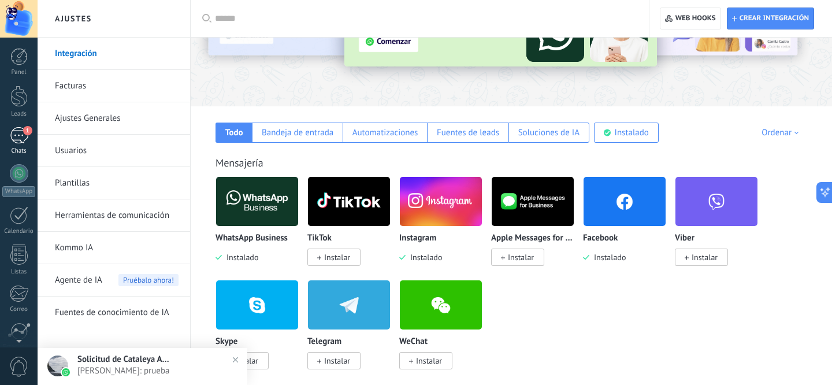
click at [18, 134] on div "1" at bounding box center [19, 135] width 18 height 17
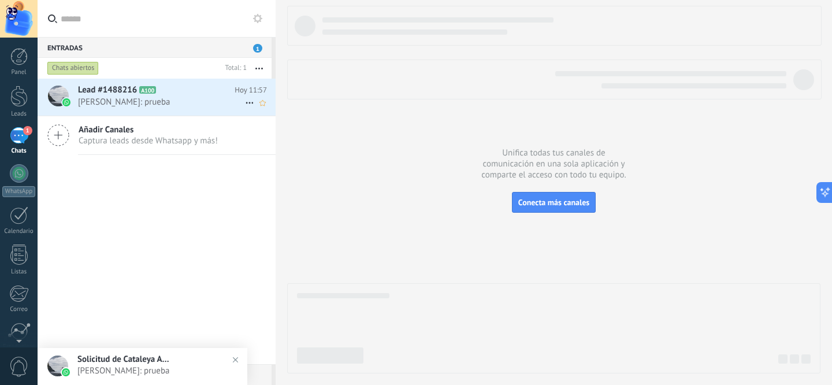
click at [118, 109] on div "Lead #1488216 A100 [DATE] 11:57 [PERSON_NAME]: prueba" at bounding box center [177, 97] width 198 height 36
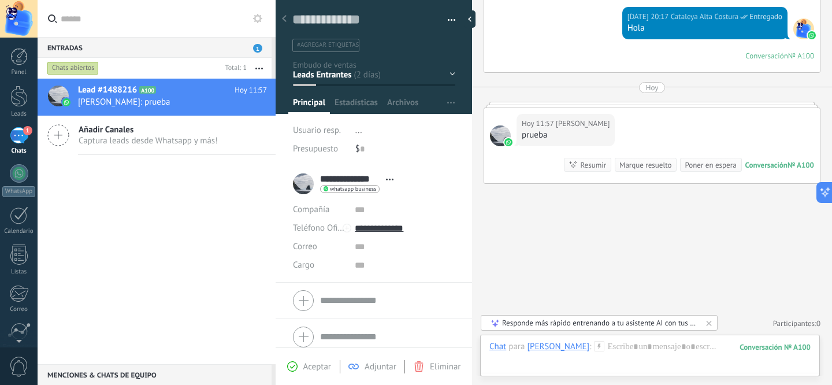
click at [0, 0] on div "ContESTO CALIFICADO AGENDO CITA NO ASISTIO ASISTIO PERO NO [MEDICAL_DATA]" at bounding box center [0, 0] width 0 height 0
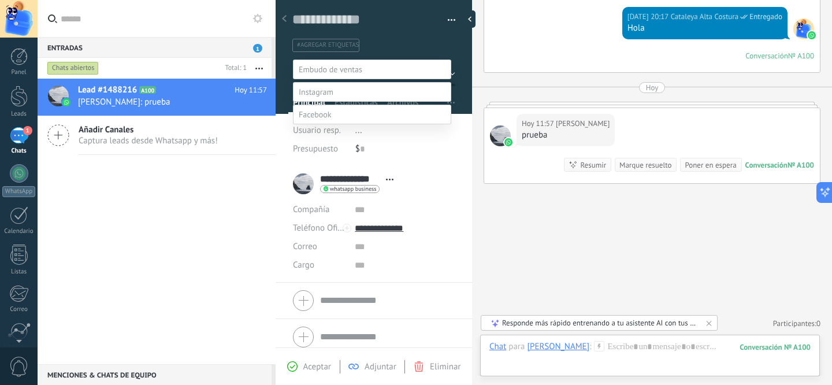
click at [221, 161] on div at bounding box center [435, 192] width 795 height 385
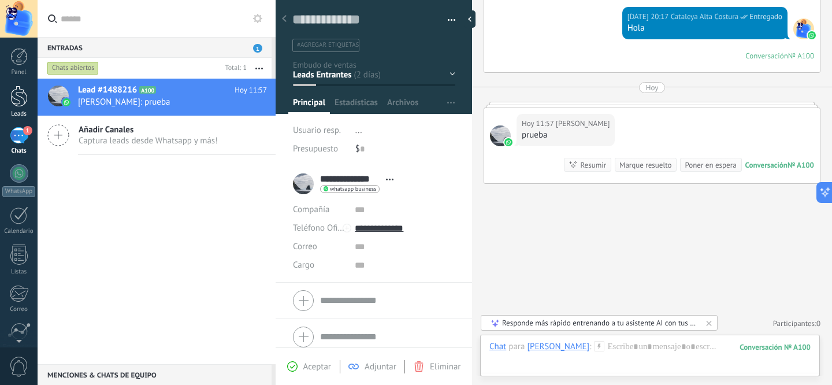
click at [20, 106] on div at bounding box center [18, 96] width 17 height 21
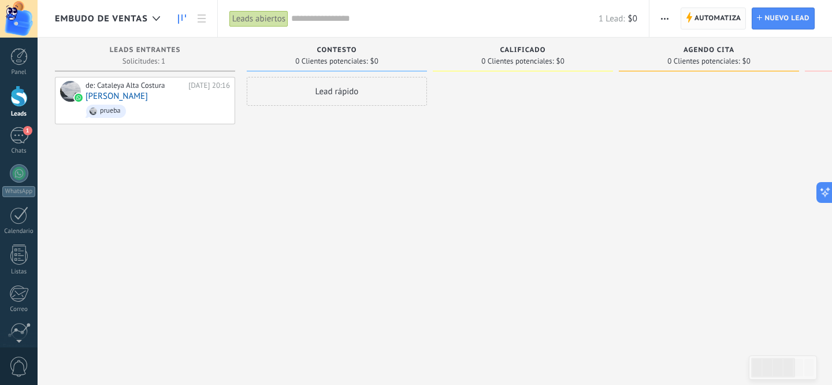
click at [724, 21] on span "Automatiza" at bounding box center [718, 18] width 47 height 21
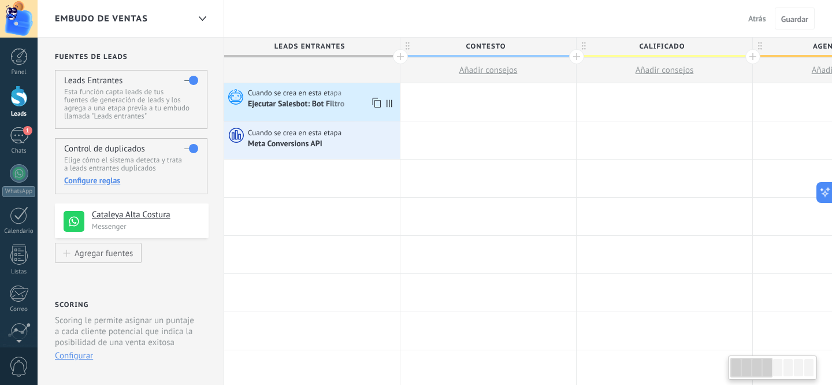
click at [264, 95] on span "Cuando se crea en esta etapa" at bounding box center [295, 93] width 95 height 10
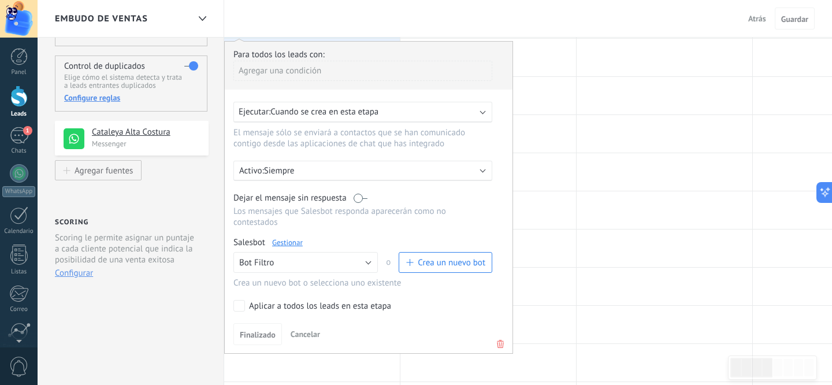
scroll to position [101, 0]
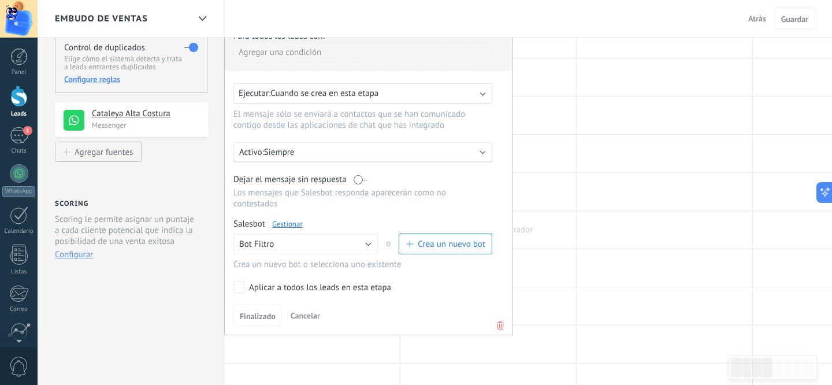
click at [561, 223] on div at bounding box center [489, 230] width 176 height 38
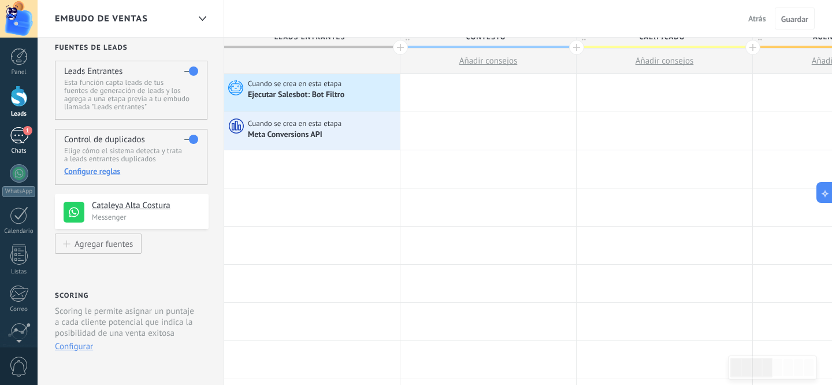
scroll to position [0, 0]
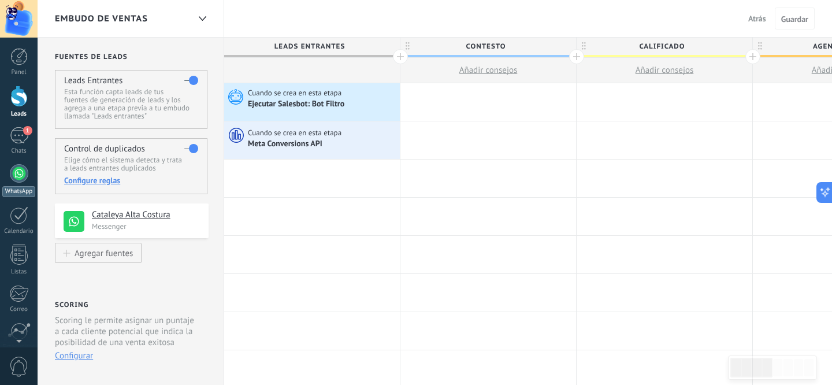
click at [20, 170] on div at bounding box center [19, 173] width 18 height 18
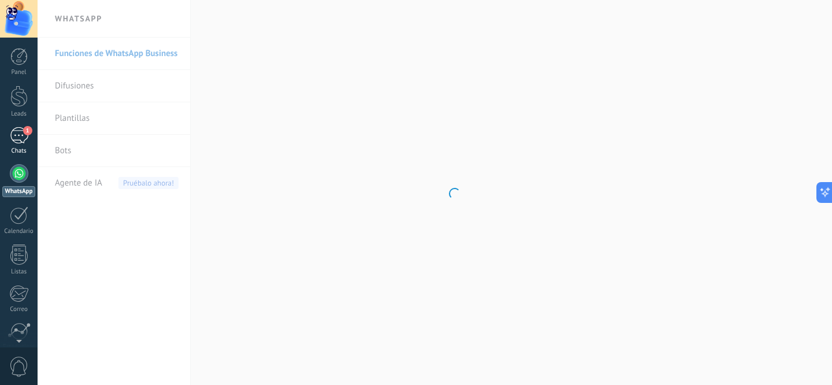
click at [20, 133] on div "1" at bounding box center [19, 135] width 18 height 17
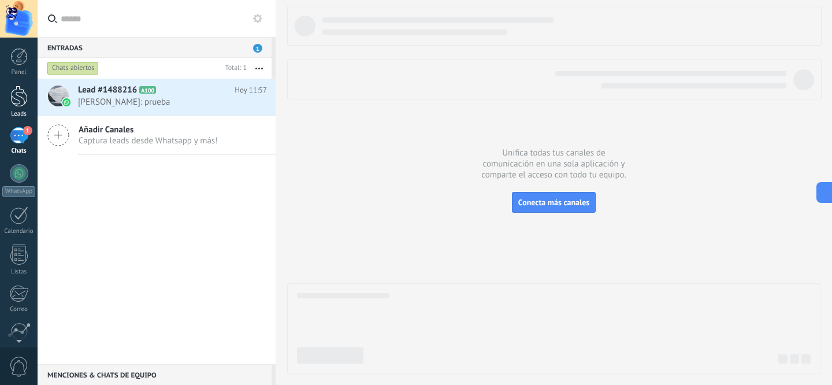
click at [27, 101] on div at bounding box center [18, 96] width 17 height 21
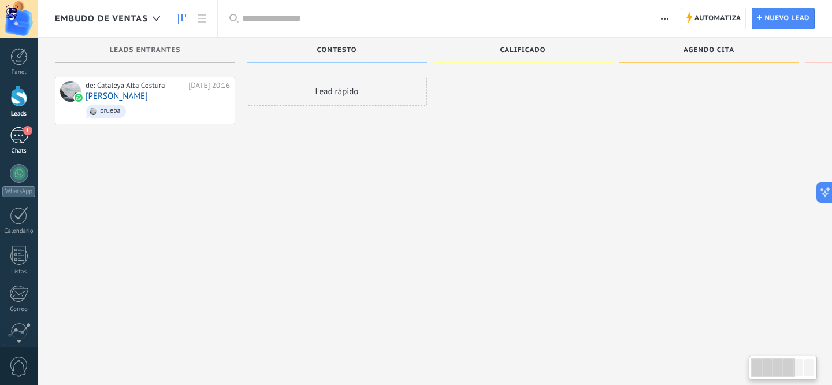
click at [18, 134] on div "1" at bounding box center [19, 135] width 18 height 17
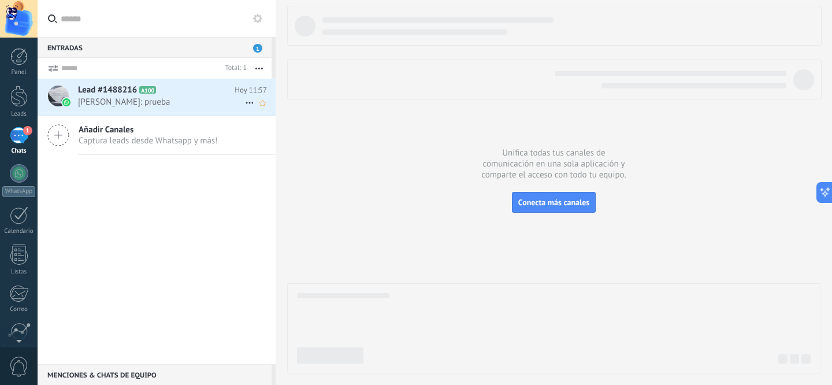
click at [141, 95] on h2 "Lead #1488216 A100" at bounding box center [156, 90] width 157 height 12
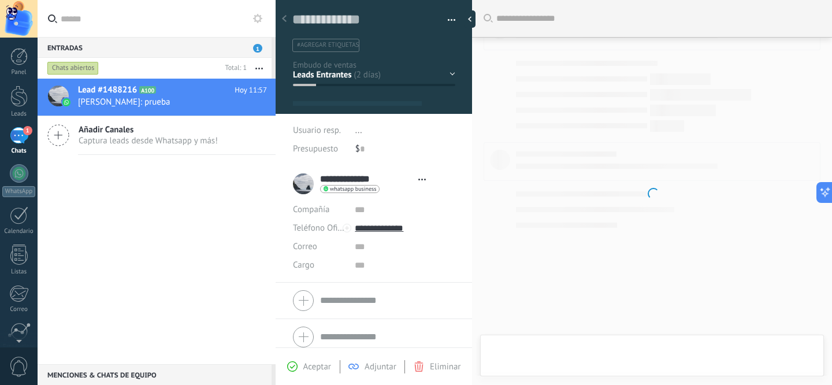
type textarea "**********"
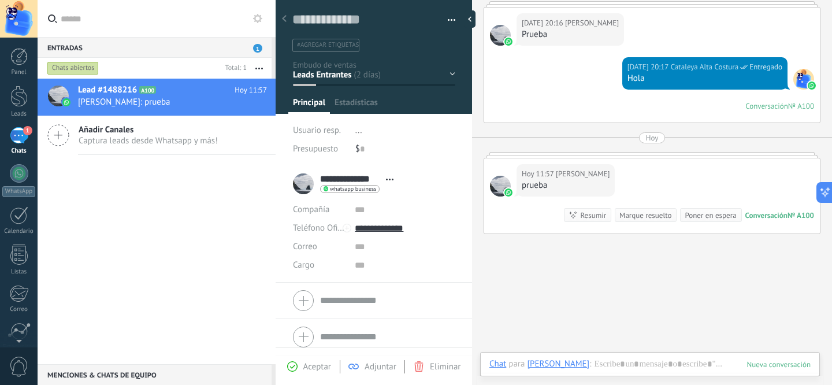
scroll to position [17, 0]
click at [448, 23] on button "button" at bounding box center [447, 20] width 17 height 17
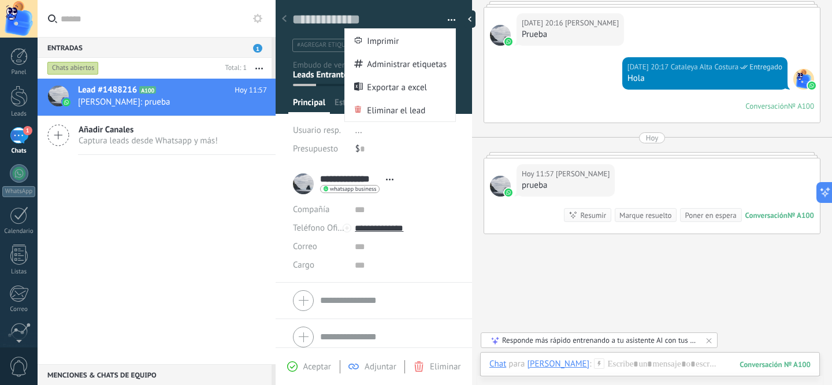
click at [284, 98] on div at bounding box center [374, 52] width 197 height 121
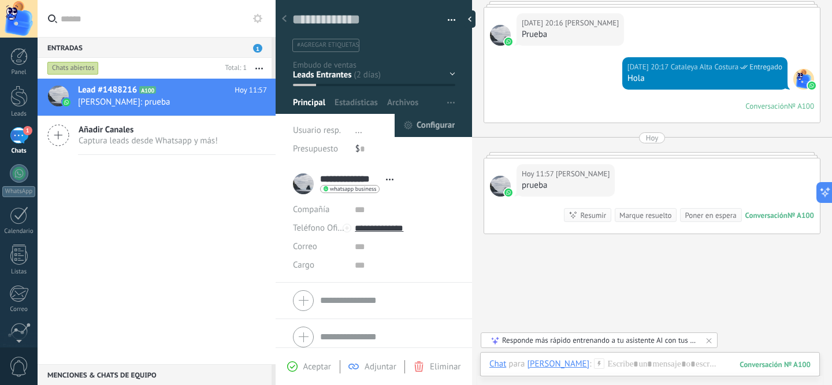
click at [442, 118] on span "Configurar" at bounding box center [436, 125] width 38 height 23
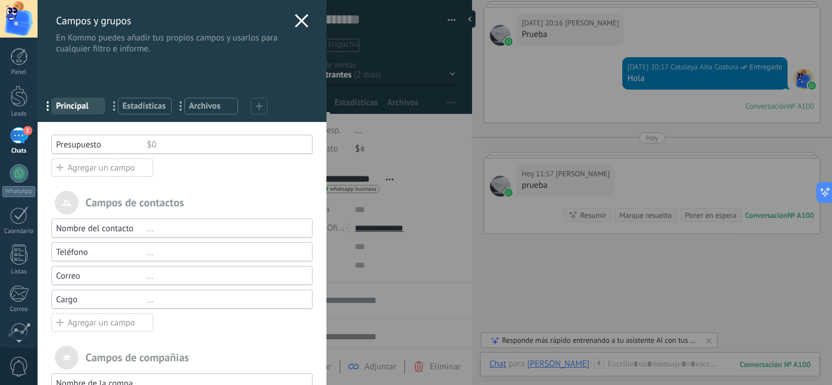
click at [140, 171] on div "Agregar un campo" at bounding box center [102, 167] width 102 height 18
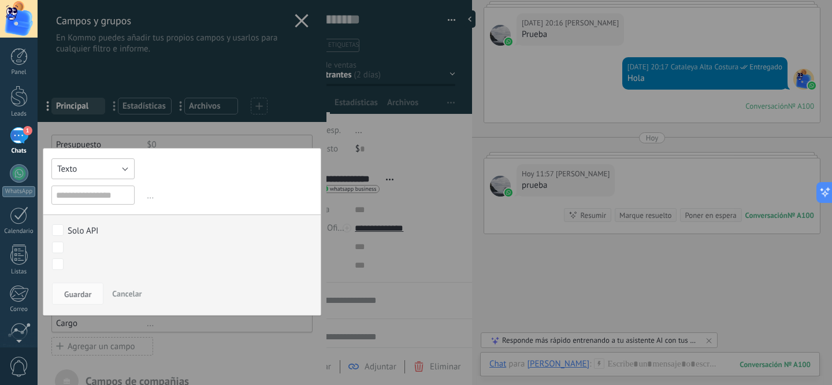
click at [105, 176] on button "Texto" at bounding box center [92, 168] width 83 height 21
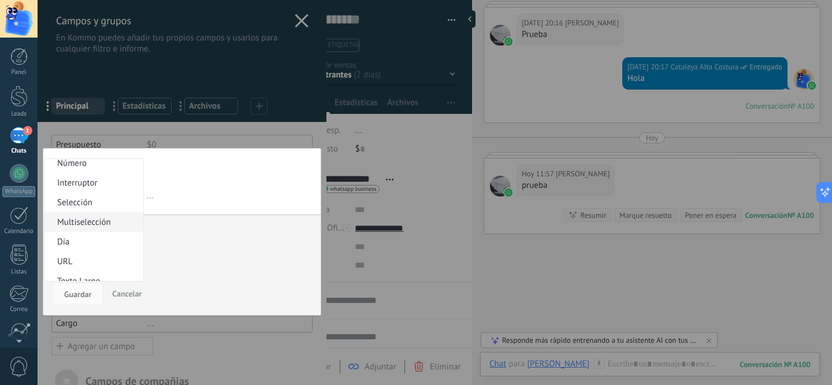
scroll to position [38, 0]
click at [108, 232] on span "Día" at bounding box center [92, 229] width 95 height 11
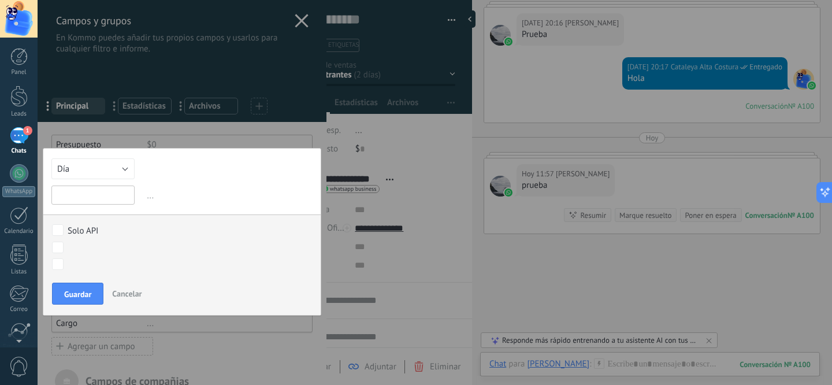
click at [120, 198] on input "text" at bounding box center [92, 195] width 83 height 19
type input "**********"
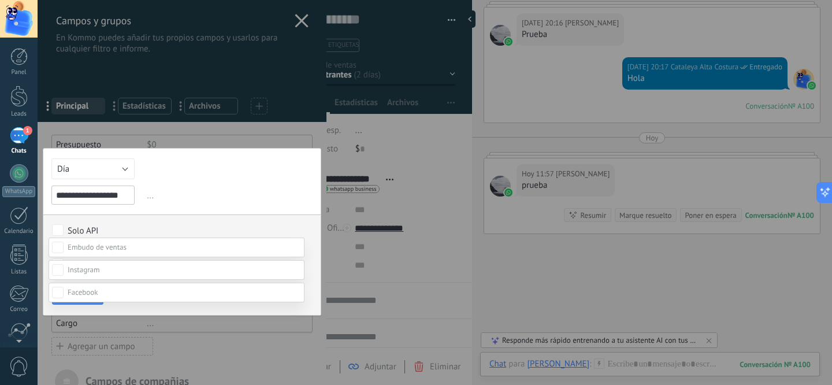
click at [60, 228] on div at bounding box center [435, 192] width 795 height 385
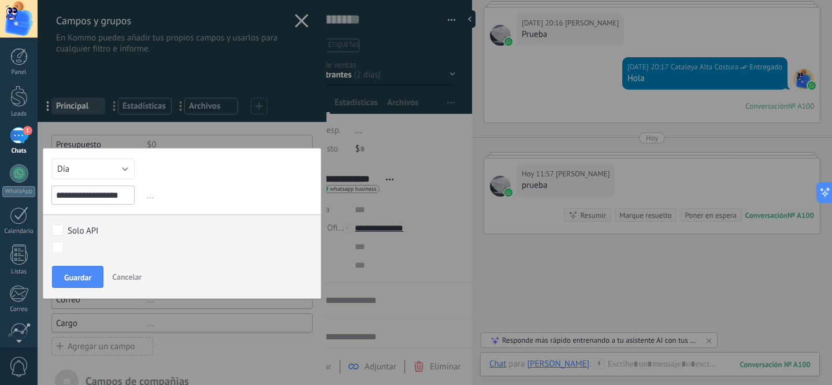
click at [64, 246] on div "ContESTO CALIFICADO AGENDO CITA NO ASISTIO ASISTIO PERO NO [MEDICAL_DATA] Logra…" at bounding box center [182, 248] width 260 height 13
click at [61, 246] on body ".abccls-1,.abccls-2{fill-rule:evenodd}.abccls-2{fill:#fff} .abfcls-1{fill:none}…" at bounding box center [416, 192] width 832 height 385
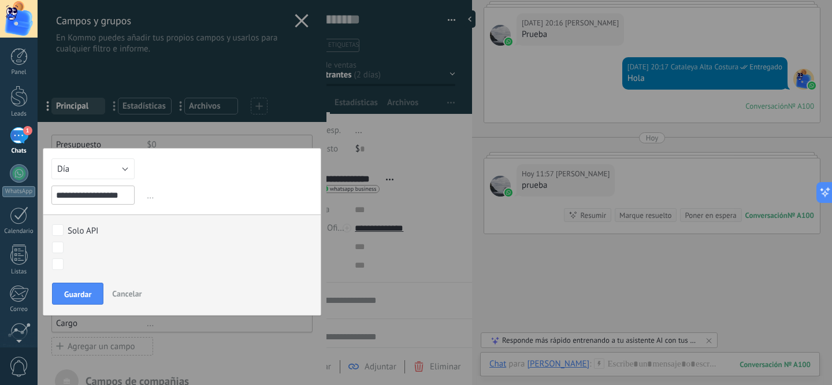
click at [62, 247] on body ".abccls-1,.abccls-2{fill-rule:evenodd}.abccls-2{fill:#fff} .abfcls-1{fill:none}…" at bounding box center [416, 192] width 832 height 385
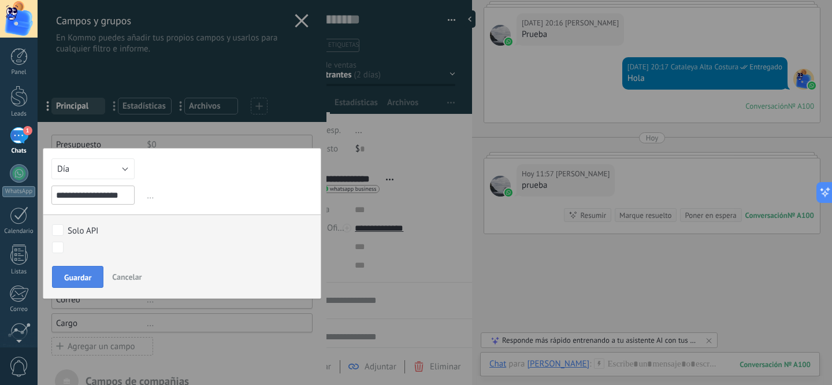
click at [77, 278] on span "Guardar" at bounding box center [77, 277] width 27 height 8
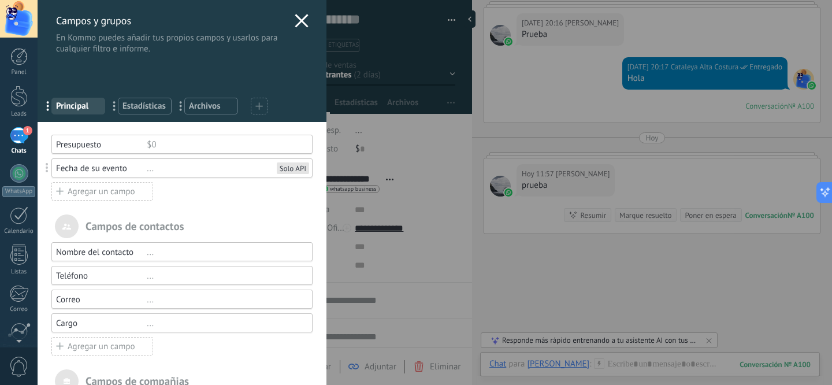
click at [126, 192] on div "Agregar un campo" at bounding box center [102, 191] width 102 height 18
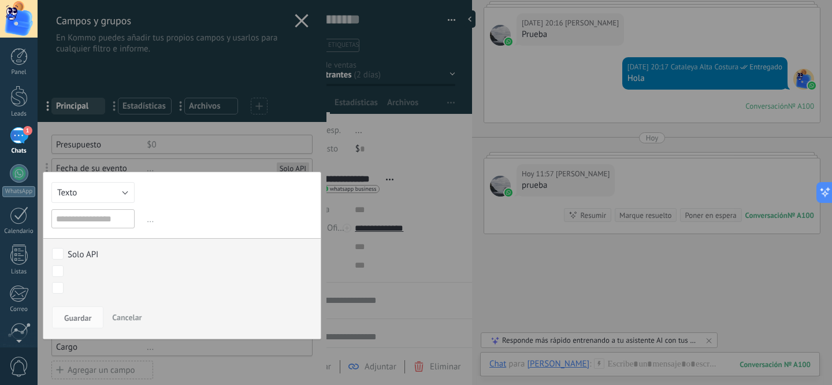
click at [242, 159] on div at bounding box center [182, 289] width 289 height 579
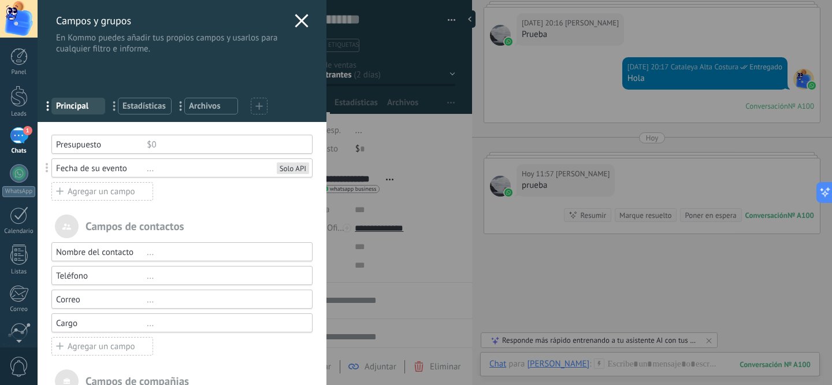
click at [280, 166] on div "Solo API" at bounding box center [293, 168] width 27 height 9
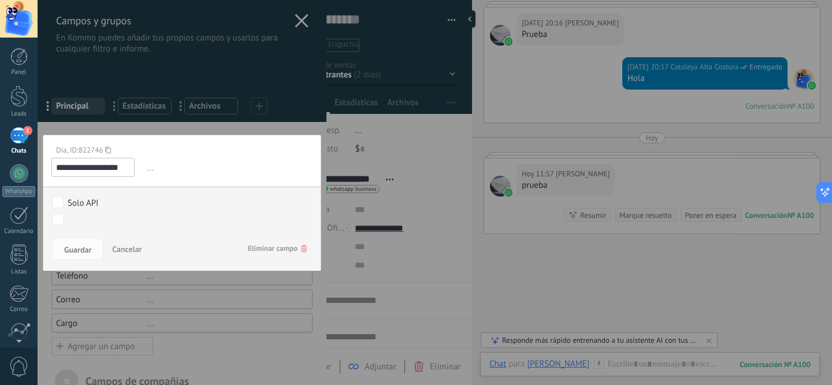
click at [133, 255] on button "Cancelar" at bounding box center [127, 249] width 39 height 22
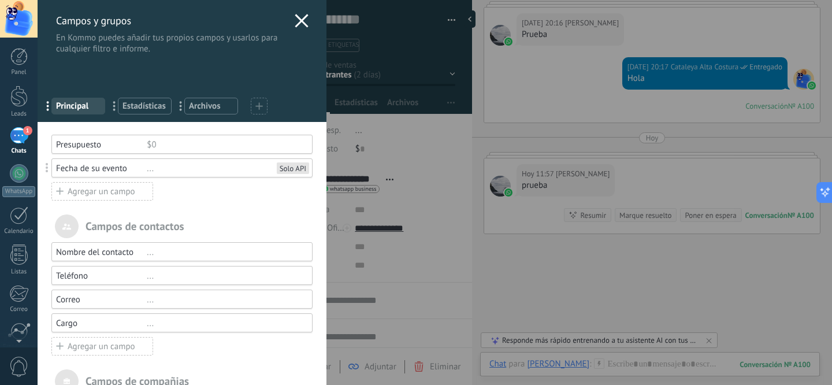
click at [102, 195] on div "Agregar un campo" at bounding box center [102, 191] width 102 height 18
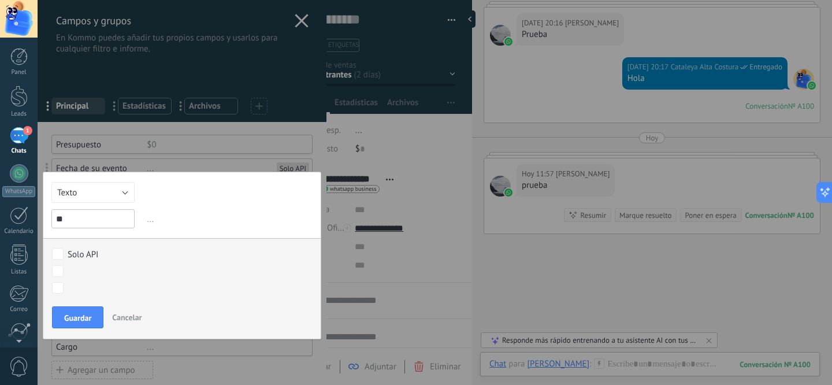
type input "*"
type input "****"
click at [106, 191] on button "Texto" at bounding box center [92, 192] width 83 height 21
click at [109, 235] on span "Fecha y hora" at bounding box center [92, 236] width 95 height 11
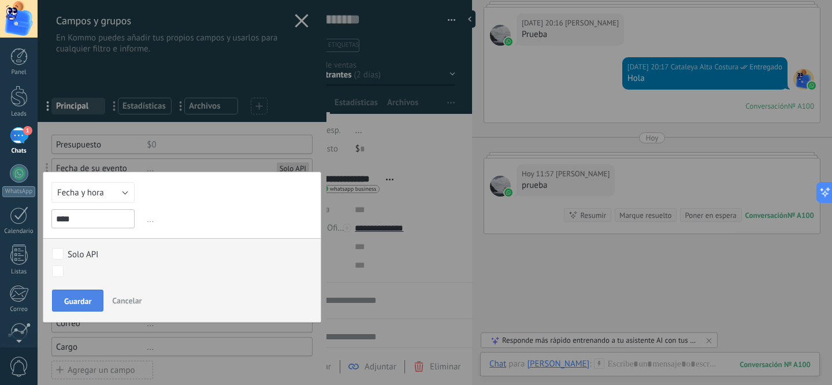
click at [82, 308] on button "Guardar" at bounding box center [77, 301] width 51 height 22
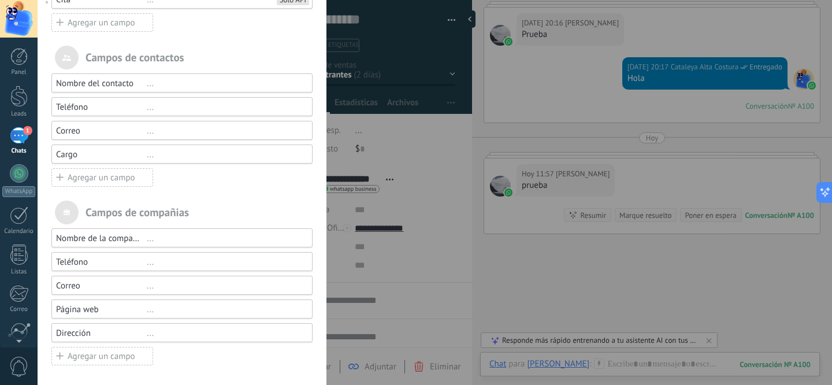
scroll to position [0, 0]
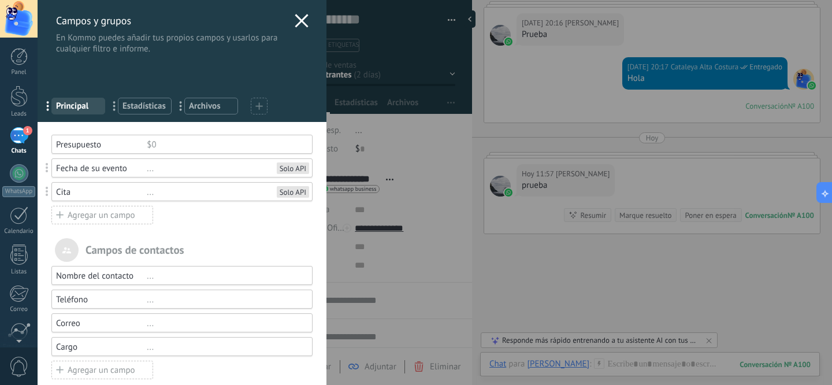
click at [141, 216] on div "Agregar un campo" at bounding box center [102, 215] width 102 height 18
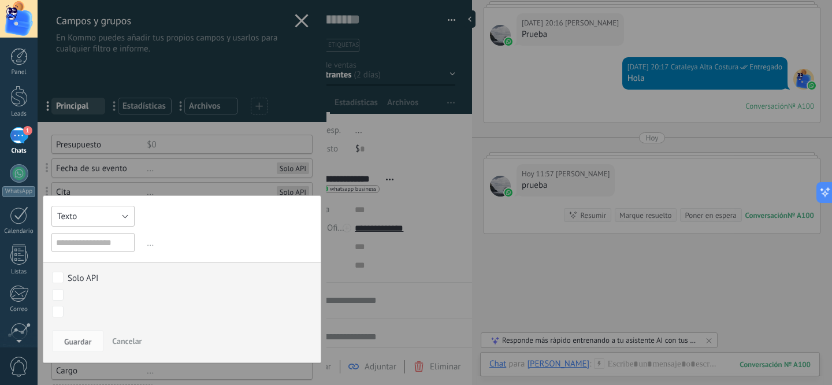
click at [90, 223] on button "Texto" at bounding box center [92, 216] width 83 height 21
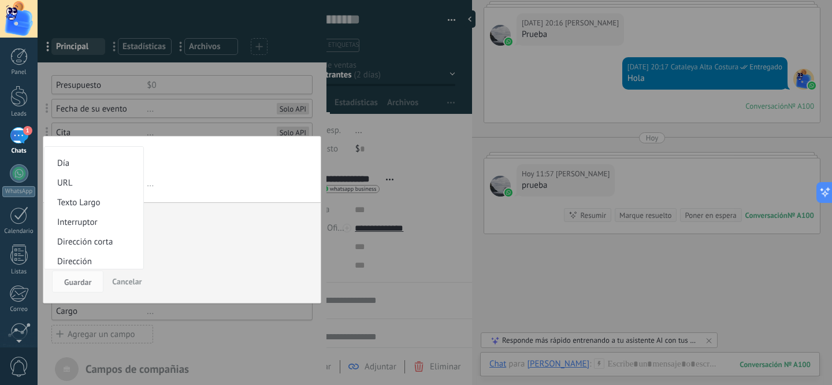
scroll to position [91, 0]
click at [102, 180] on span "URL" at bounding box center [92, 184] width 95 height 11
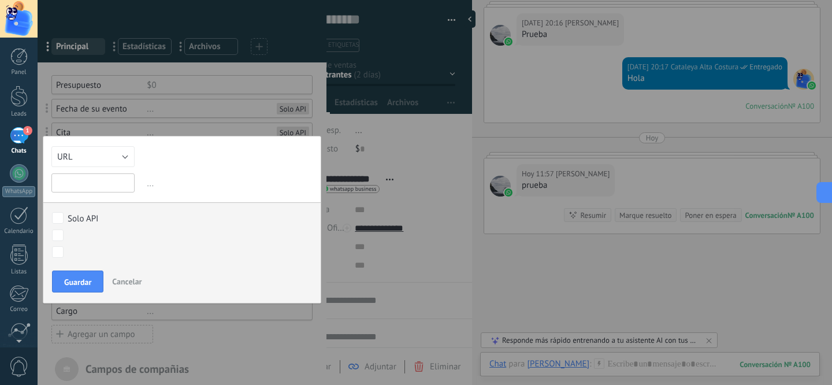
click at [110, 182] on input "text" at bounding box center [92, 182] width 83 height 19
click at [187, 112] on div at bounding box center [182, 241] width 289 height 603
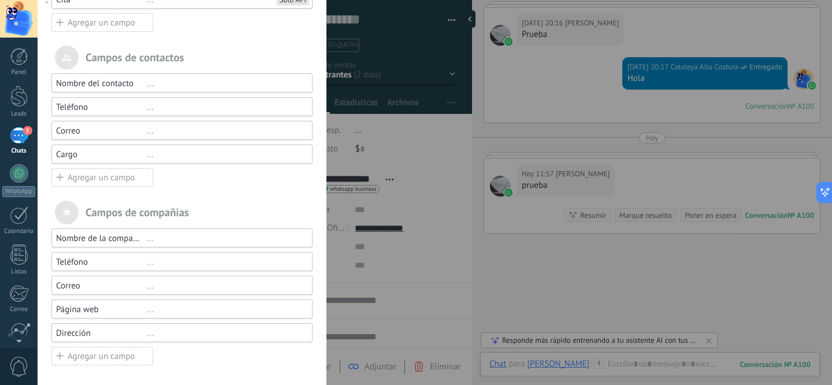
scroll to position [0, 0]
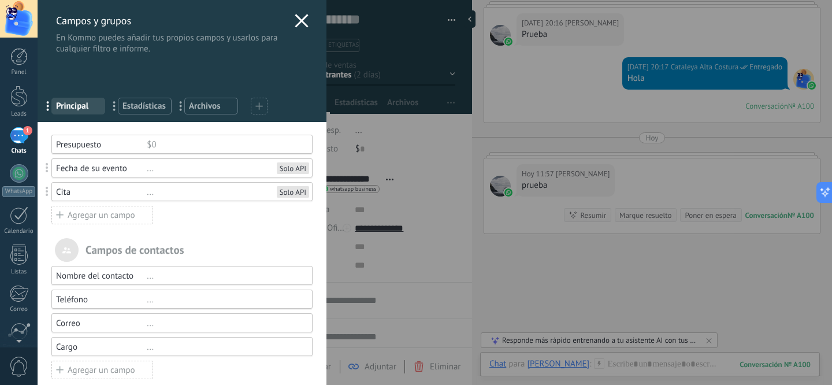
click at [301, 23] on use at bounding box center [301, 20] width 13 height 13
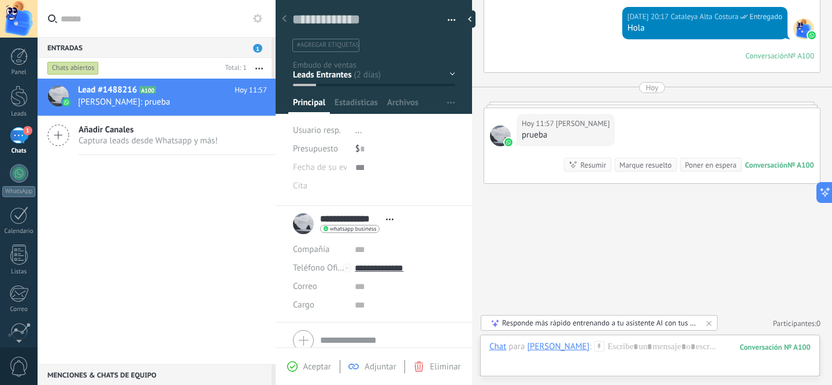
click at [361, 167] on span at bounding box center [391, 167] width 72 height 18
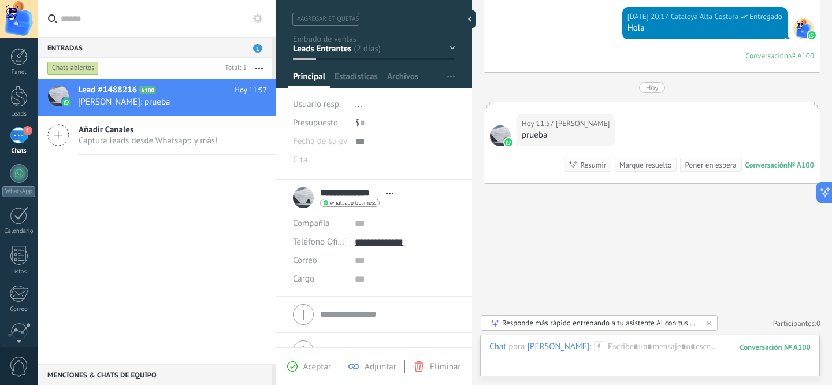
scroll to position [27, 0]
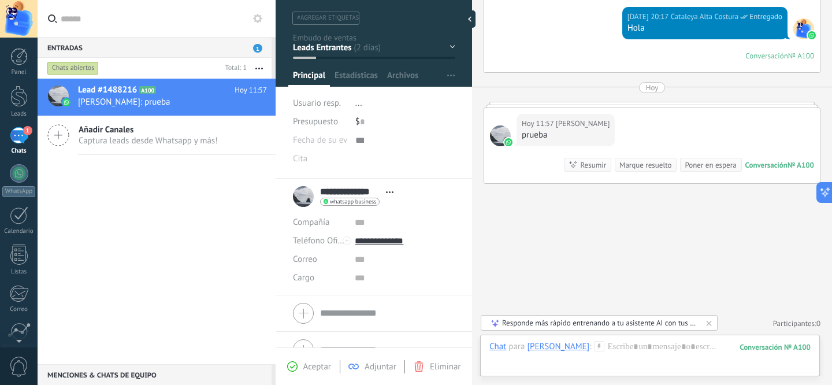
click at [455, 141] on div at bounding box center [405, 140] width 100 height 18
click at [443, 75] on button "button" at bounding box center [451, 76] width 17 height 22
click at [433, 103] on span "Configurar" at bounding box center [436, 98] width 38 height 23
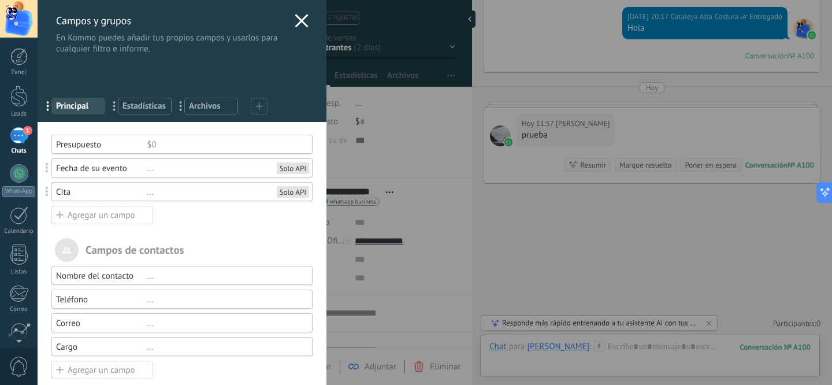
click at [75, 170] on div "Fecha de su evento" at bounding box center [101, 168] width 91 height 11
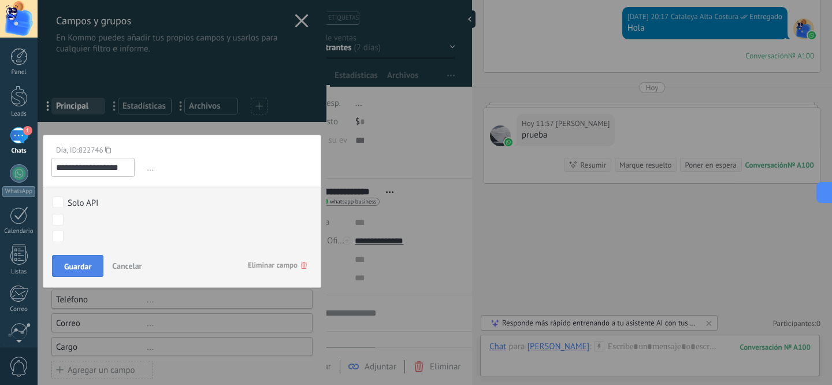
click at [85, 257] on button "Guardar" at bounding box center [77, 266] width 51 height 22
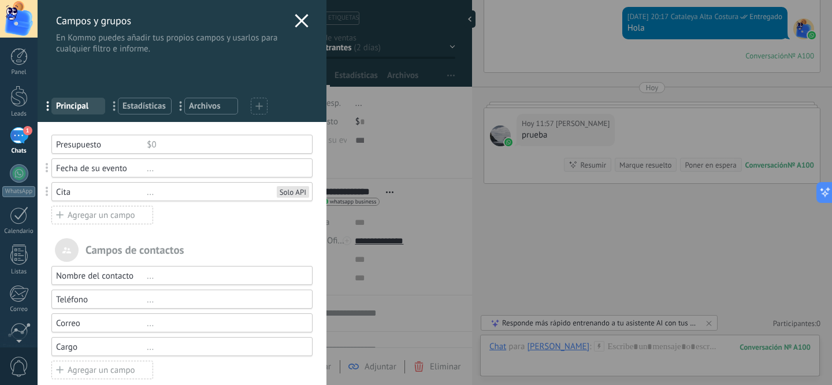
click at [72, 190] on div "Cita" at bounding box center [101, 192] width 91 height 11
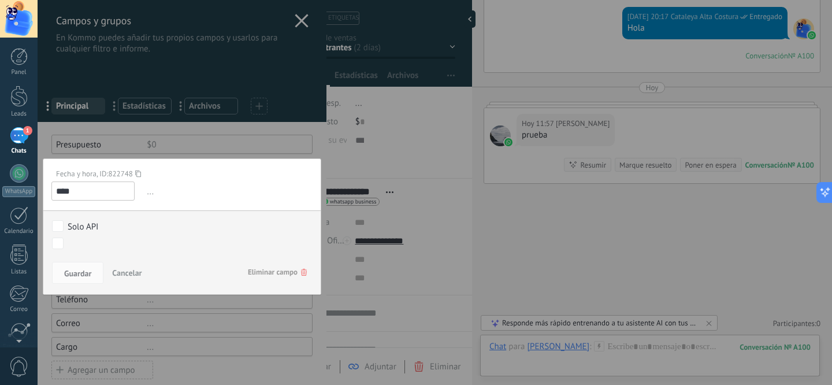
click at [66, 225] on label "Solo API" at bounding box center [180, 226] width 256 height 13
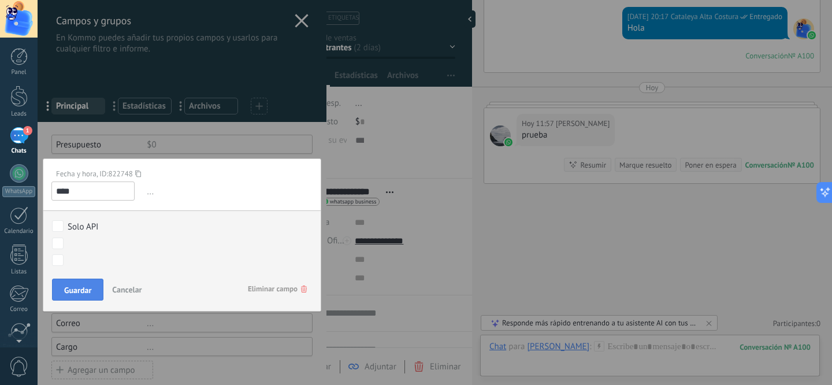
click at [87, 286] on span "Guardar" at bounding box center [77, 290] width 27 height 8
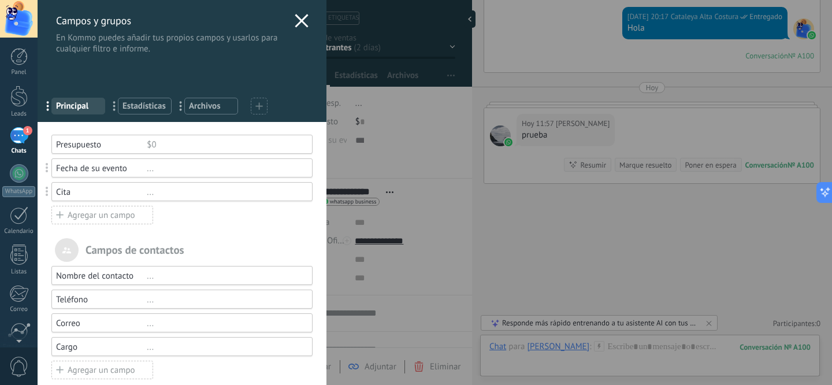
click at [408, 184] on div "Campos y grupos En Kommo puedes añadir tus propios campos y usarlos para cualqu…" at bounding box center [435, 192] width 795 height 385
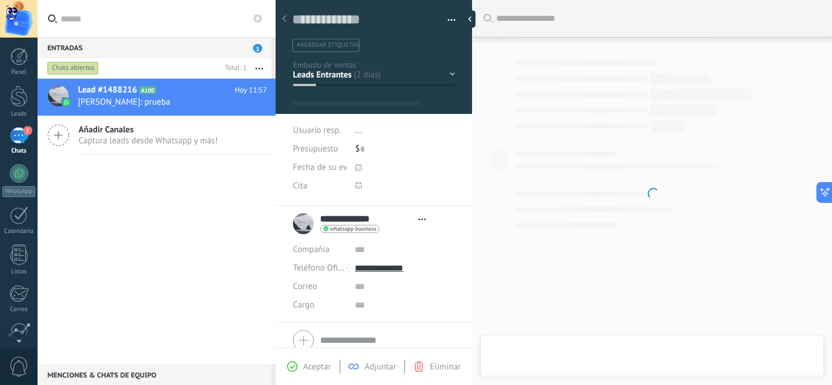
type textarea "**********"
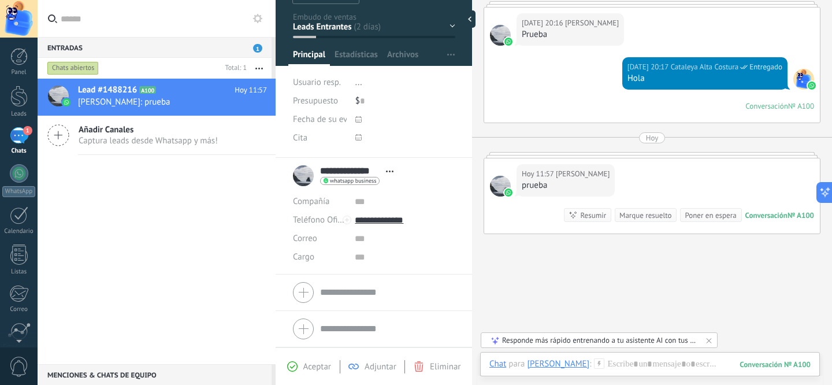
scroll to position [32, 0]
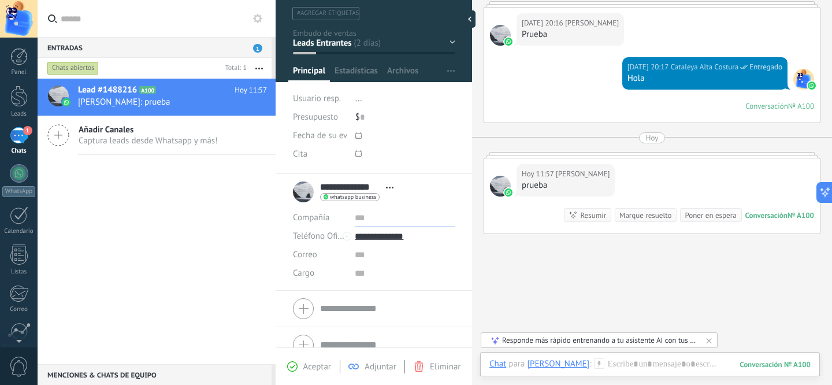
click at [369, 216] on input "text" at bounding box center [405, 218] width 100 height 18
click at [391, 191] on span "Abrir detalle Copie el nombre Desatar Contacto principal" at bounding box center [389, 187] width 19 height 9
click at [509, 249] on div "Buscar Carga más [DATE] [DATE] Creación: 2 eventos Expandir [DATE] 20:16 [PERSO…" at bounding box center [652, 135] width 360 height 599
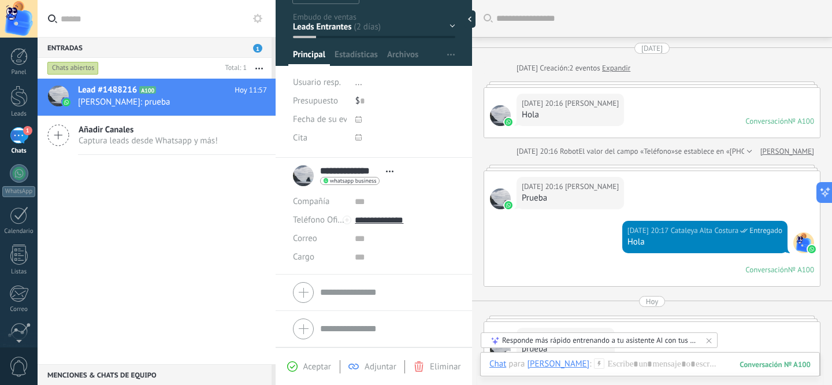
scroll to position [214, 0]
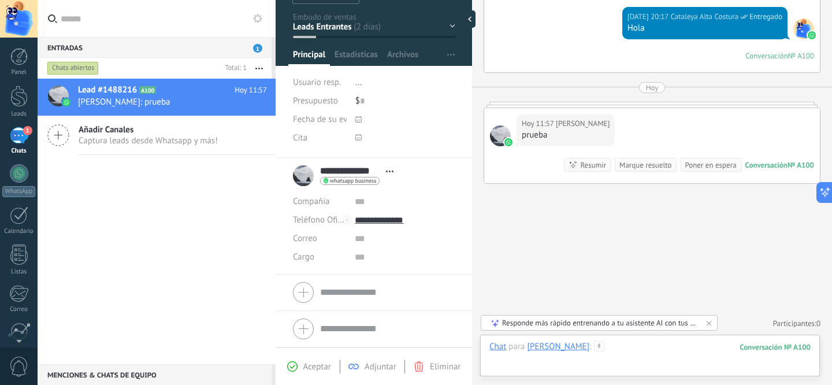
click at [694, 366] on div at bounding box center [650, 358] width 321 height 35
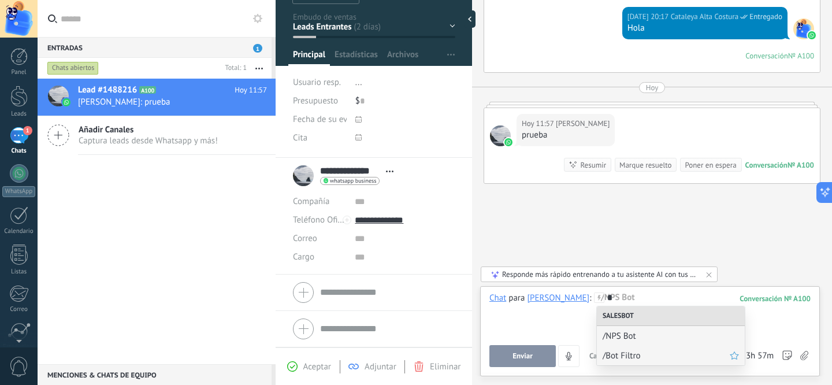
click at [644, 354] on span "/Bot Filtro" at bounding box center [666, 355] width 127 height 11
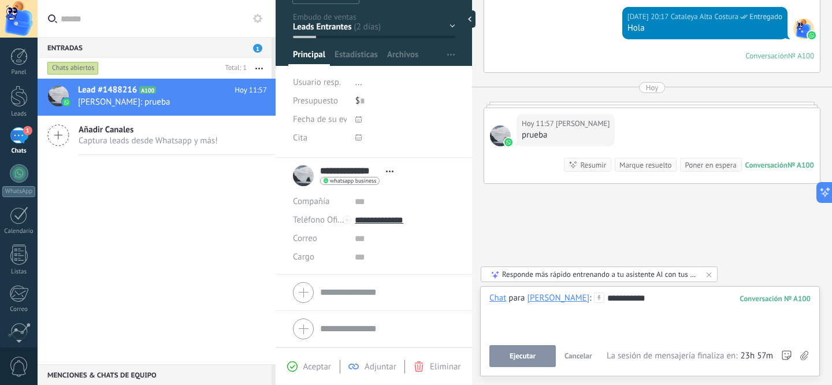
click at [538, 357] on button "Ejecutar" at bounding box center [523, 356] width 66 height 22
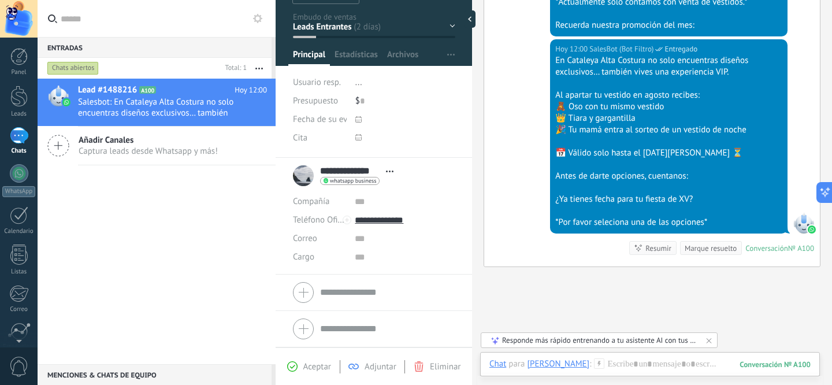
scroll to position [469, 0]
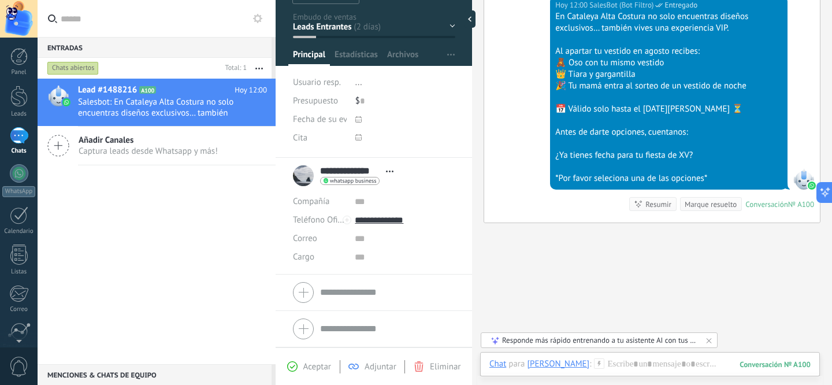
click at [543, 340] on div "Responde más rápido entrenando a tu asistente AI con tus fuentes de datos" at bounding box center [599, 340] width 195 height 10
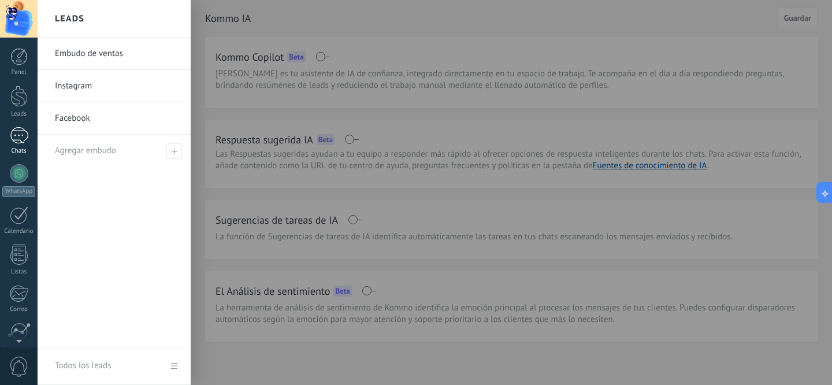
click at [18, 132] on div "1" at bounding box center [19, 135] width 18 height 17
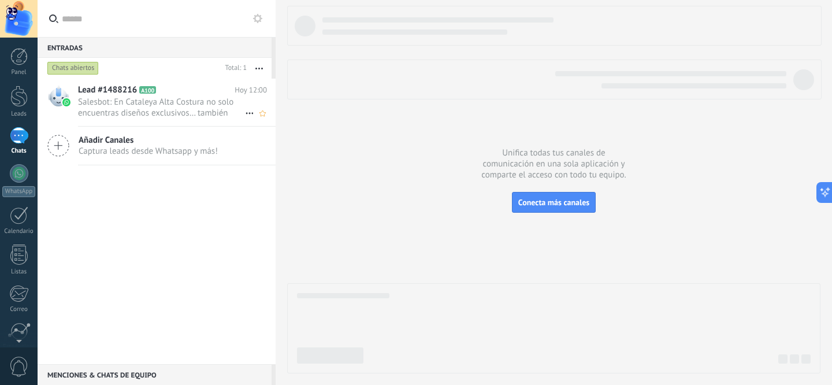
click at [129, 98] on span "Salesbot: En Cataleya Alta Costura no solo encuentras diseños exclusivos… tambi…" at bounding box center [161, 108] width 167 height 22
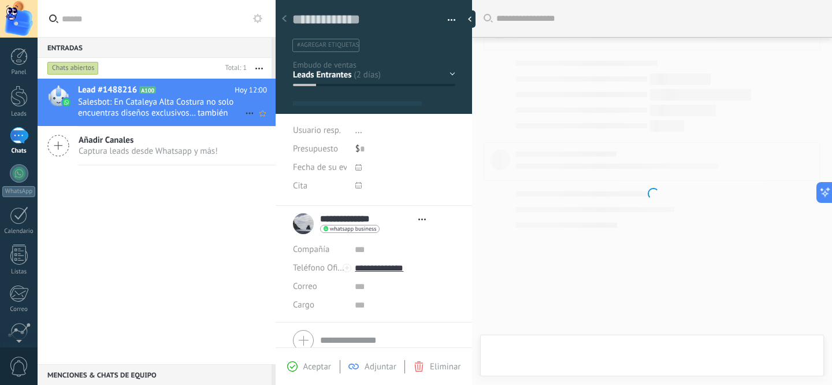
type textarea "**********"
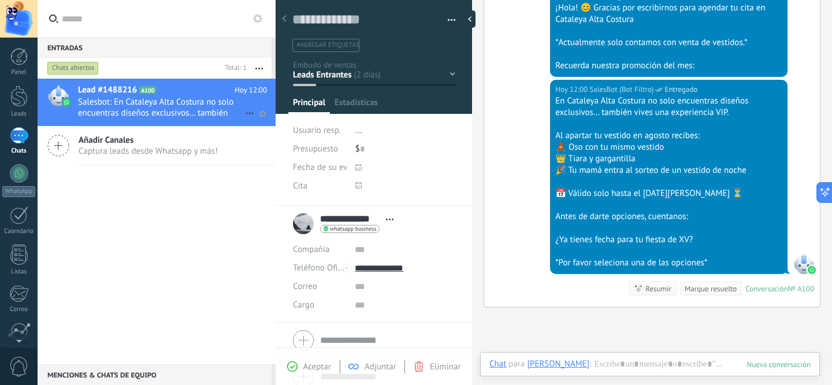
scroll to position [17, 0]
click at [331, 250] on div "Compañía" at bounding box center [319, 249] width 53 height 18
click at [317, 252] on div "Compañía" at bounding box center [319, 249] width 53 height 18
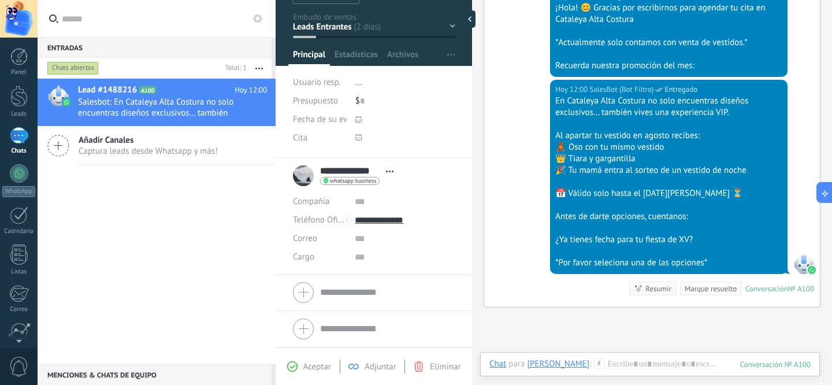
click at [309, 258] on span "Cargo" at bounding box center [303, 257] width 21 height 9
click at [309, 243] on span "Correo" at bounding box center [305, 238] width 24 height 11
click at [220, 225] on div "Lead #1488216 A100 [DATE] 12:00 Salesbot: En Cataleya Alta Costura no solo encu…" at bounding box center [157, 222] width 238 height 286
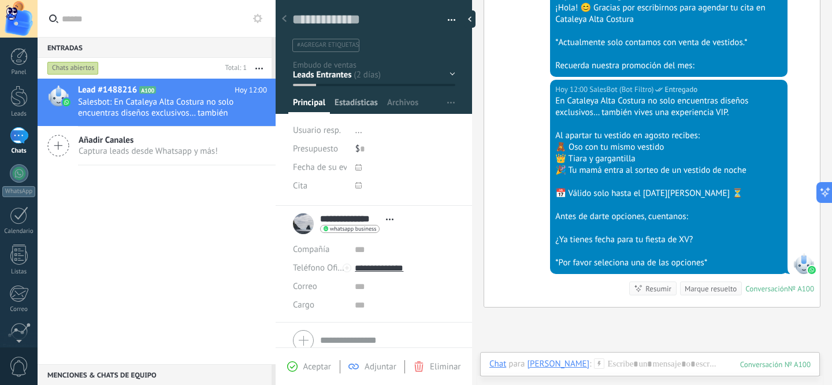
click at [366, 106] on span "Estadísticas" at bounding box center [356, 105] width 43 height 17
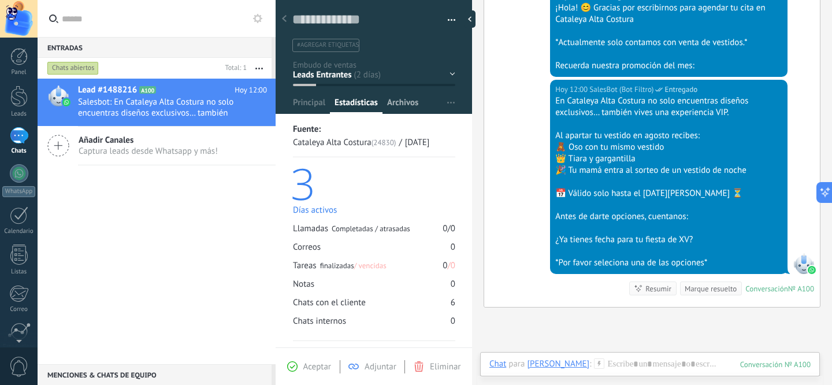
click at [413, 103] on span "Archivos" at bounding box center [402, 105] width 31 height 17
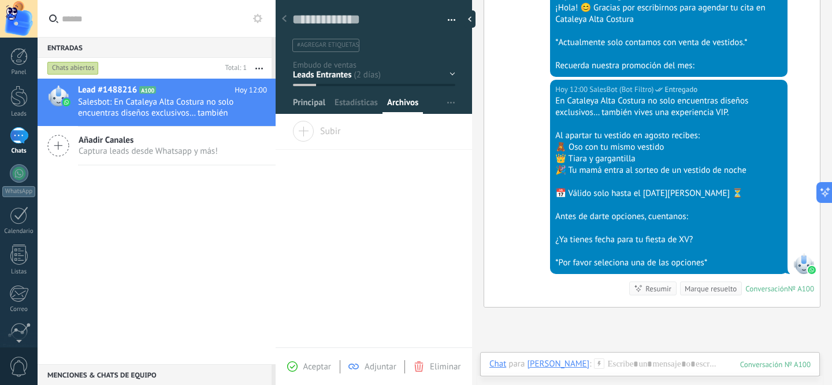
click at [327, 105] on div "Principal" at bounding box center [309, 105] width 42 height 17
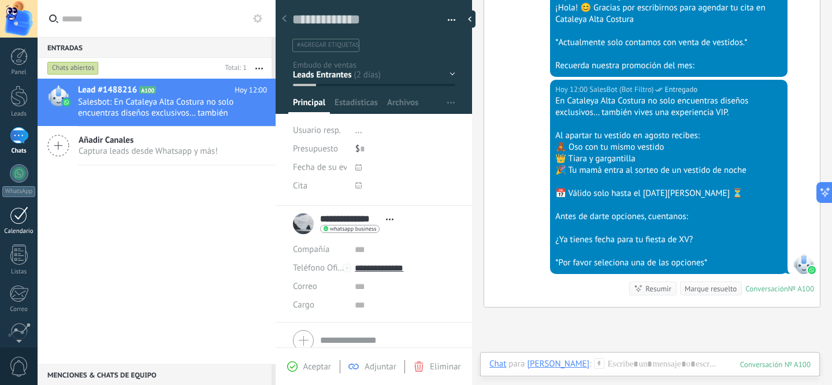
scroll to position [96, 0]
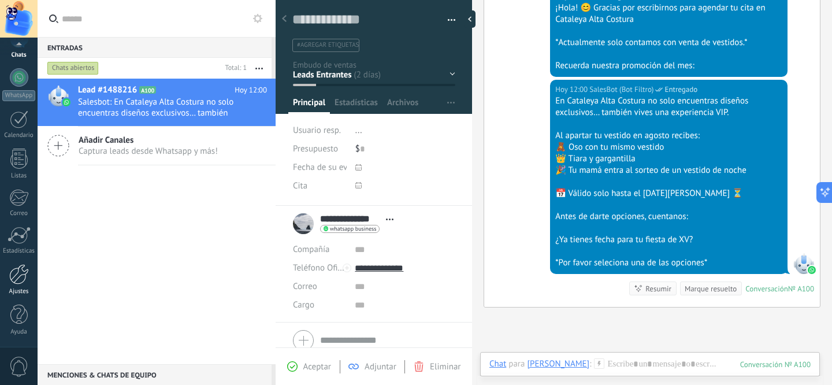
click at [21, 272] on div at bounding box center [19, 274] width 20 height 20
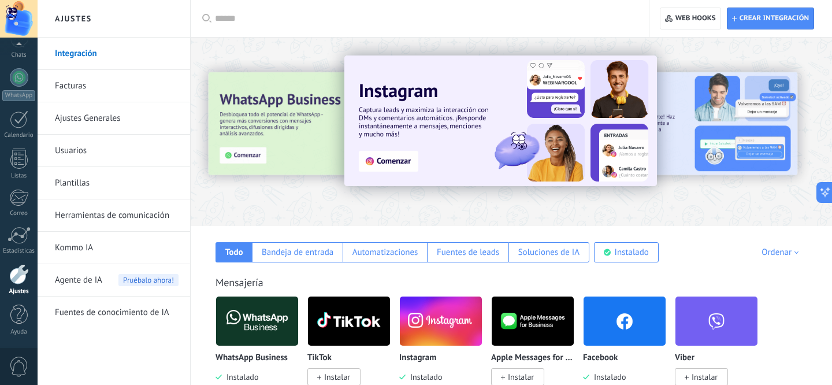
click at [276, 320] on img at bounding box center [257, 321] width 82 height 56
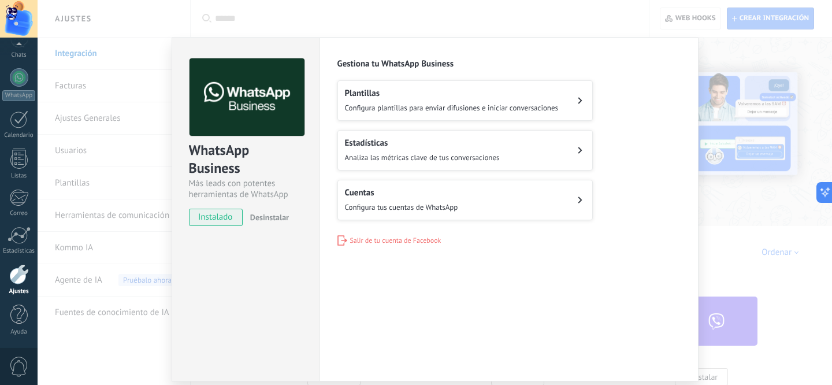
click at [412, 196] on h2 "Cuentas" at bounding box center [401, 192] width 113 height 11
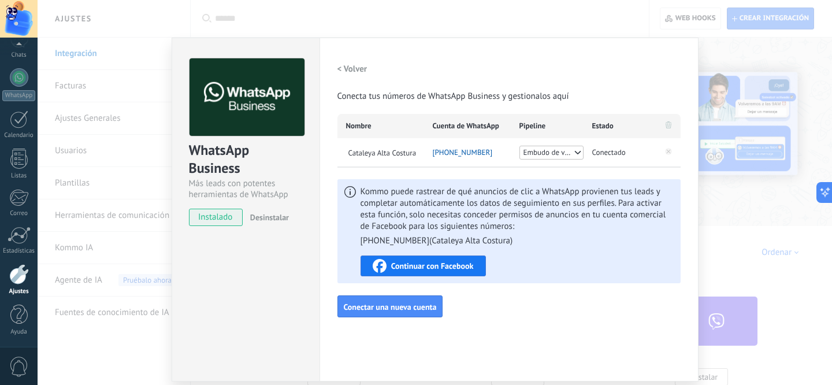
click at [417, 260] on div "Continuar con Facebook" at bounding box center [423, 266] width 101 height 14
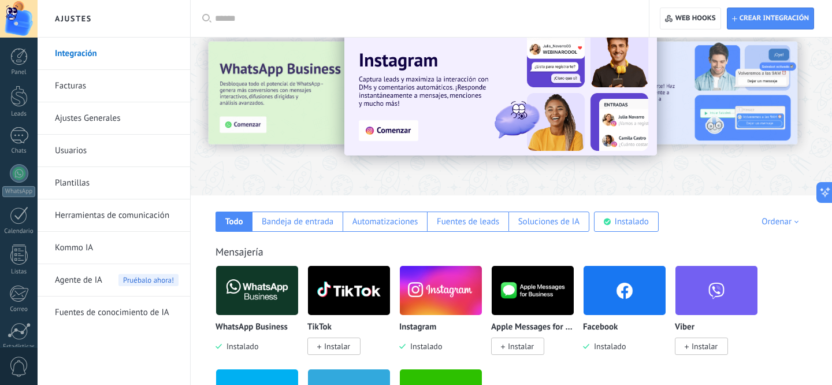
scroll to position [48, 0]
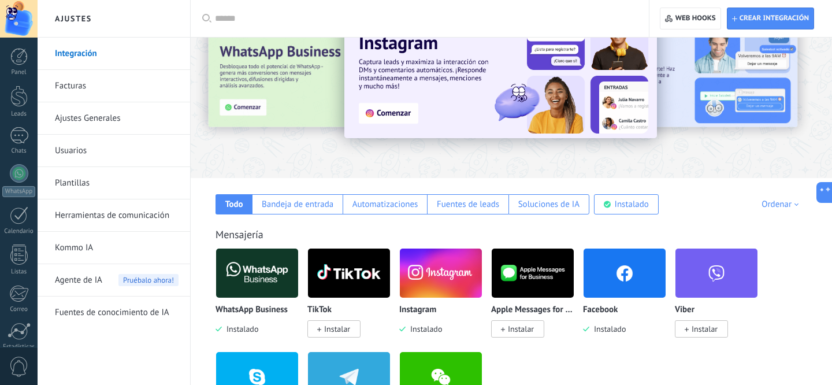
click at [278, 286] on img at bounding box center [257, 273] width 82 height 56
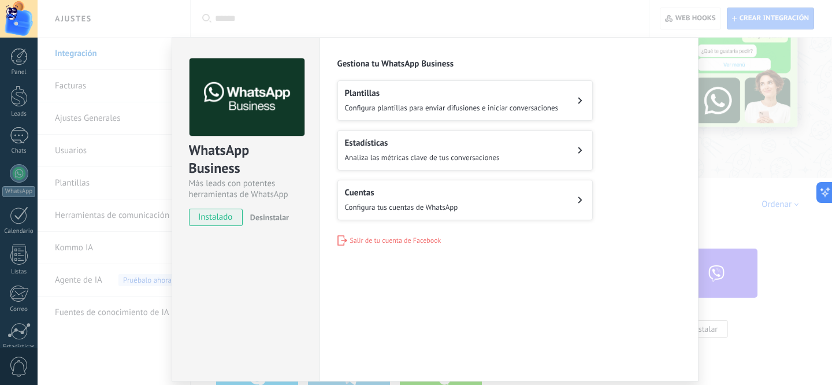
click at [463, 205] on button "Cuentas Configura tus cuentas de WhatsApp" at bounding box center [465, 200] width 255 height 40
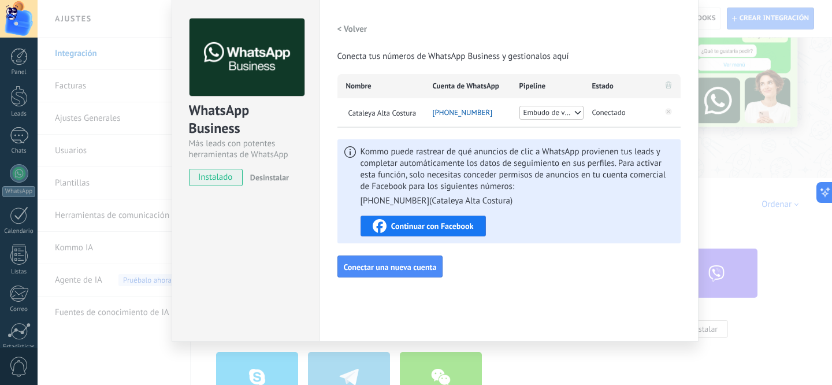
scroll to position [0, 0]
click at [161, 199] on div "WhatsApp Business Más leads con potentes herramientas de WhatsApp instalado Des…" at bounding box center [435, 192] width 795 height 385
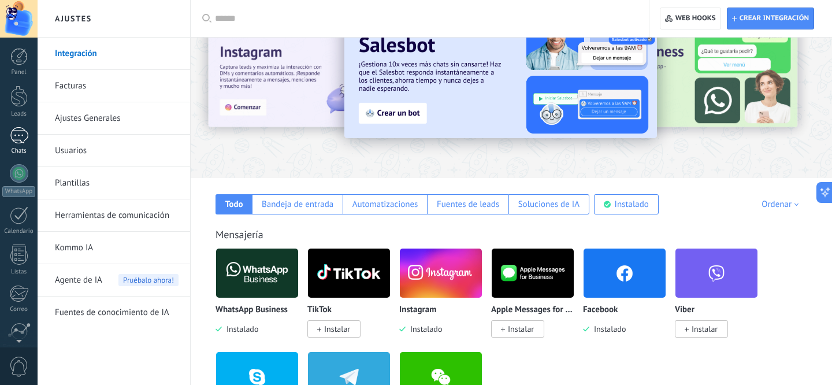
click at [23, 130] on div at bounding box center [19, 135] width 18 height 17
